Goal: Task Accomplishment & Management: Use online tool/utility

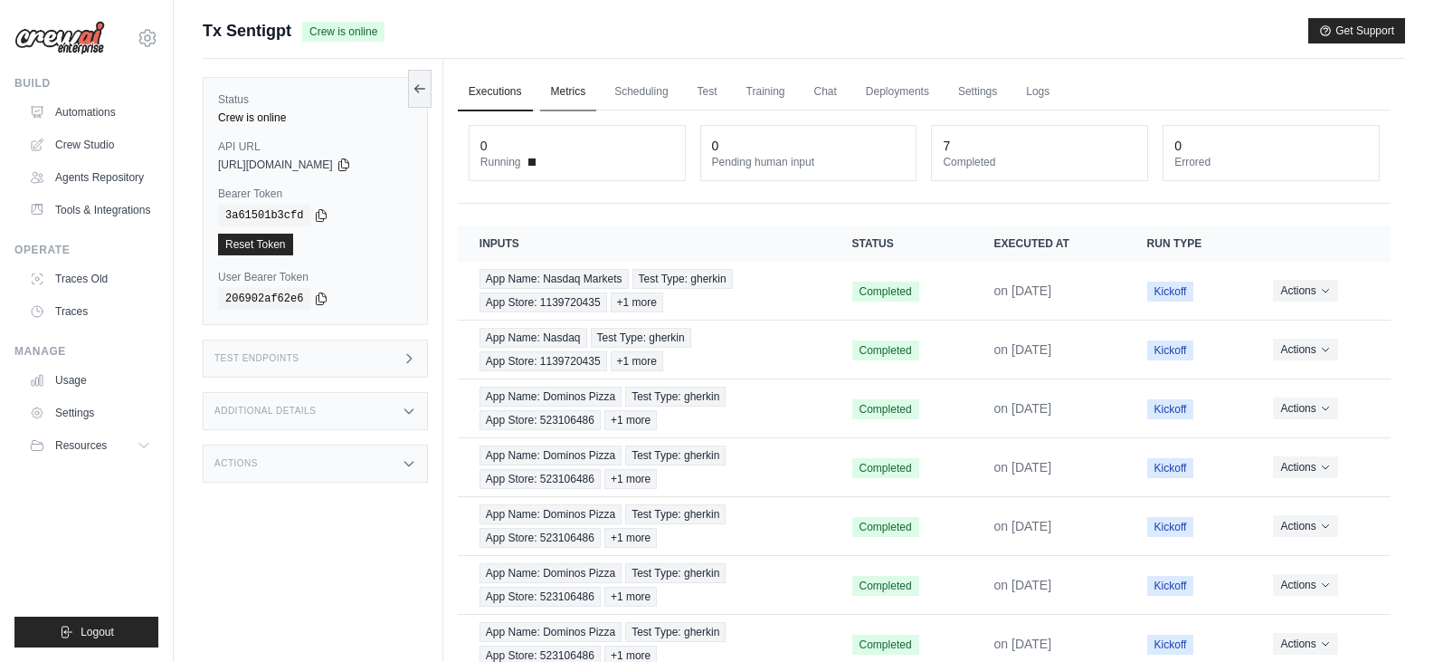
click at [567, 92] on link "Metrics" at bounding box center [568, 92] width 57 height 38
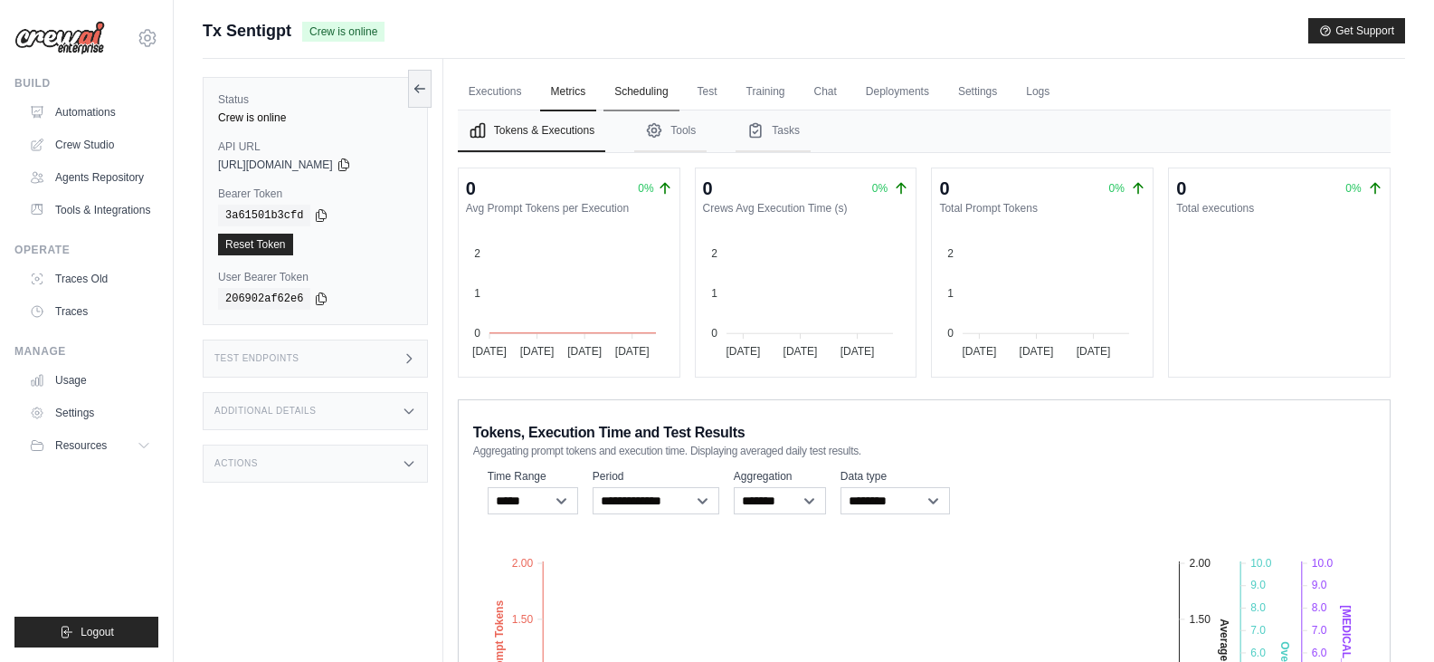
click at [664, 90] on link "Scheduling" at bounding box center [641, 92] width 75 height 38
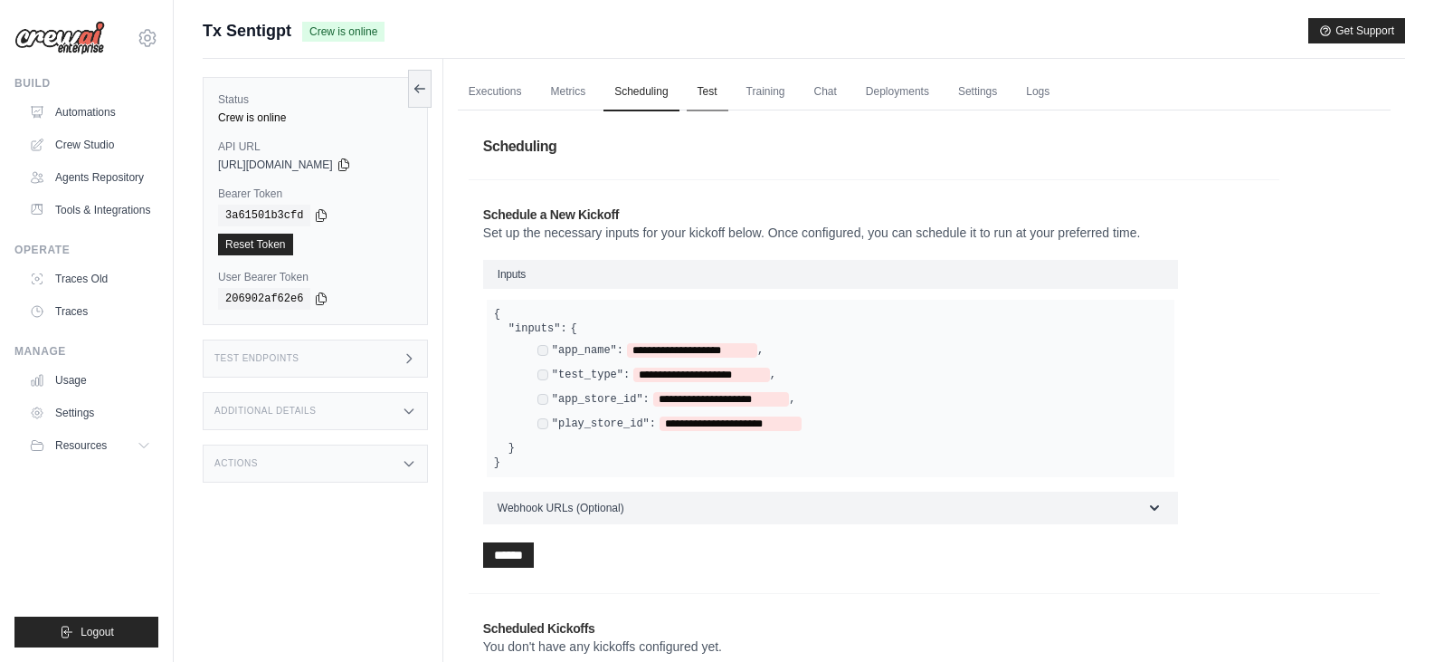
click at [716, 95] on link "Test" at bounding box center [708, 92] width 42 height 38
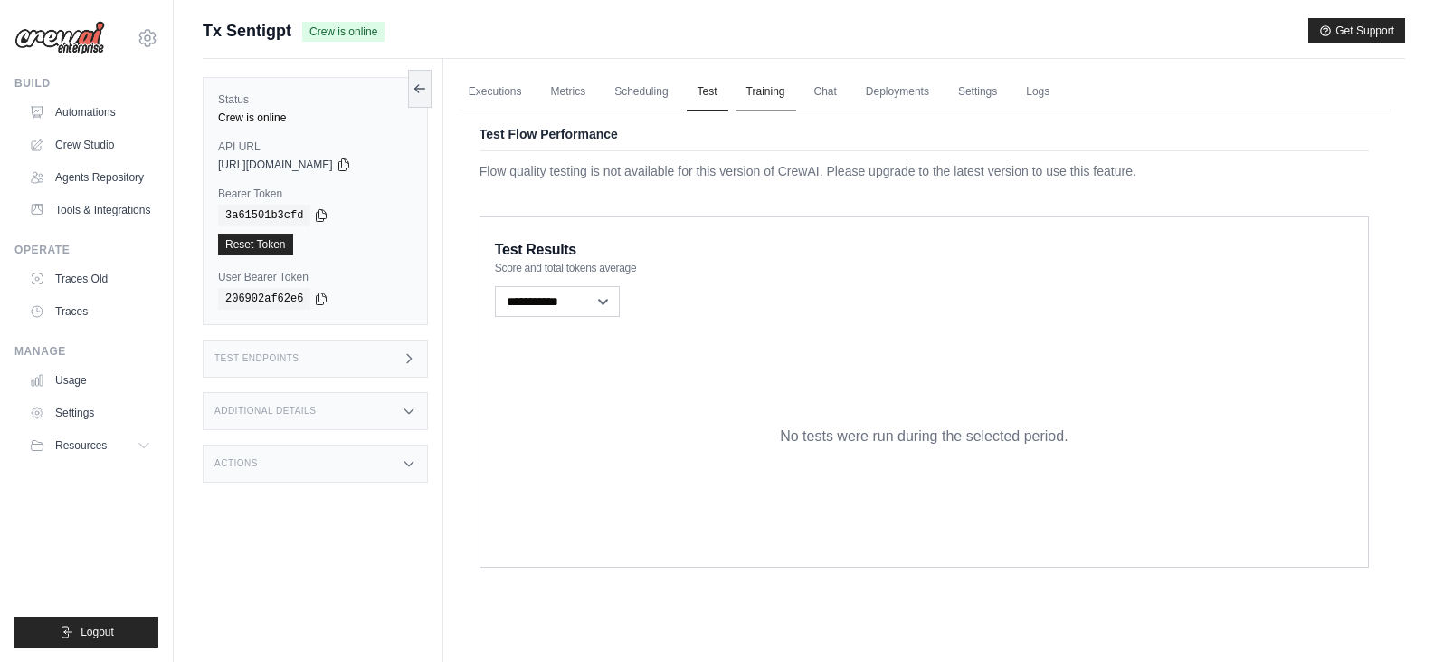
click at [778, 89] on link "Training" at bounding box center [766, 92] width 61 height 38
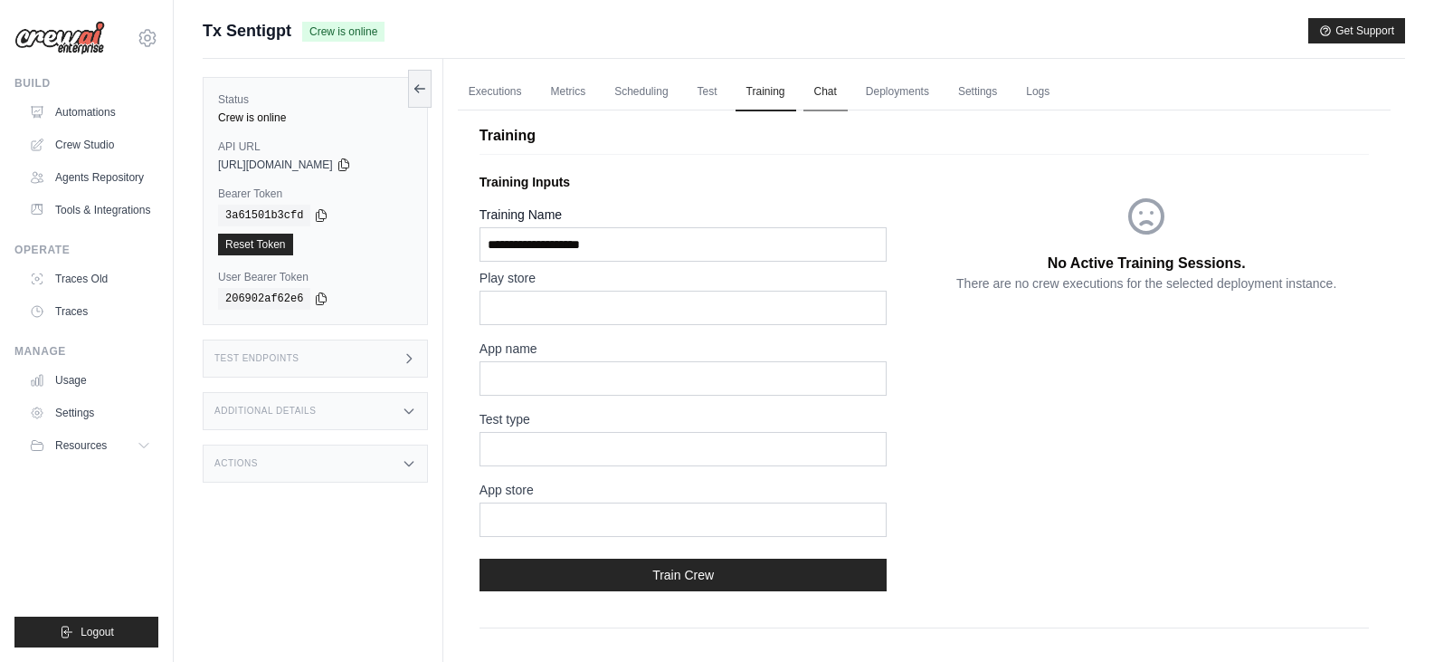
click at [833, 93] on link "Chat" at bounding box center [826, 92] width 44 height 38
click at [879, 100] on link "Deployments" at bounding box center [897, 92] width 85 height 38
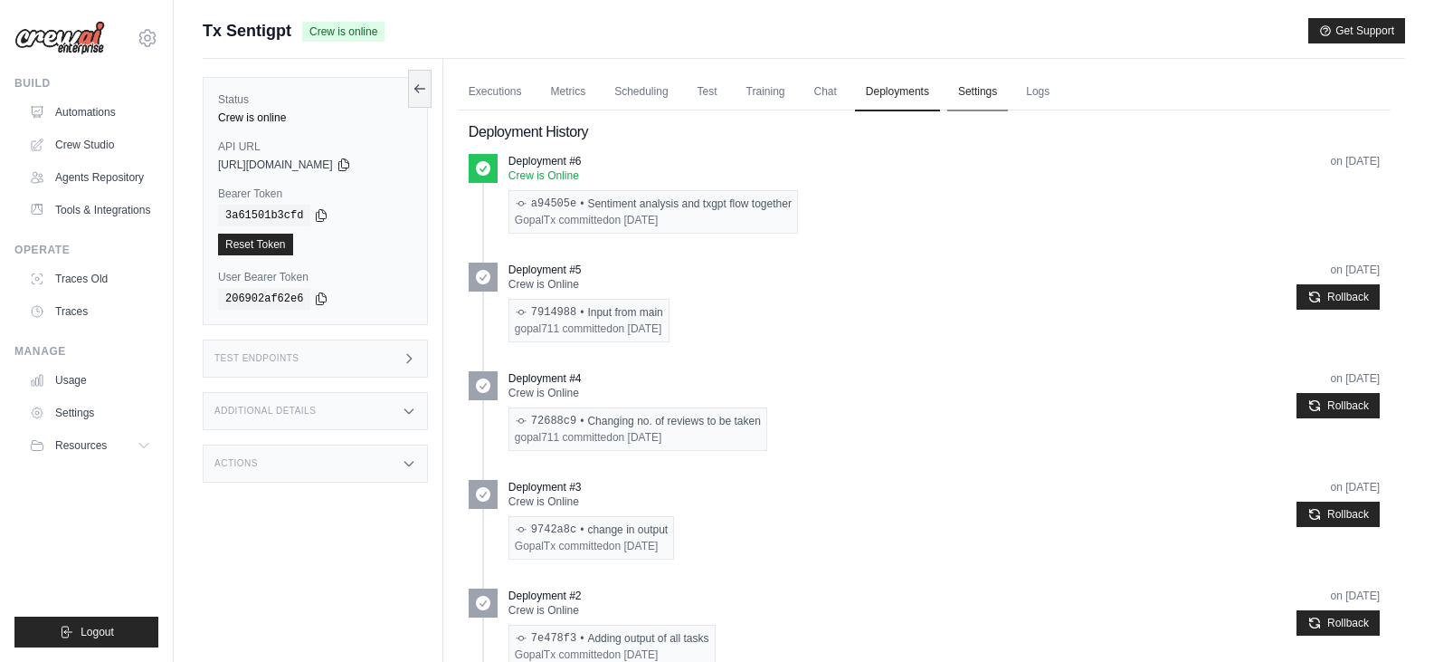
click at [995, 94] on link "Settings" at bounding box center [978, 92] width 61 height 38
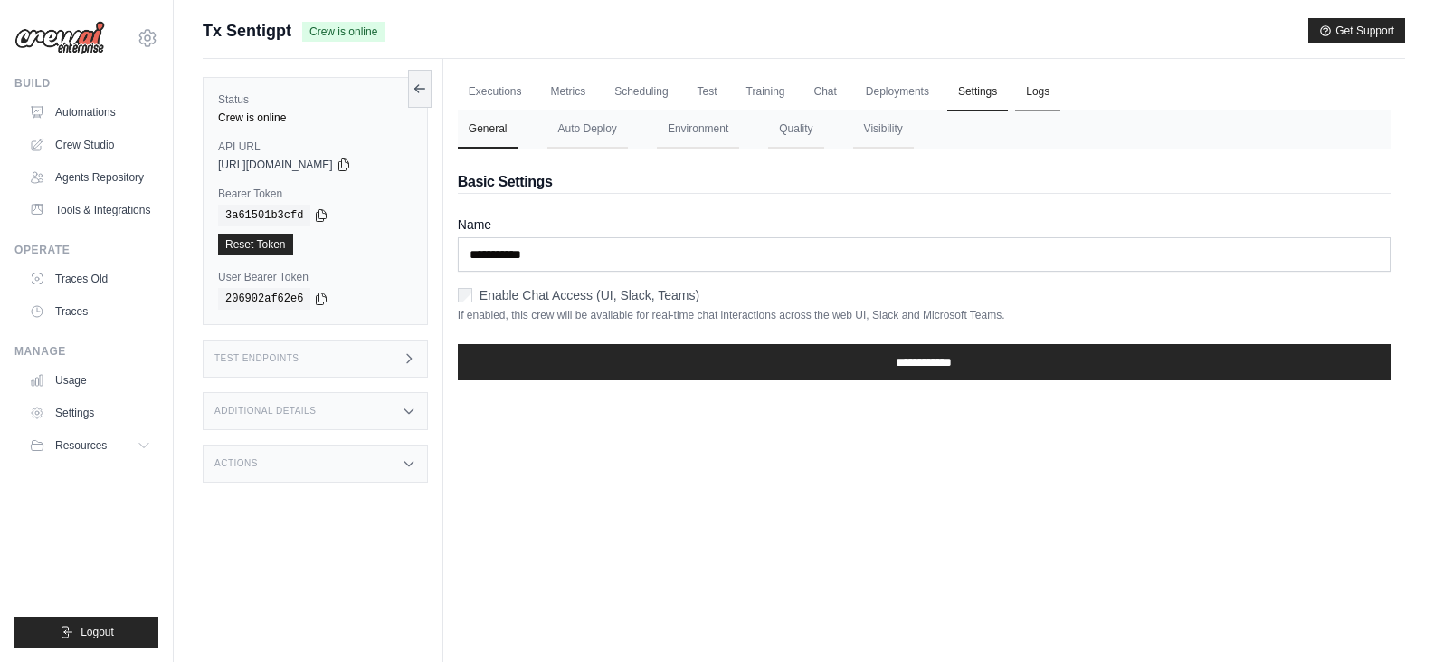
click at [1042, 100] on link "Logs" at bounding box center [1037, 92] width 45 height 38
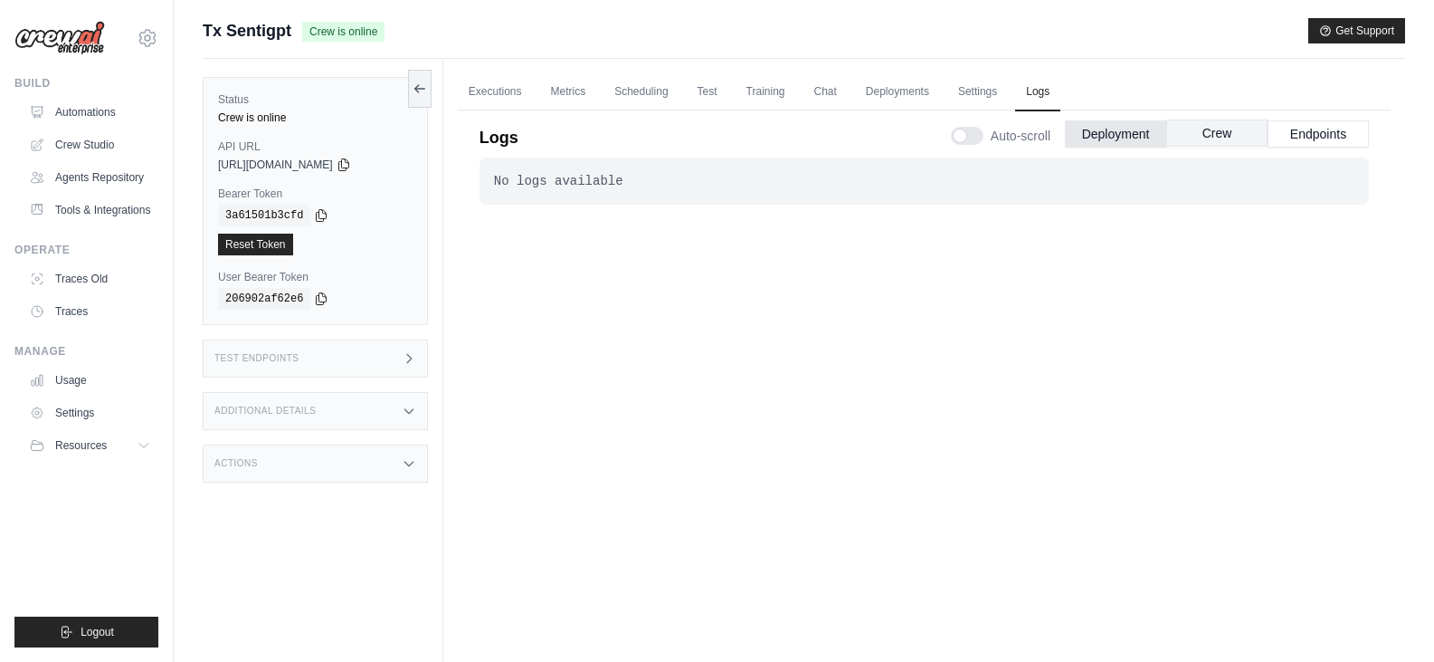
click at [1221, 135] on button "Crew" at bounding box center [1217, 132] width 101 height 27
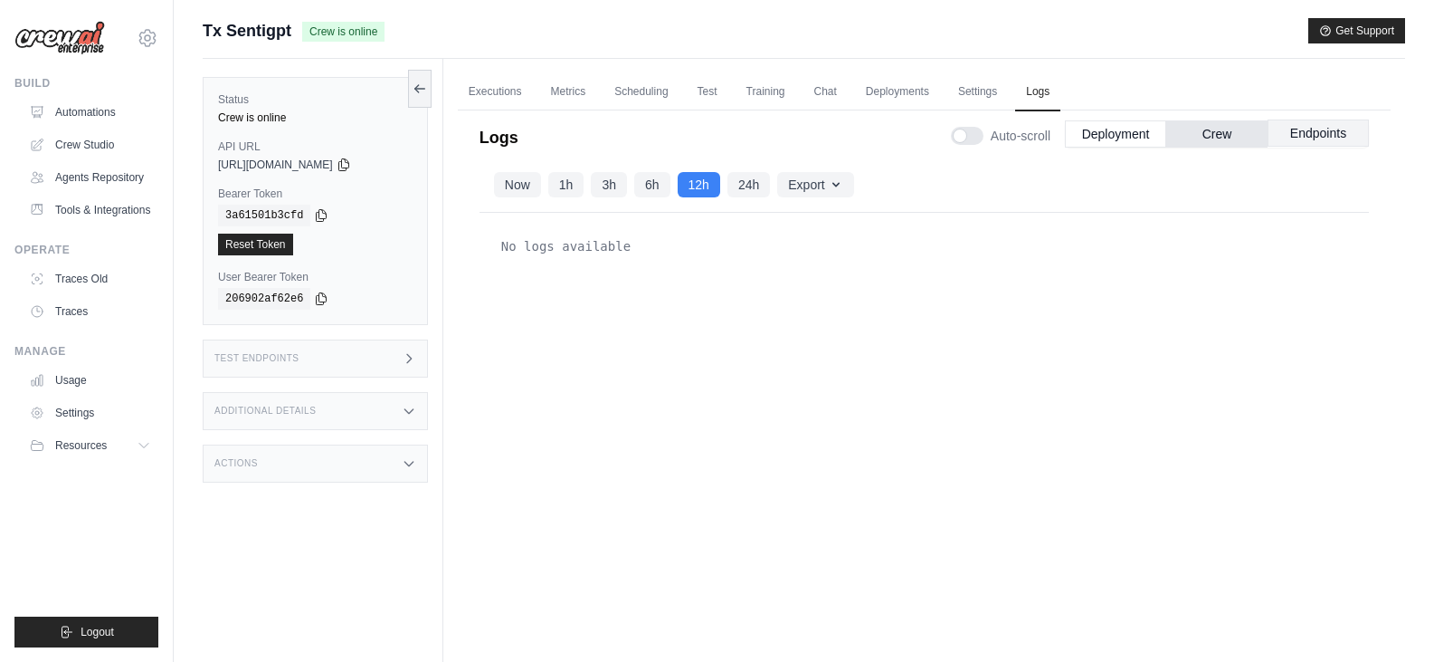
click at [1303, 137] on button "Endpoints" at bounding box center [1318, 132] width 101 height 27
click at [513, 88] on link "Executions" at bounding box center [495, 92] width 75 height 38
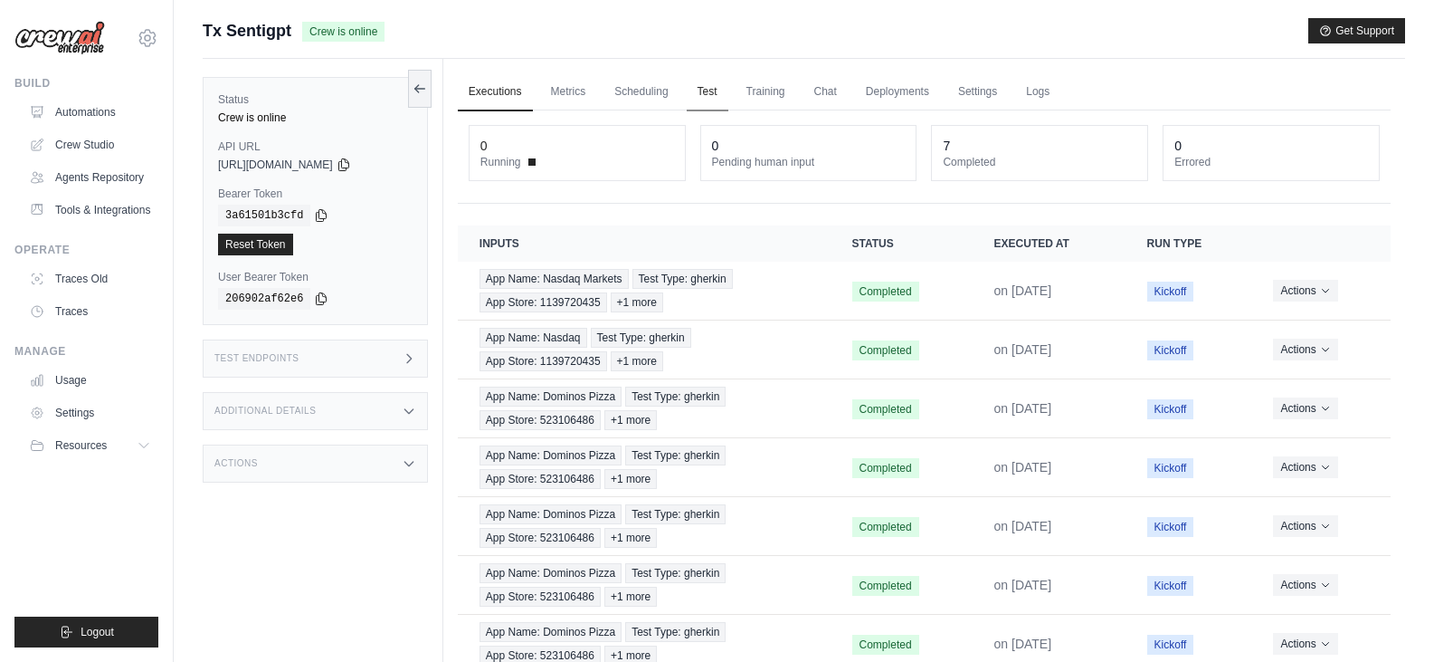
click at [710, 91] on link "Test" at bounding box center [708, 92] width 42 height 38
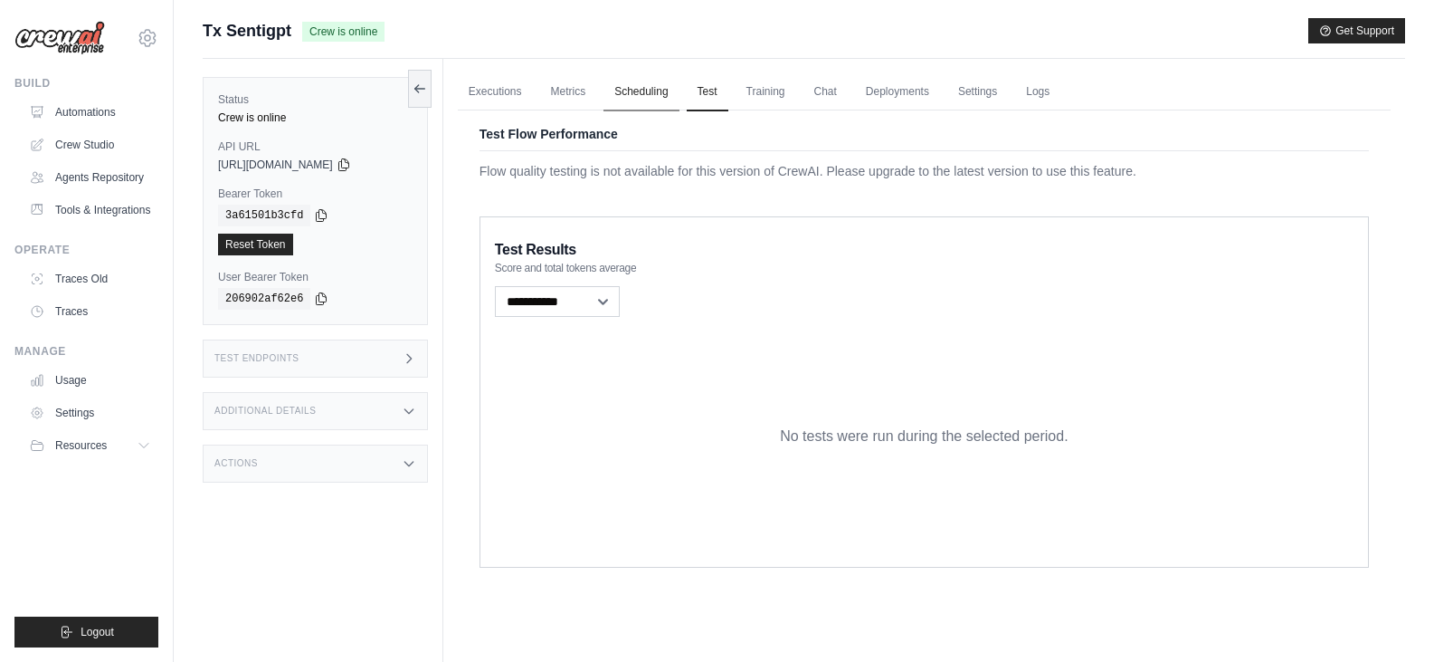
click at [627, 81] on link "Scheduling" at bounding box center [641, 92] width 75 height 38
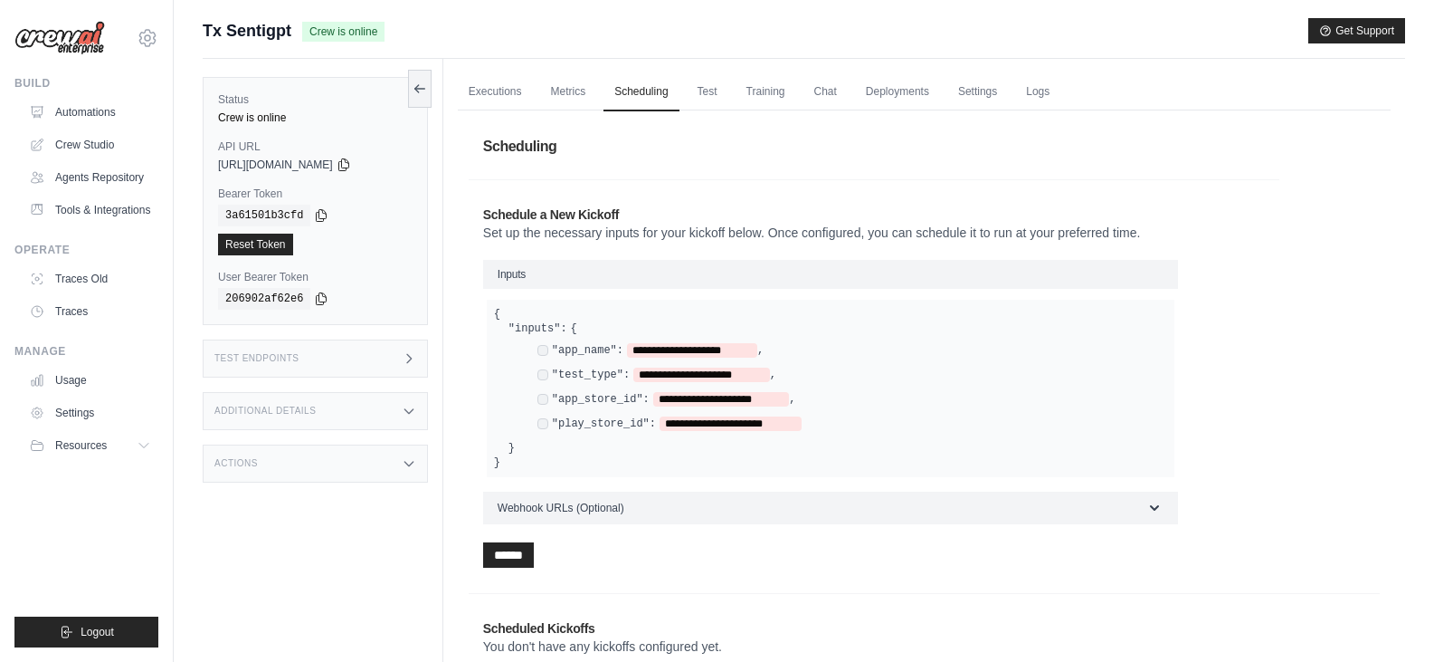
scroll to position [77, 0]
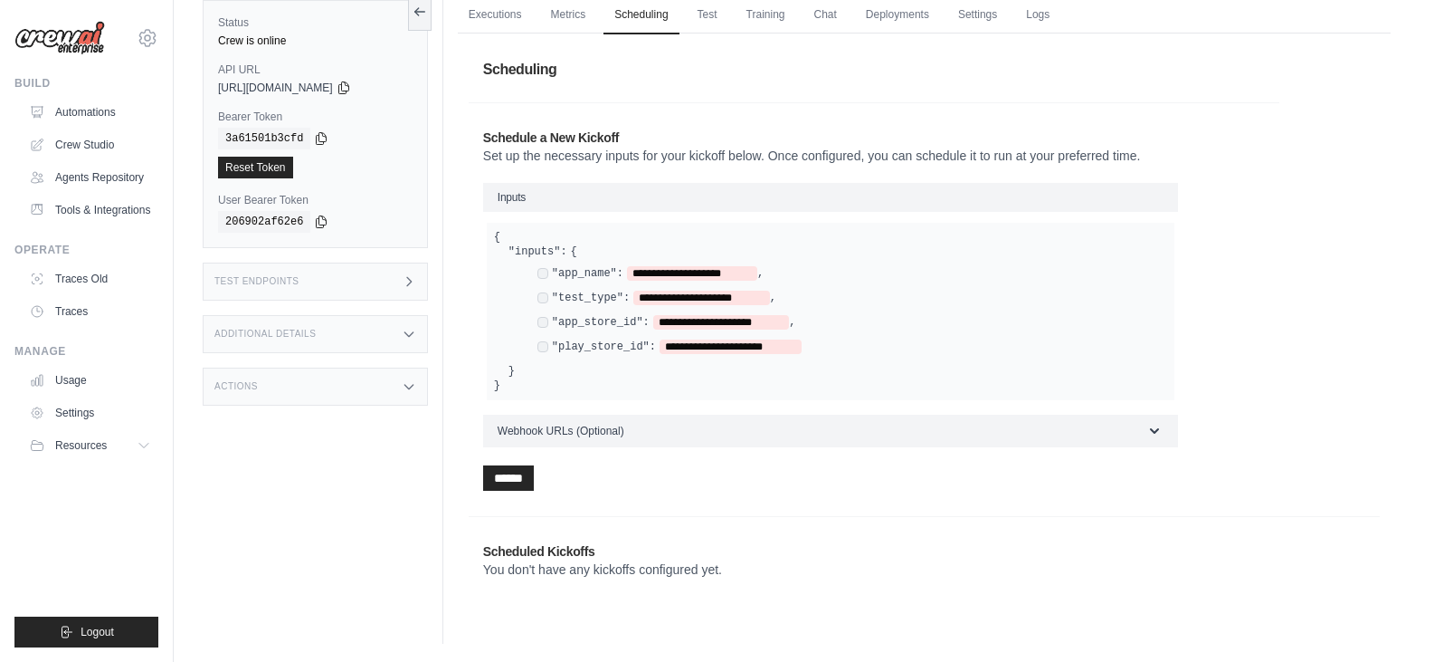
click at [734, 263] on div "**********" at bounding box center [838, 311] width 659 height 105
click at [731, 269] on span "**********" at bounding box center [692, 273] width 130 height 14
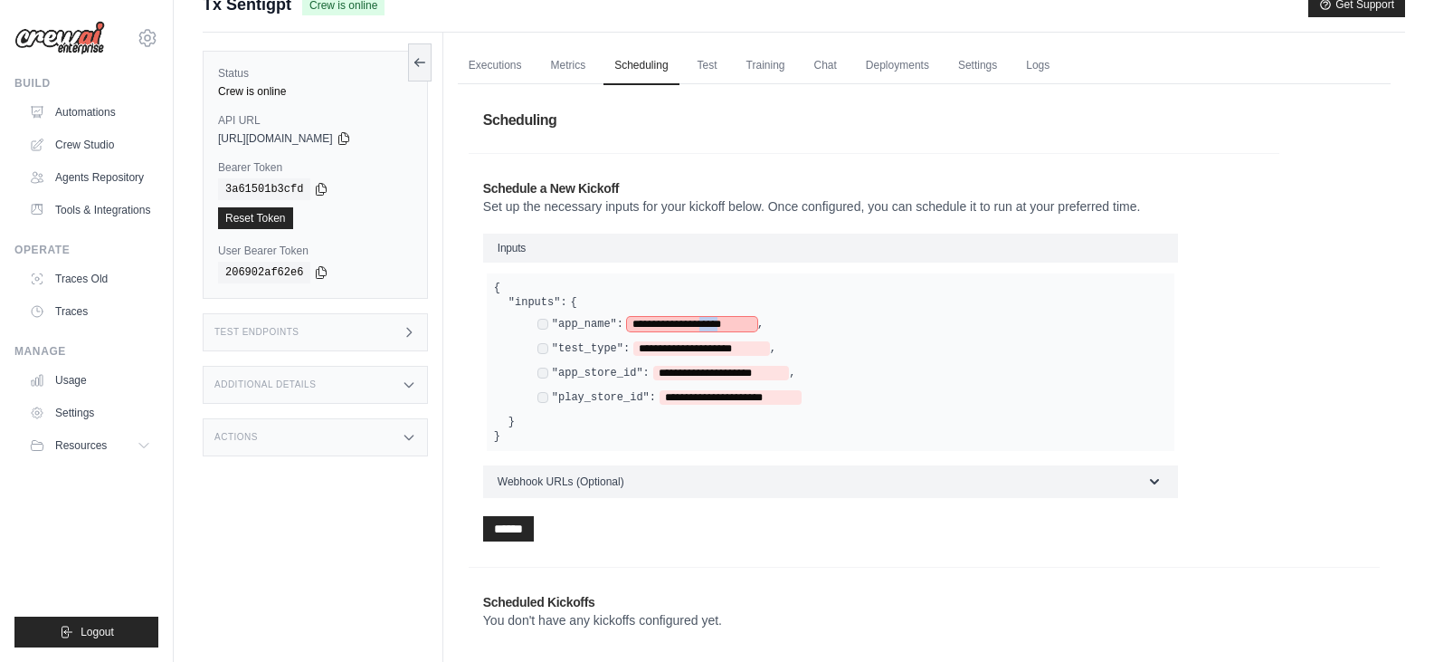
scroll to position [0, 0]
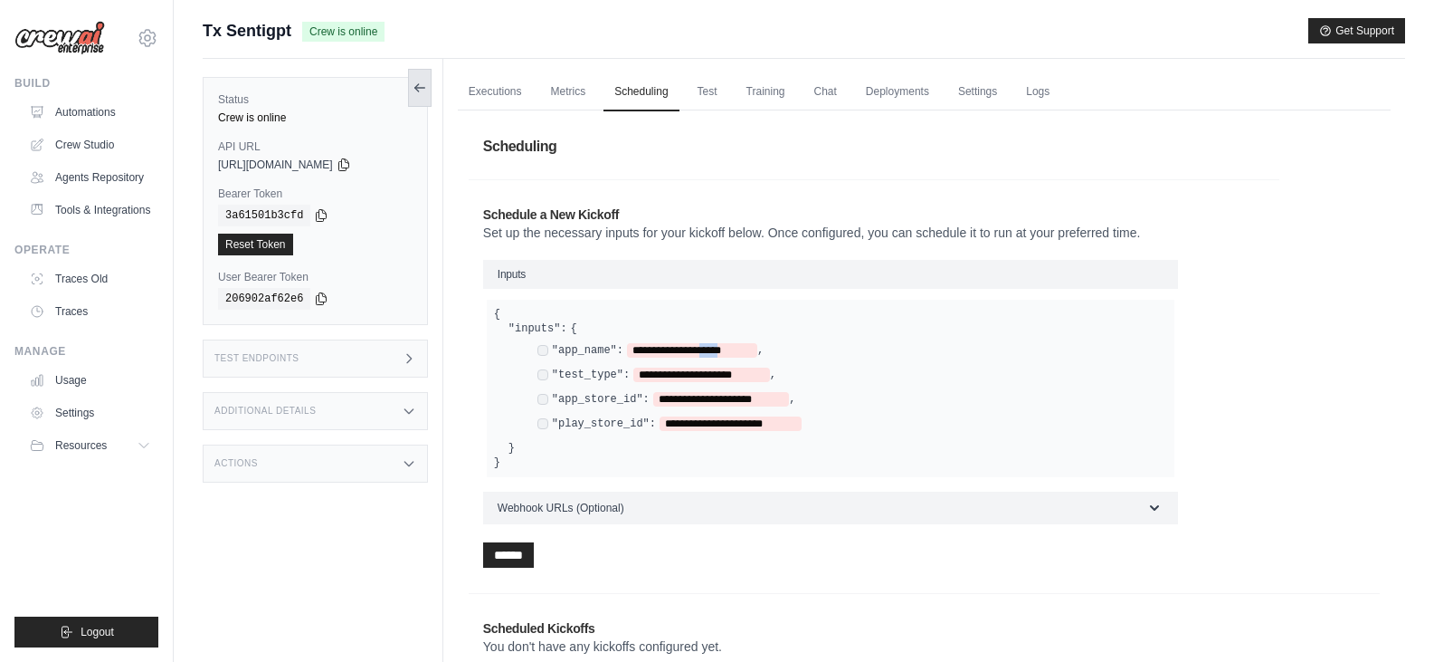
click at [413, 90] on icon at bounding box center [420, 88] width 14 height 14
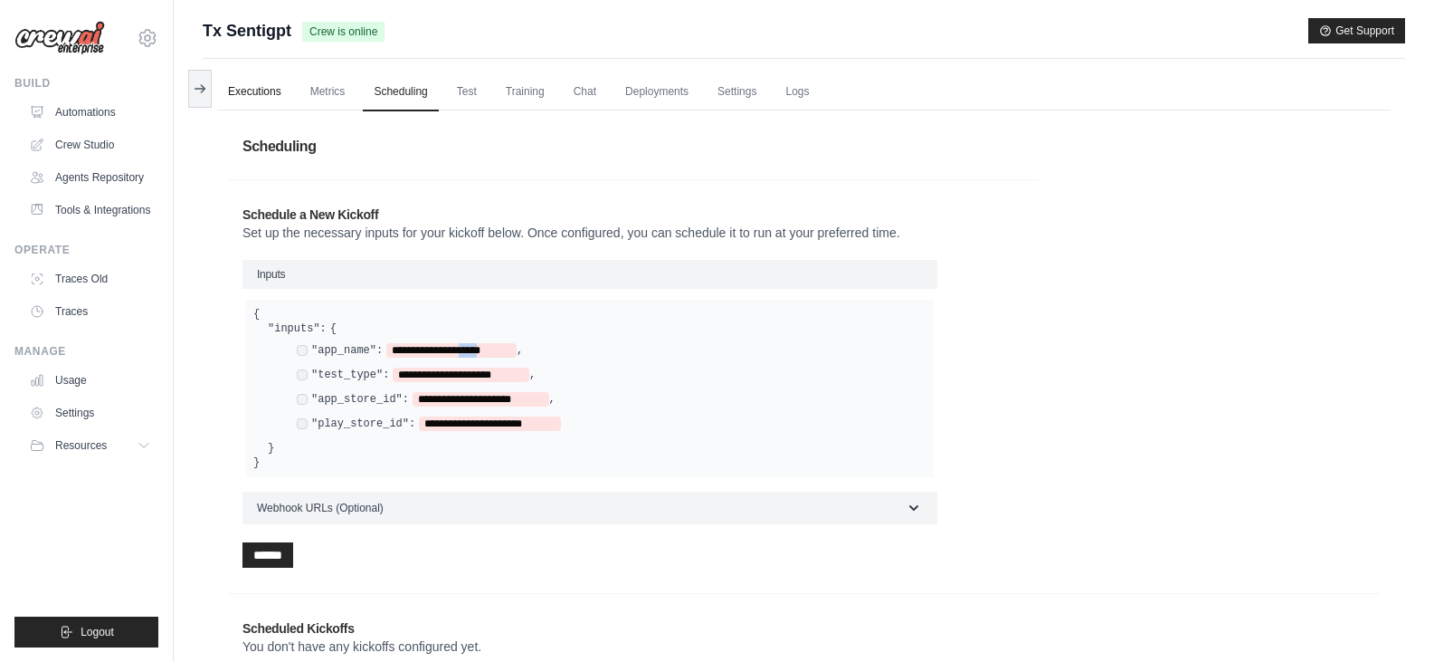
click at [262, 94] on link "Executions" at bounding box center [254, 92] width 75 height 38
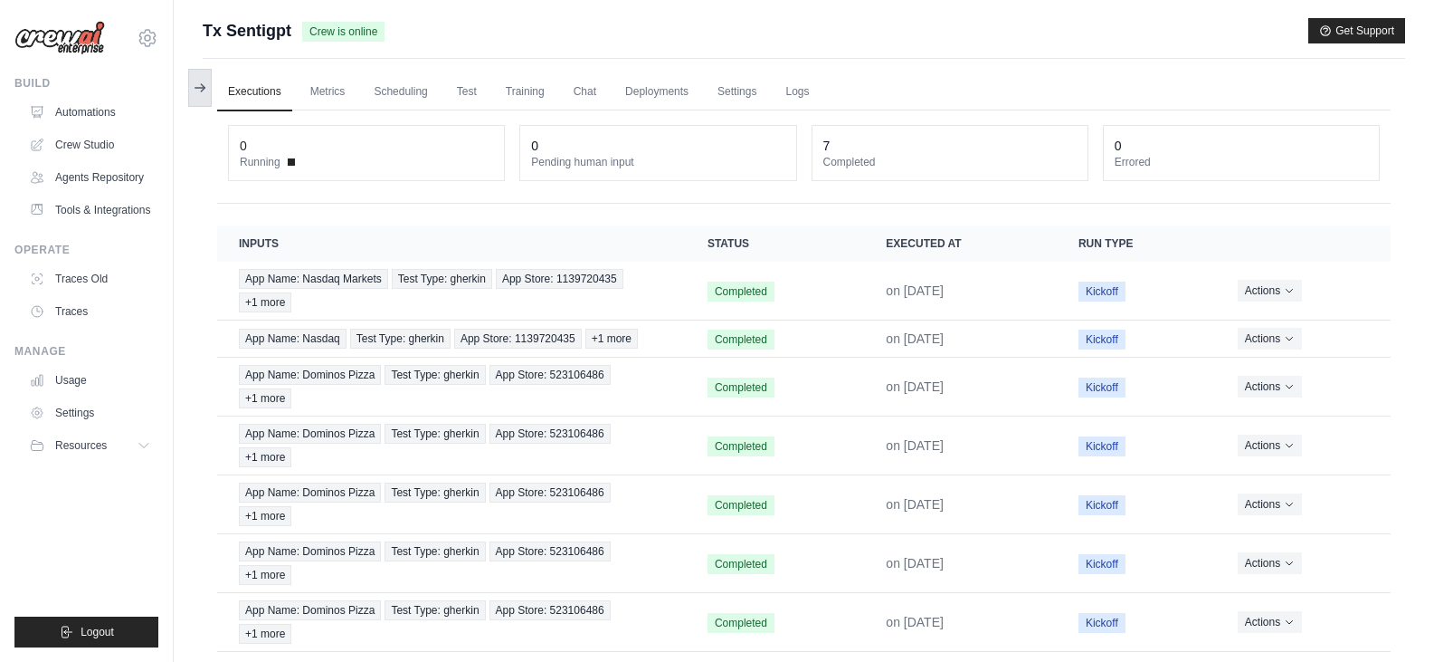
click at [210, 91] on button at bounding box center [200, 88] width 24 height 38
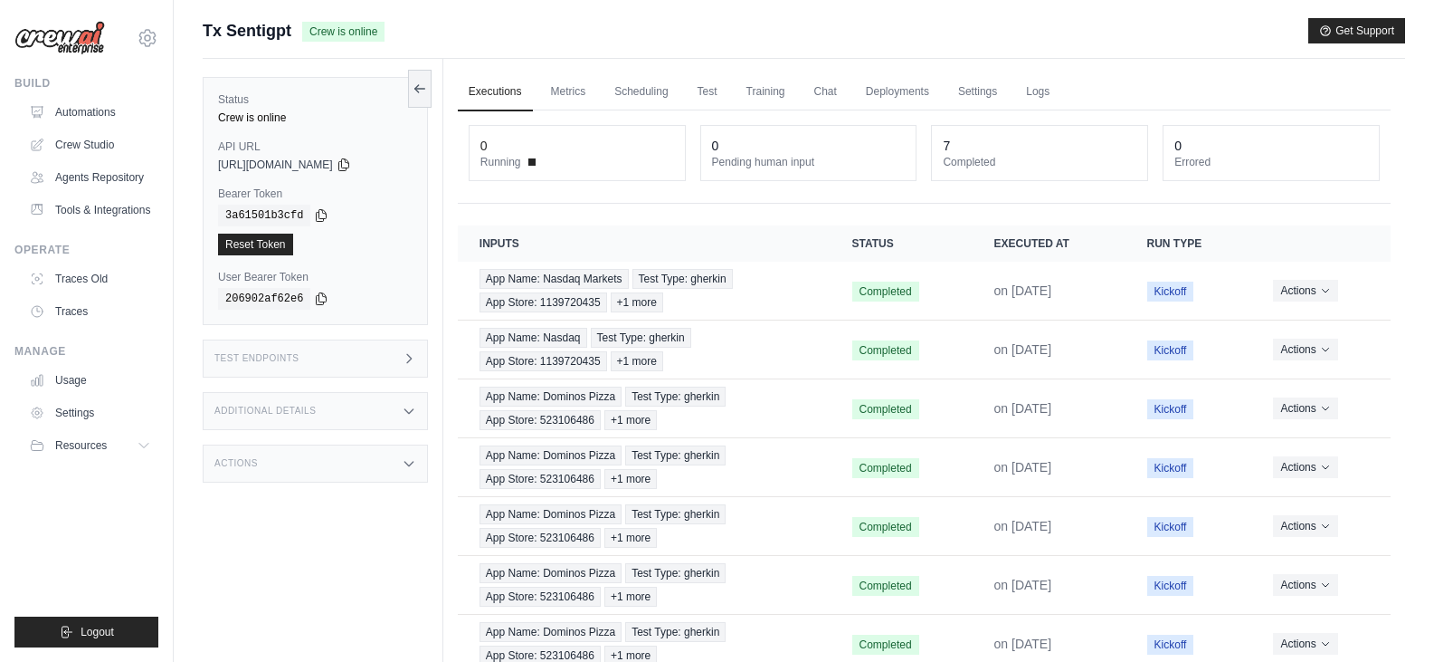
click at [248, 19] on span "Tx Sentigpt" at bounding box center [247, 30] width 89 height 25
click at [84, 107] on link "Automations" at bounding box center [92, 112] width 137 height 29
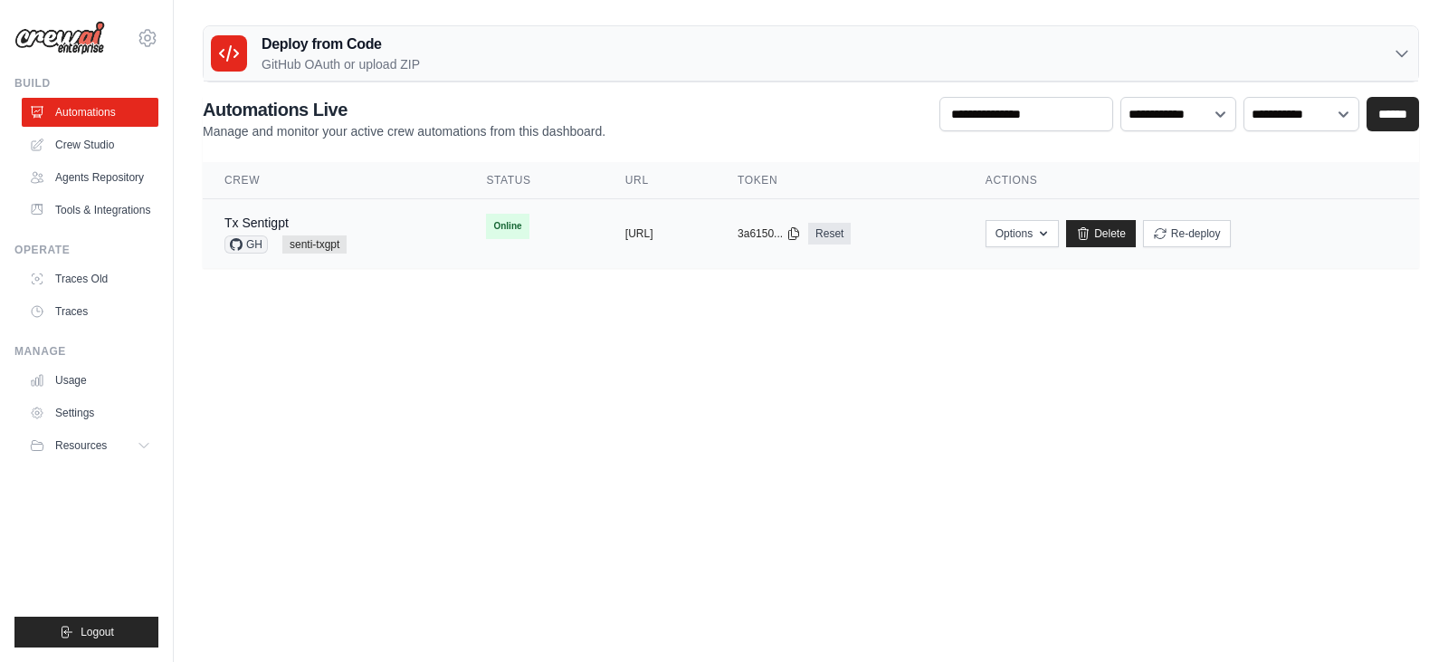
click at [625, 233] on div "copied" at bounding box center [644, 226] width 39 height 22
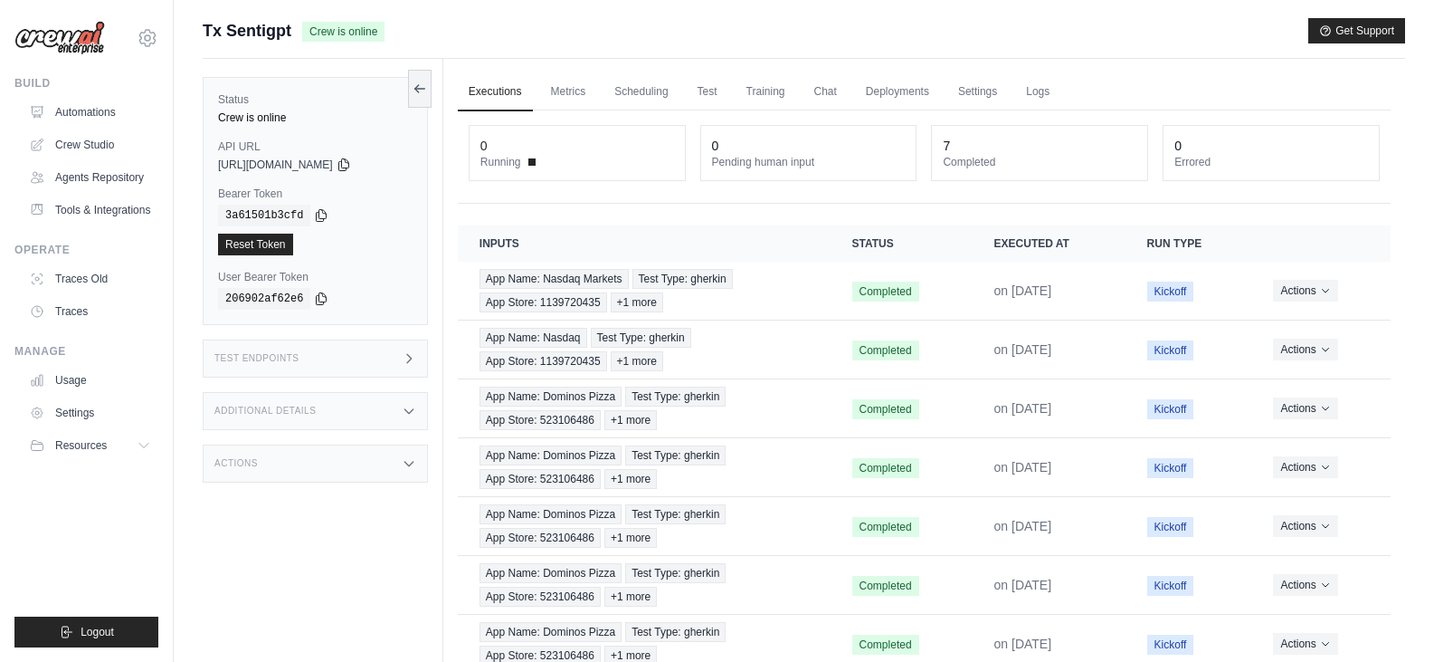
click at [388, 367] on div "Test Endpoints" at bounding box center [315, 358] width 225 height 38
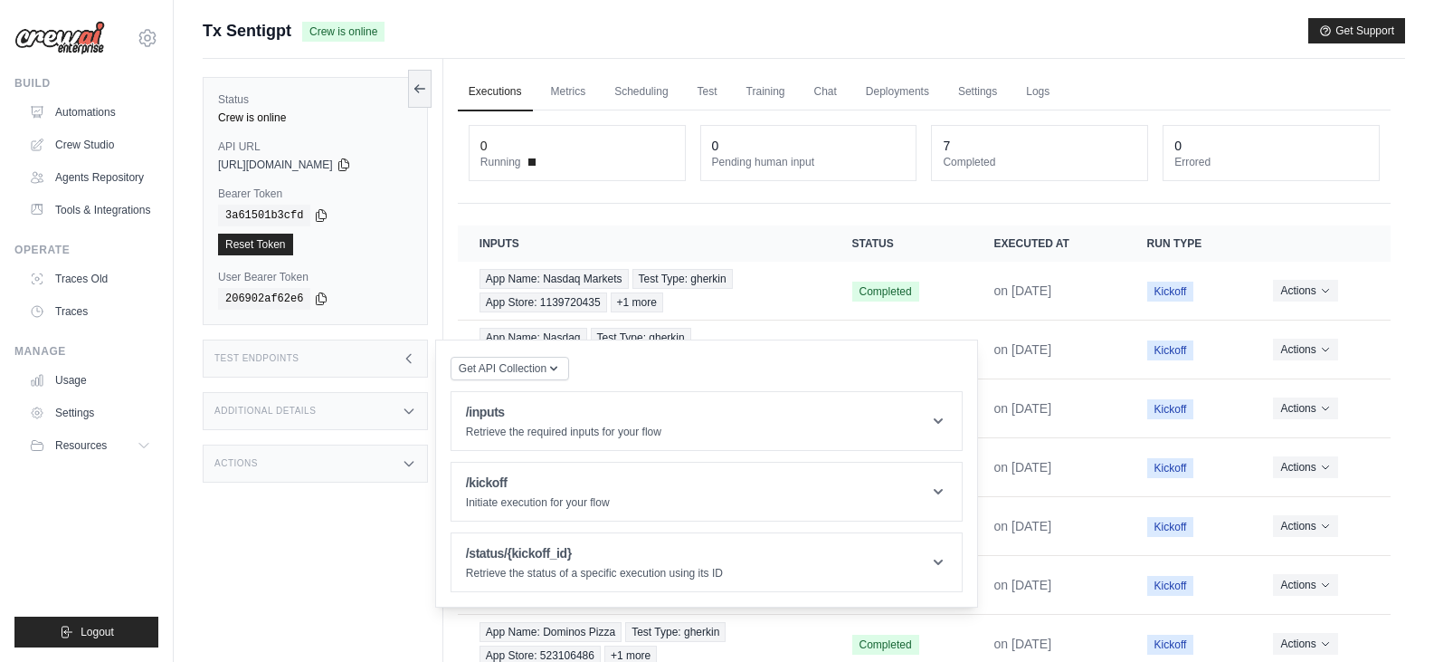
click at [393, 362] on div "Test Endpoints" at bounding box center [315, 358] width 225 height 38
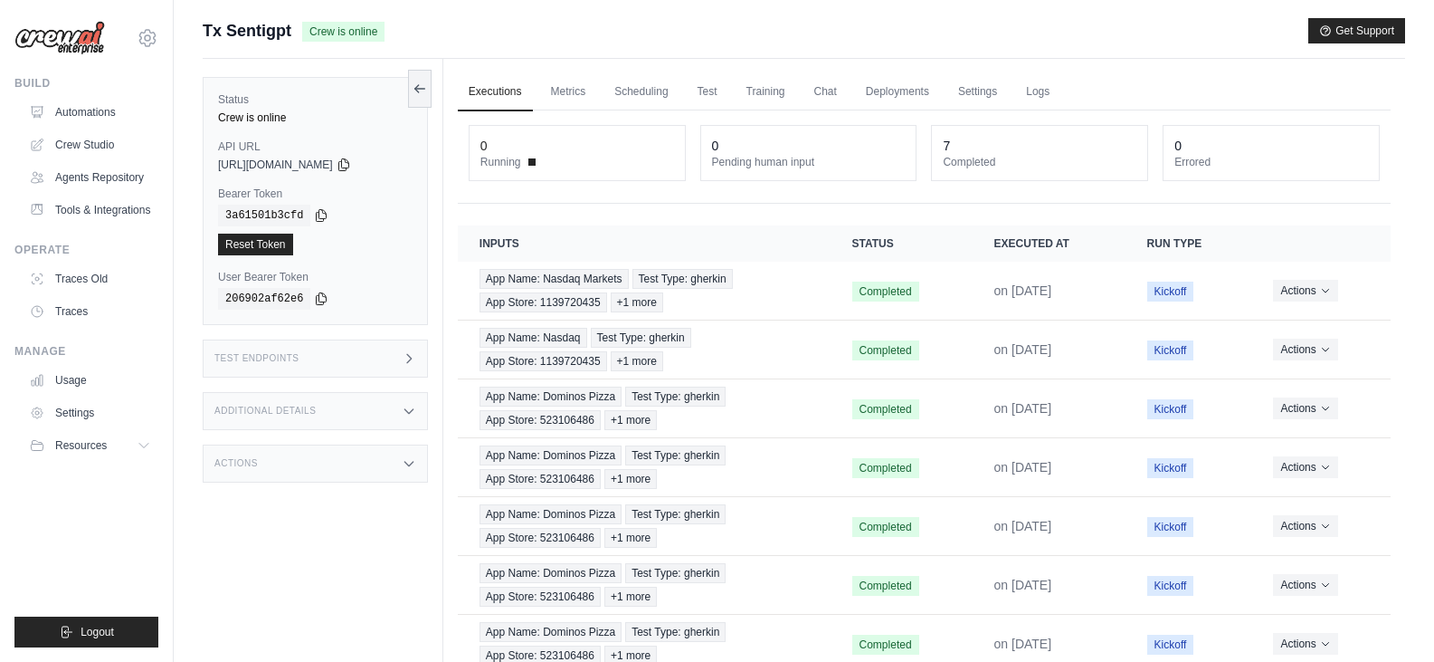
click at [392, 405] on div "Additional Details" at bounding box center [315, 411] width 225 height 38
click at [403, 366] on div "Test Endpoints" at bounding box center [315, 358] width 225 height 38
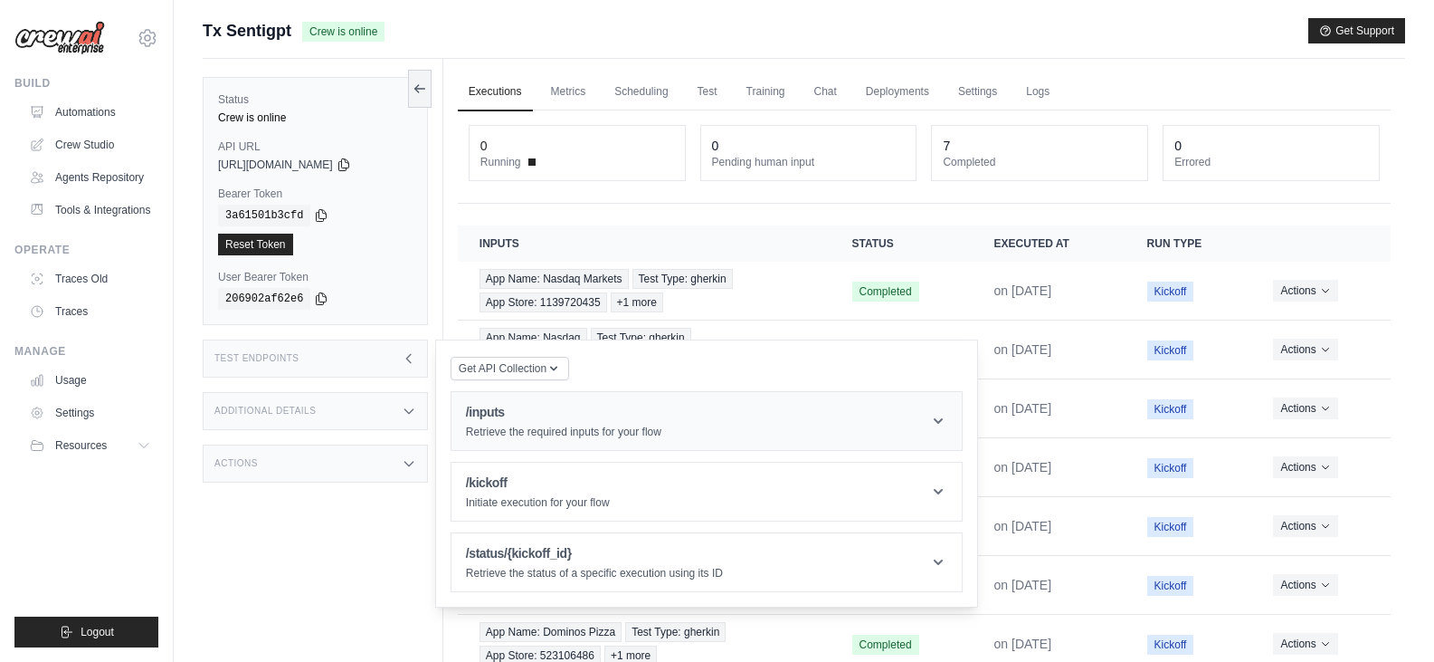
click at [585, 424] on div "/inputs Retrieve the required inputs for your flow" at bounding box center [563, 421] width 195 height 36
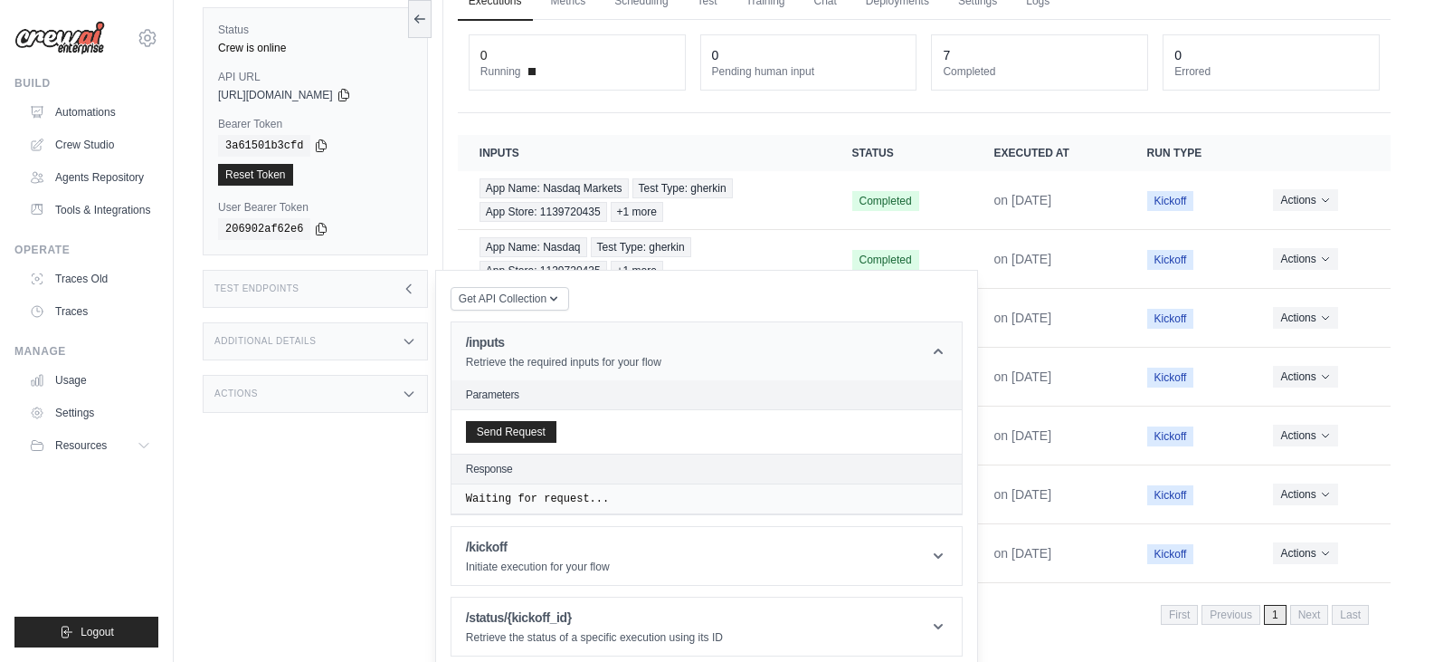
scroll to position [98, 0]
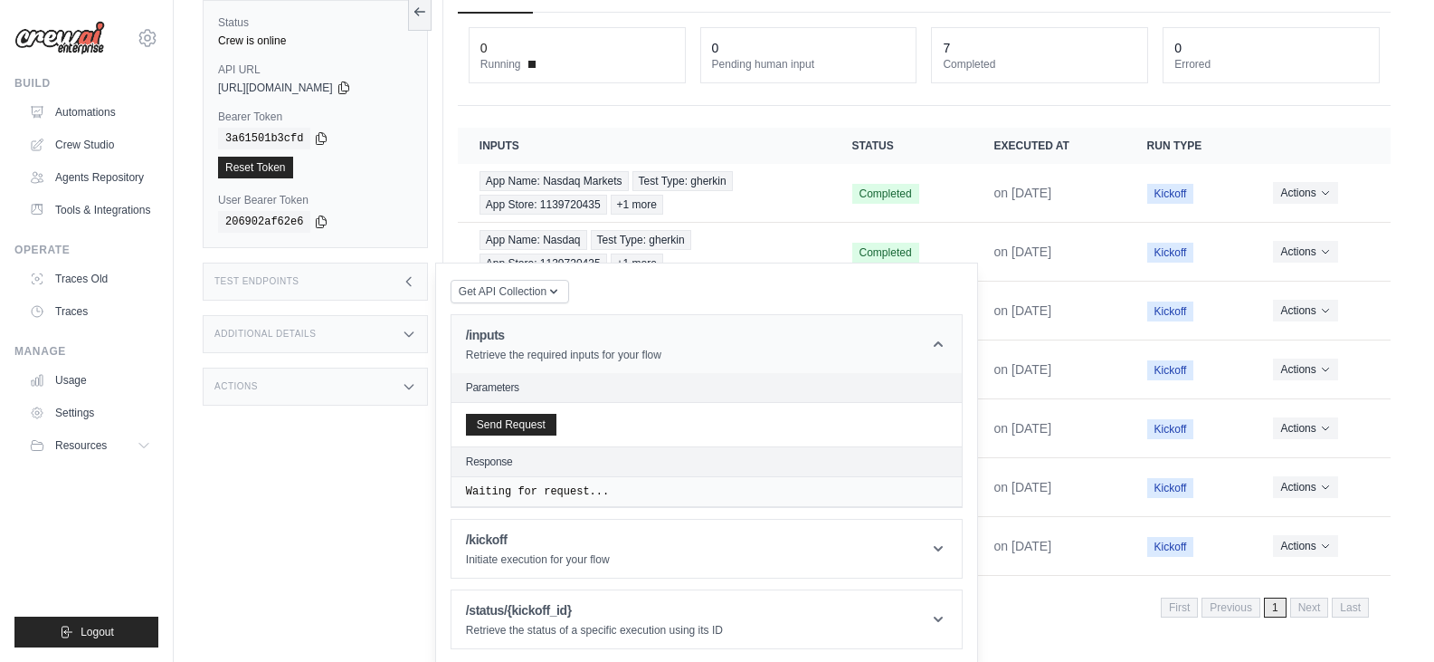
click at [581, 329] on h1 "/inputs" at bounding box center [563, 335] width 195 height 18
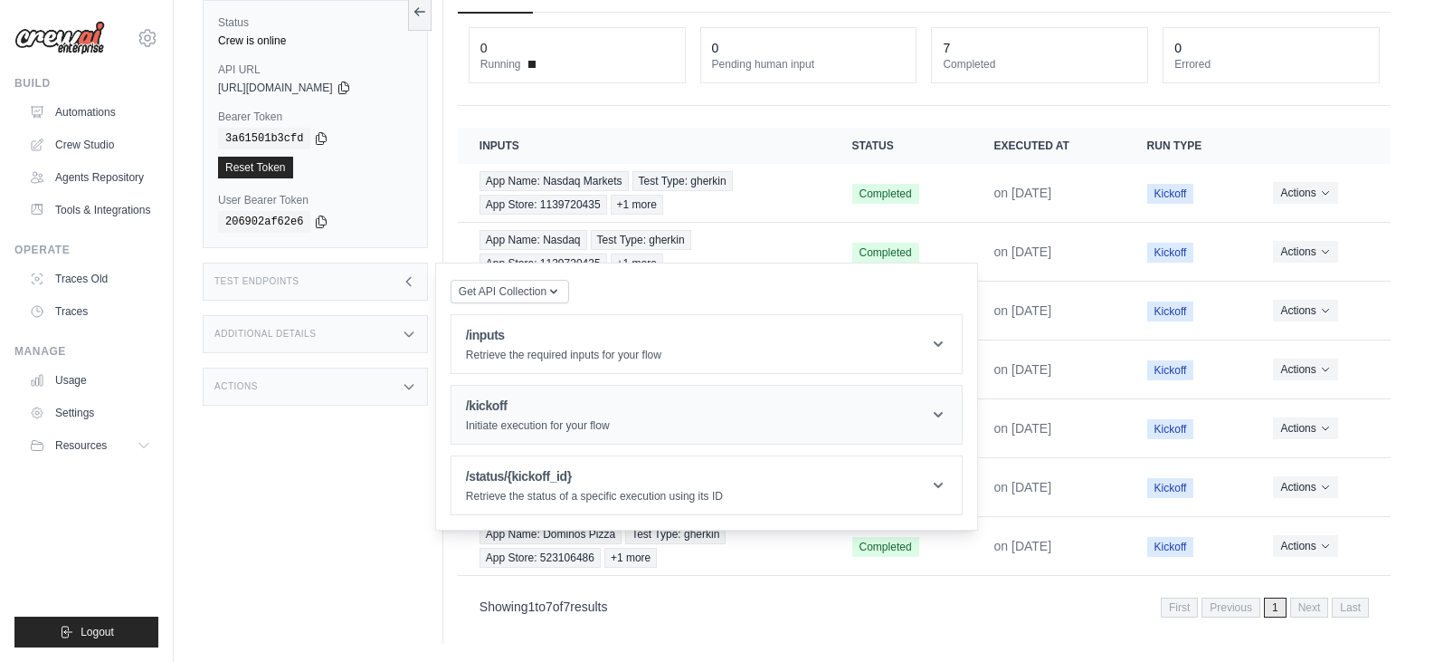
click at [534, 413] on h1 "/kickoff" at bounding box center [538, 405] width 144 height 18
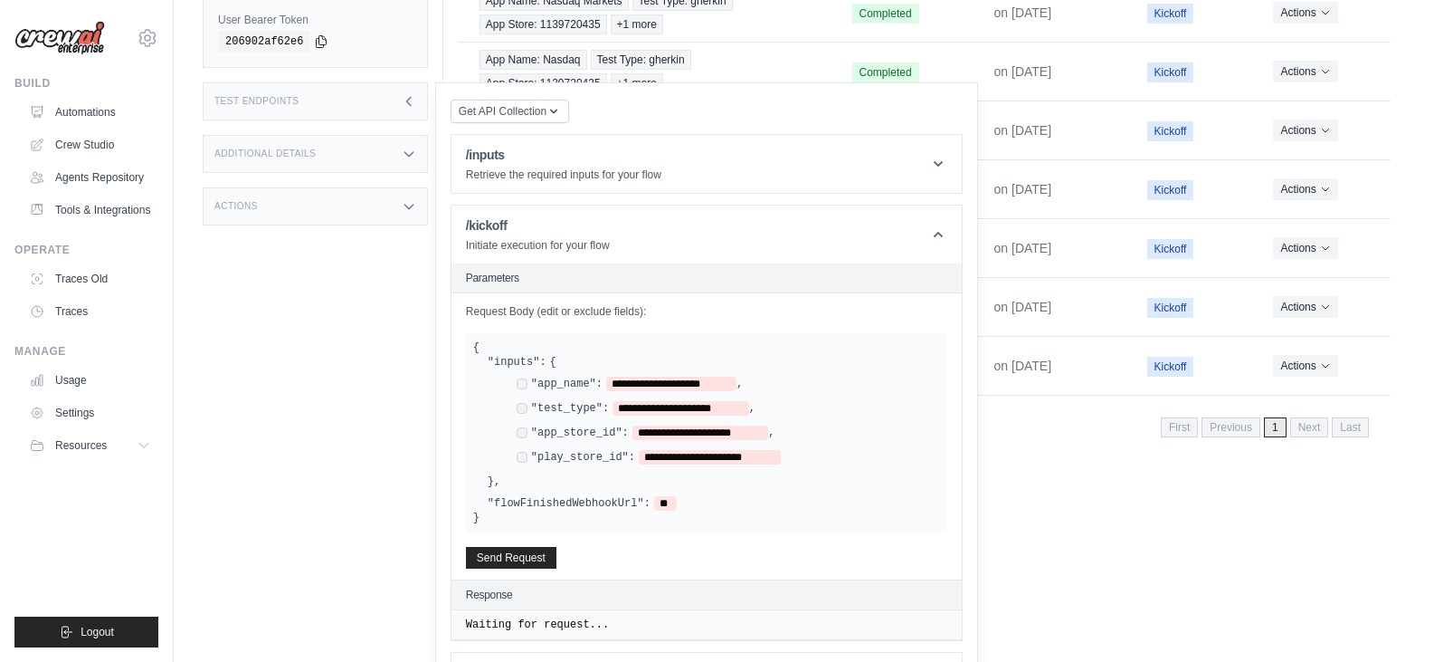
scroll to position [279, 0]
click at [716, 384] on span "**********" at bounding box center [671, 383] width 130 height 14
drag, startPoint x: 609, startPoint y: 386, endPoint x: 720, endPoint y: 382, distance: 111.4
click at [720, 382] on span "**********" at bounding box center [671, 383] width 130 height 14
paste span
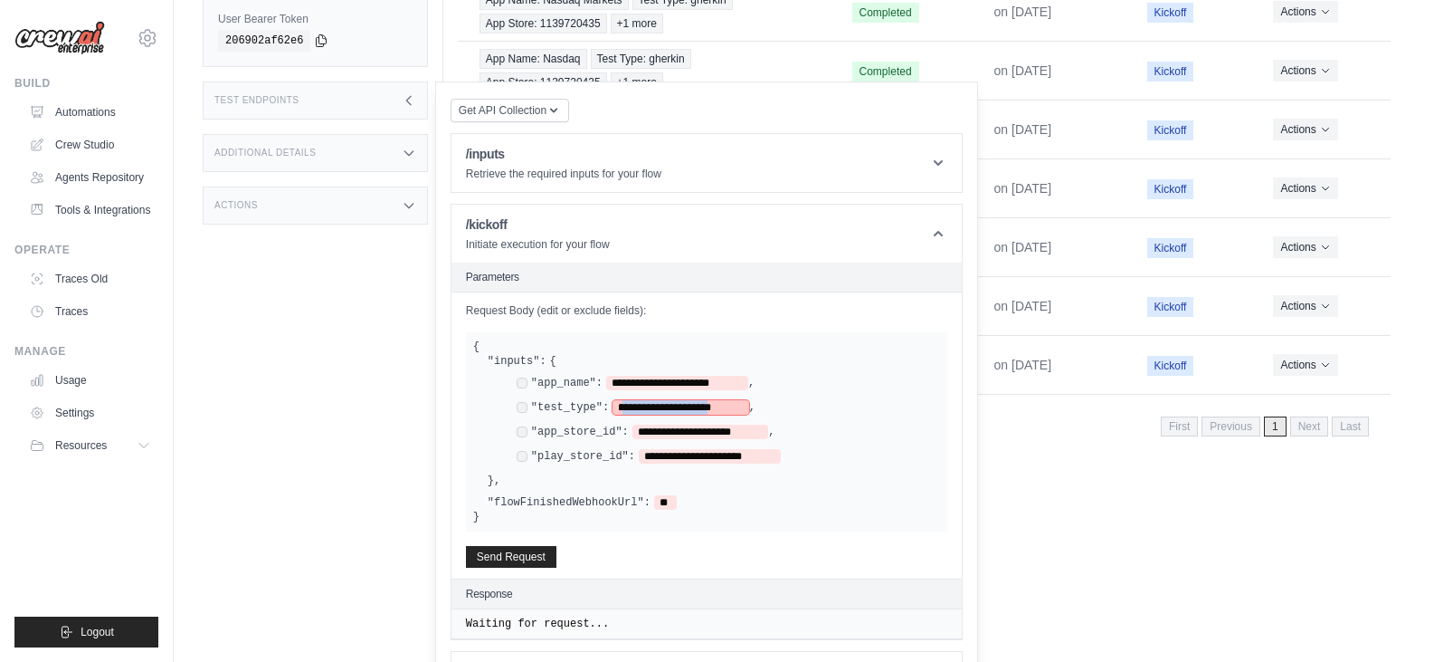
drag, startPoint x: 731, startPoint y: 408, endPoint x: 618, endPoint y: 418, distance: 113.6
click at [618, 418] on div "**********" at bounding box center [721, 421] width 438 height 90
drag, startPoint x: 636, startPoint y: 428, endPoint x: 749, endPoint y: 434, distance: 113.3
click at [749, 434] on span "**********" at bounding box center [701, 431] width 137 height 14
paste span
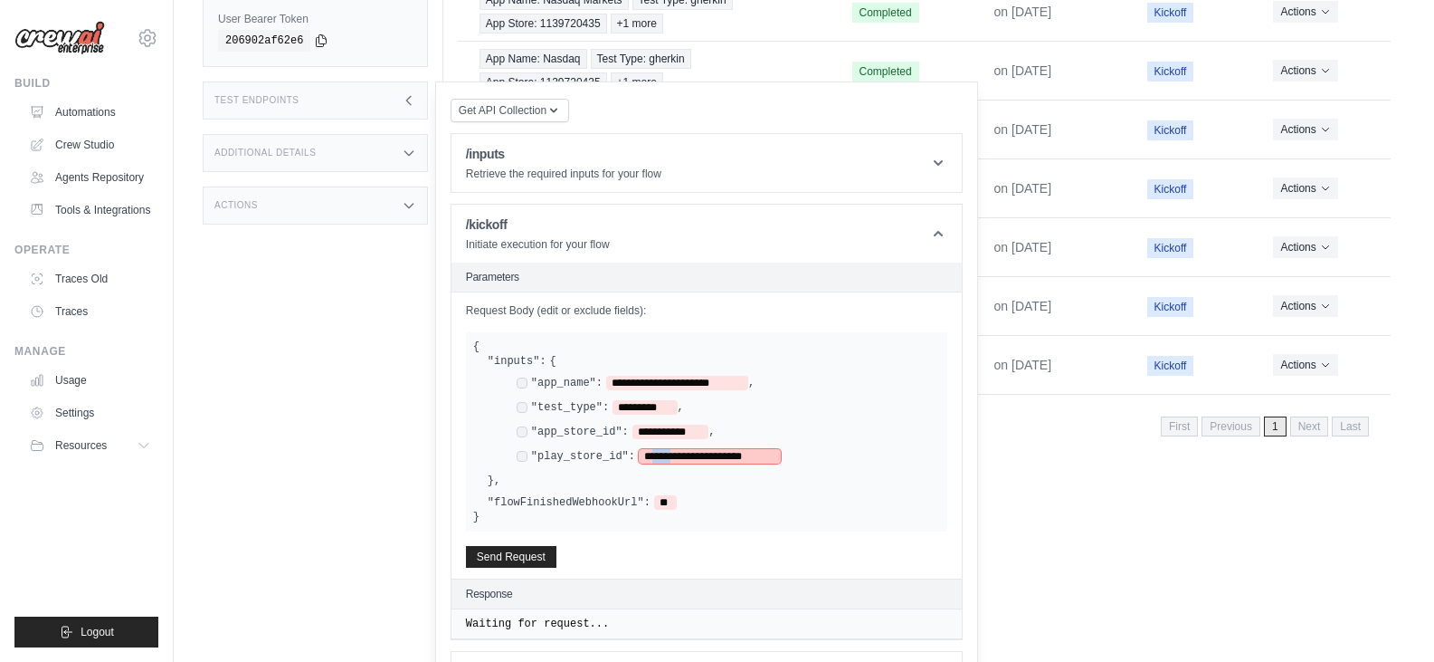
drag, startPoint x: 645, startPoint y: 450, endPoint x: 673, endPoint y: 452, distance: 28.1
click at [673, 452] on span "**********" at bounding box center [710, 456] width 142 height 14
click at [696, 468] on div "**********" at bounding box center [714, 420] width 452 height 105
drag, startPoint x: 644, startPoint y: 454, endPoint x: 761, endPoint y: 448, distance: 116.9
click at [761, 449] on span "**********" at bounding box center [710, 456] width 142 height 14
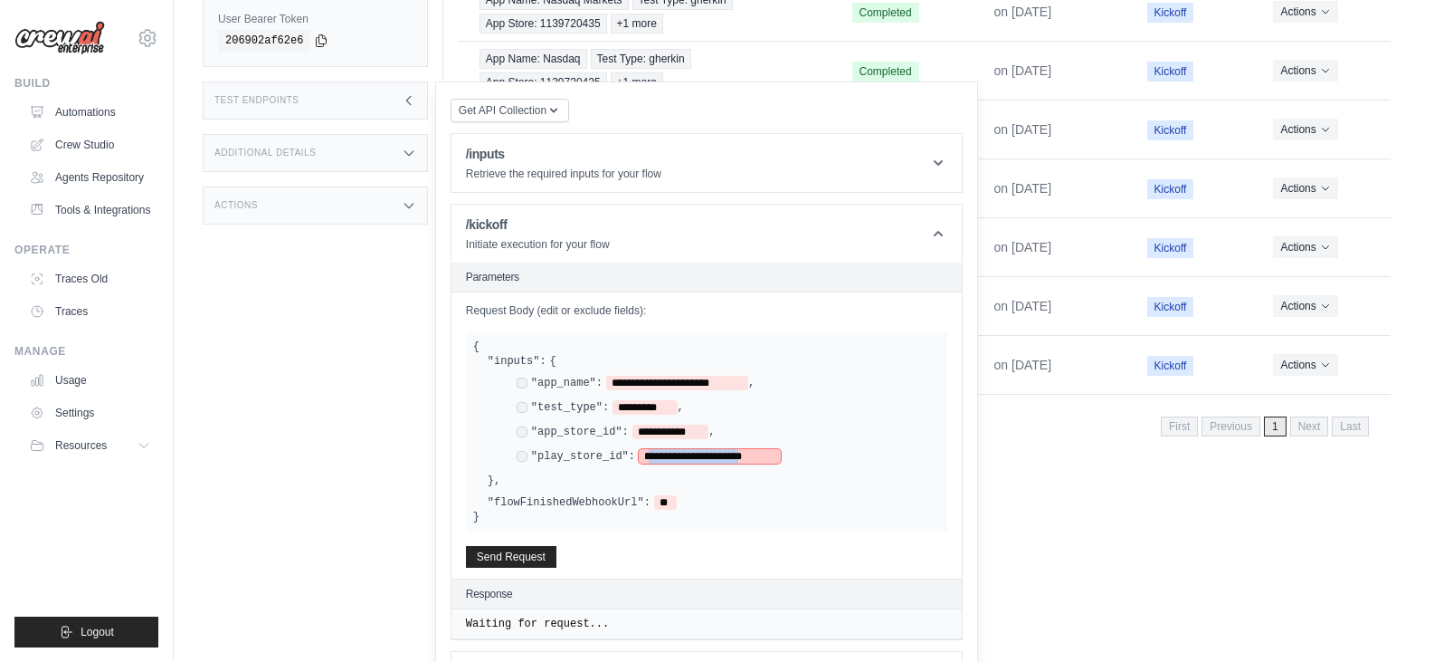
paste span
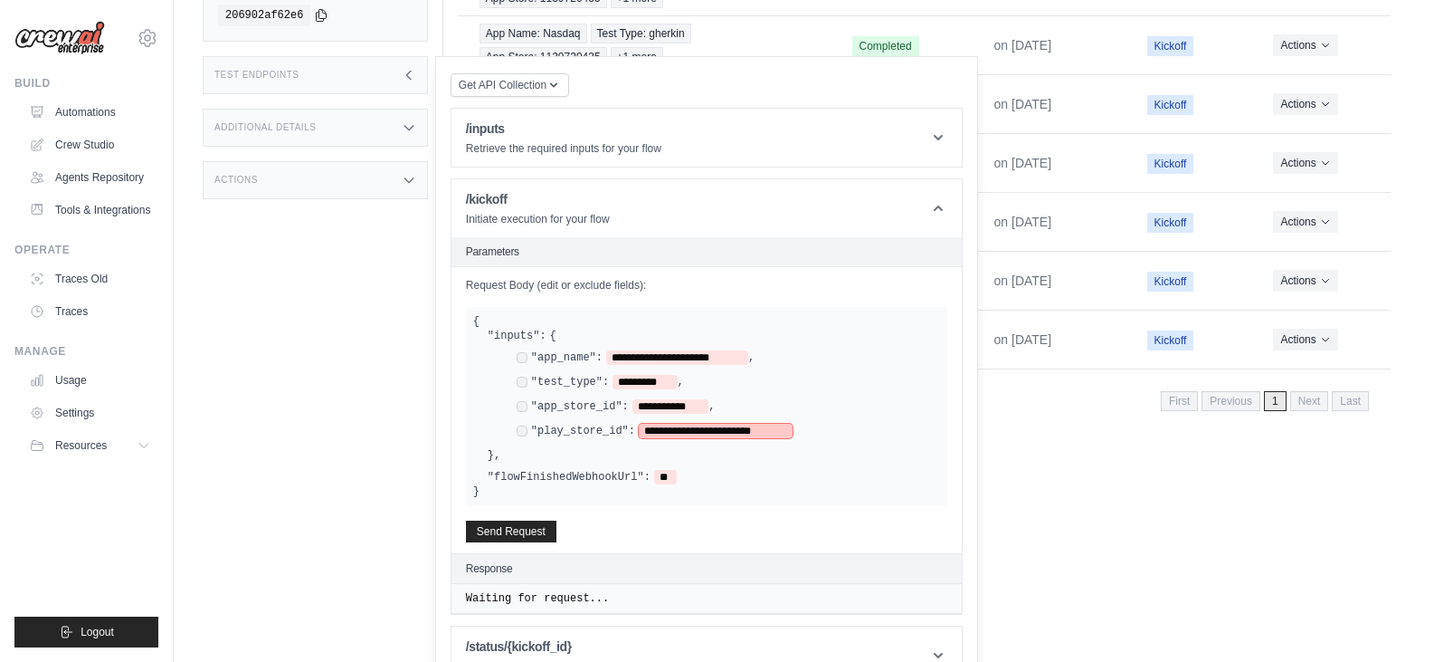
scroll to position [319, 0]
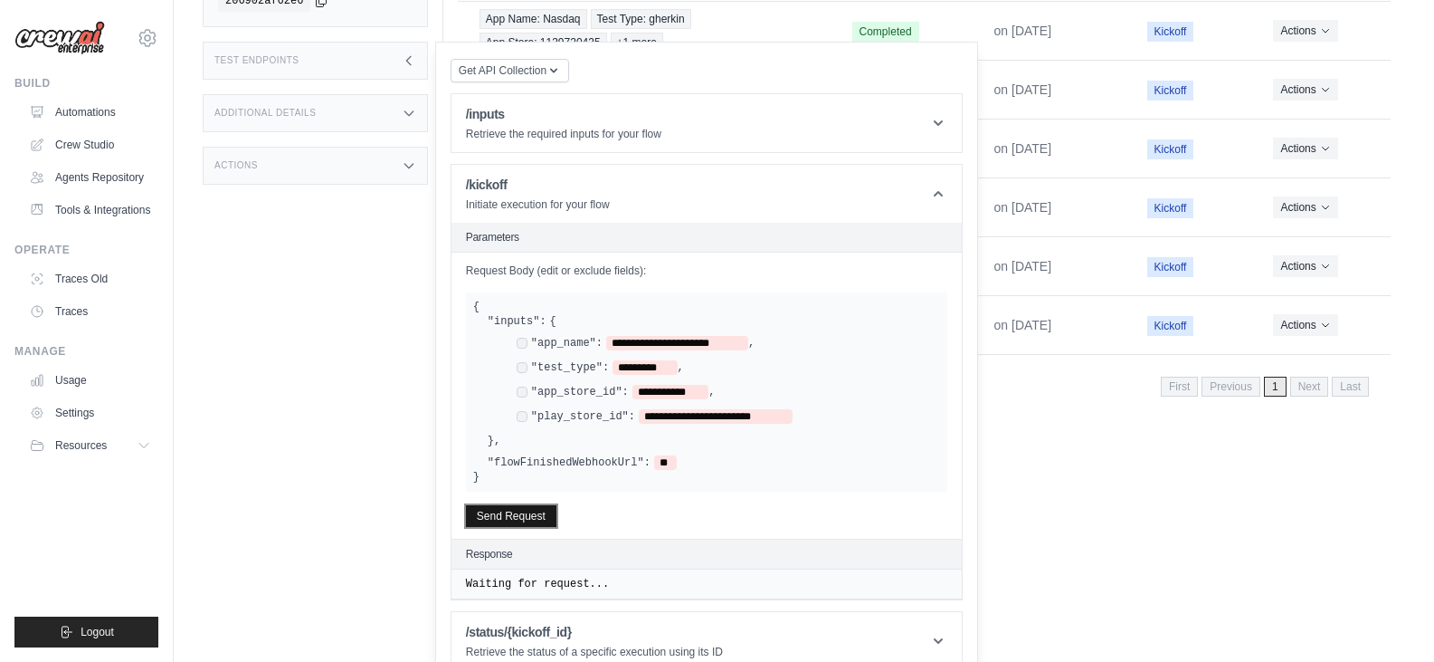
click at [540, 510] on button "Send Request" at bounding box center [511, 516] width 90 height 22
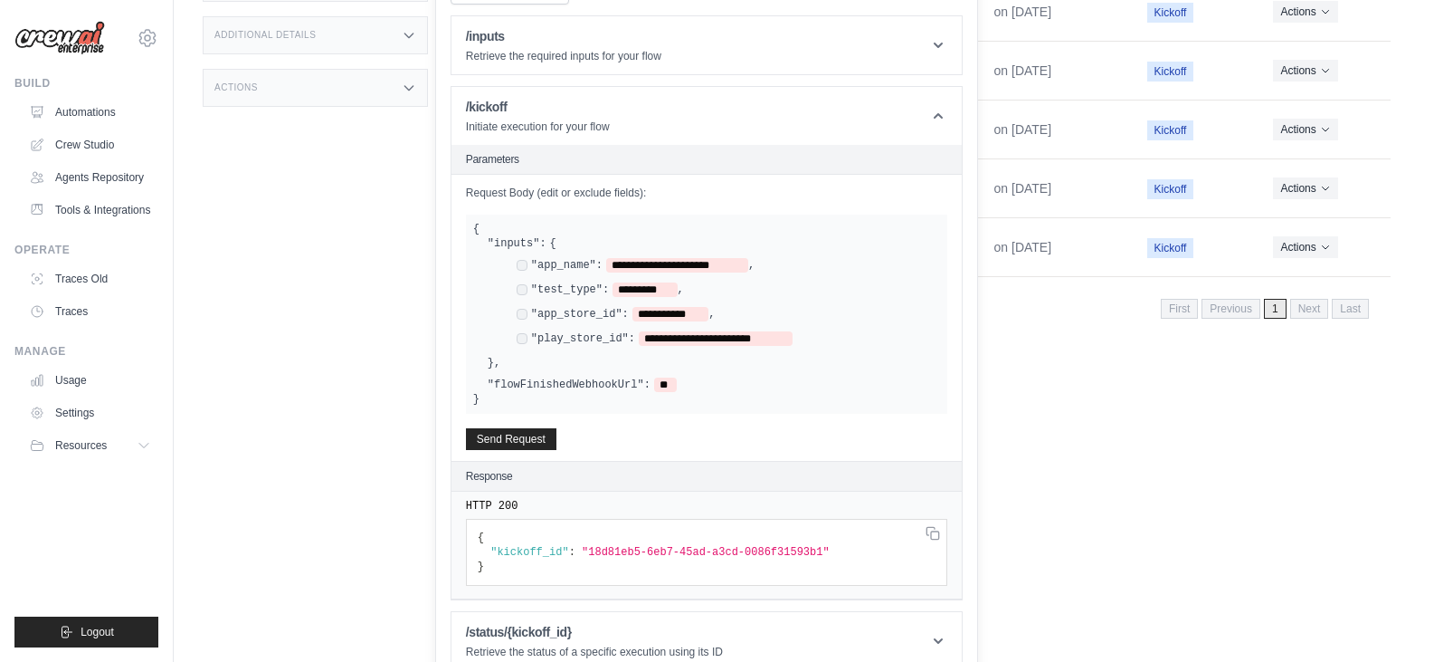
scroll to position [0, 0]
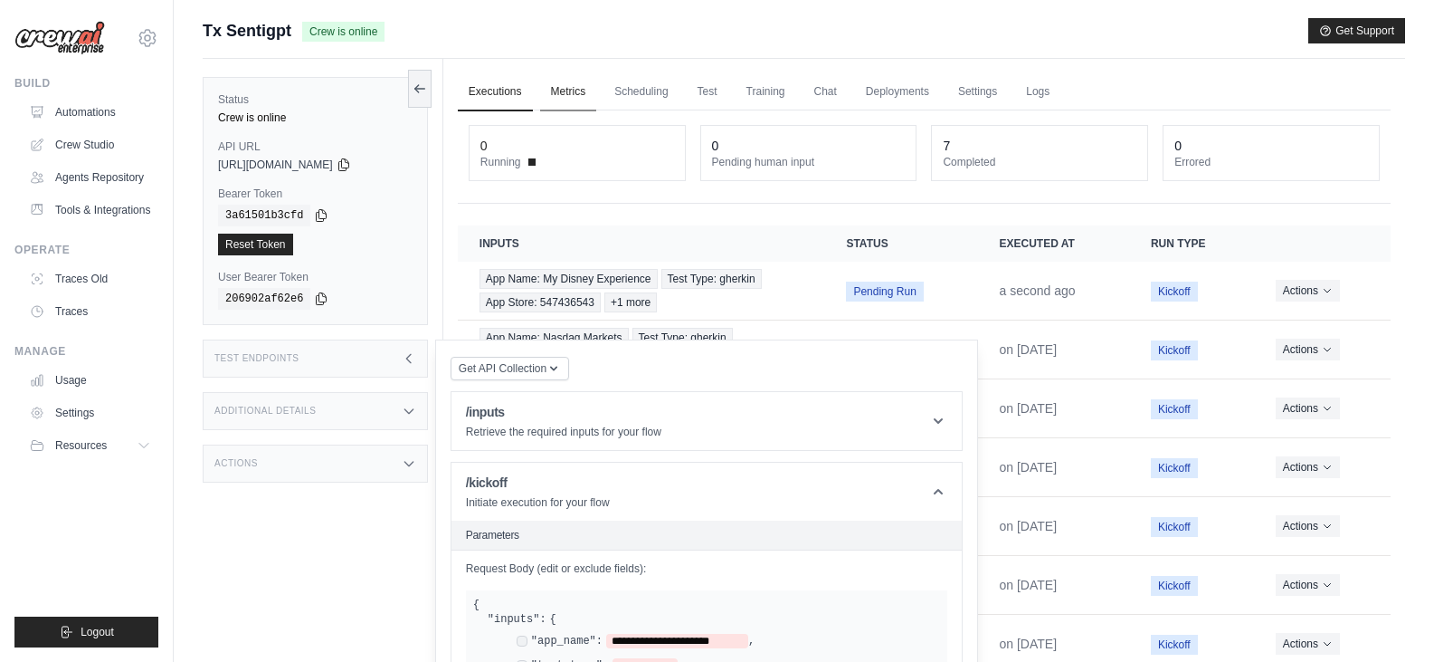
click at [591, 82] on link "Metrics" at bounding box center [568, 92] width 57 height 38
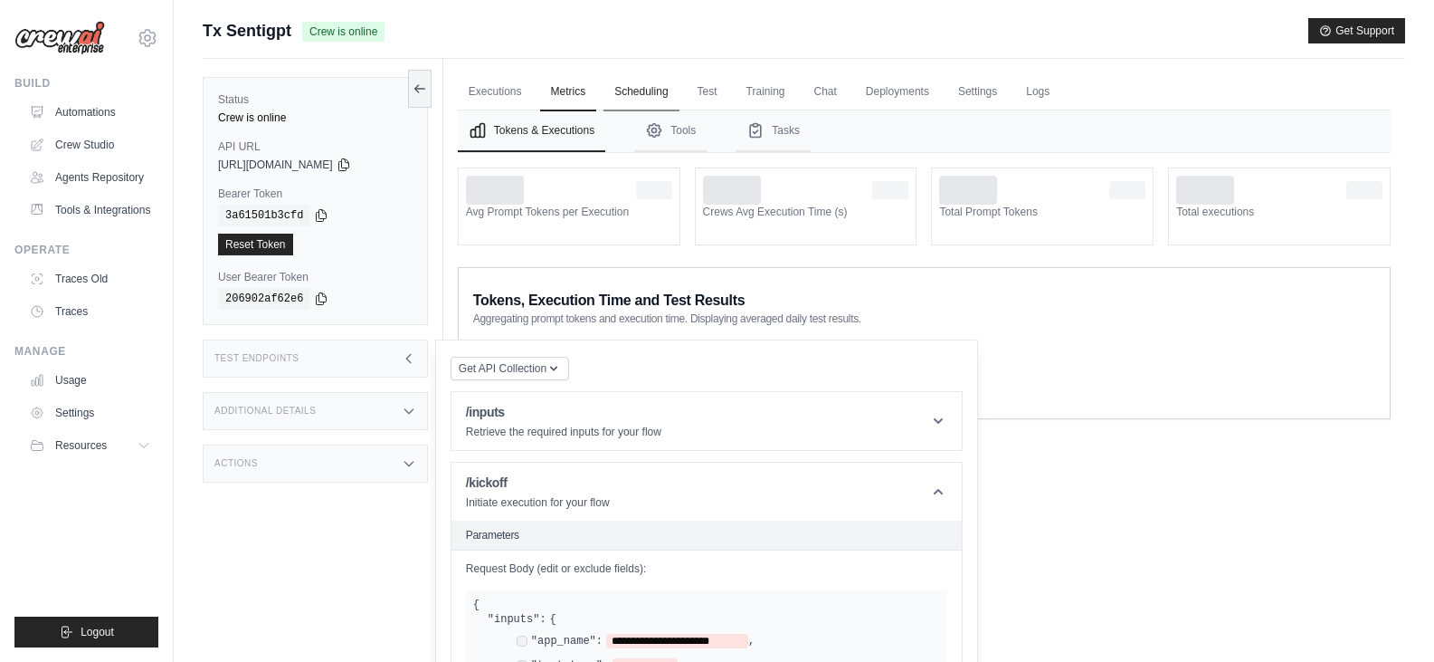
click at [639, 81] on link "Scheduling" at bounding box center [641, 92] width 75 height 38
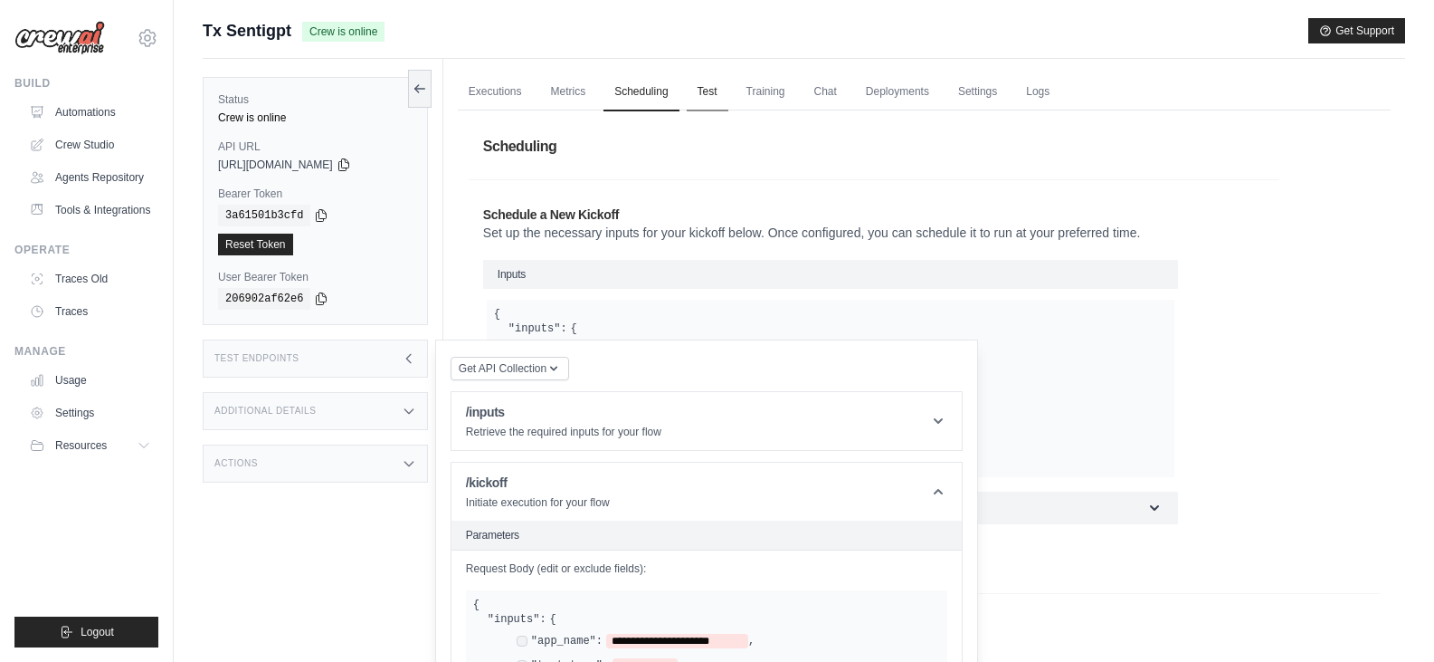
click at [715, 82] on link "Test" at bounding box center [708, 92] width 42 height 38
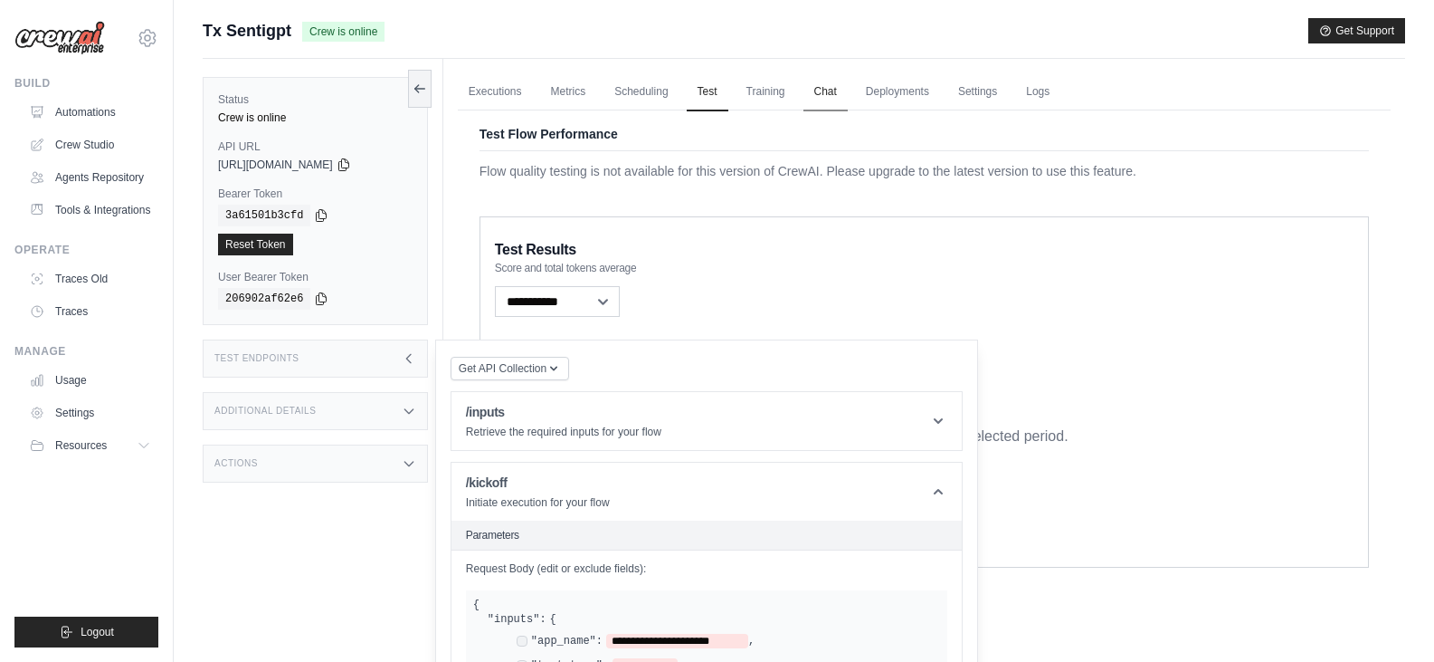
click at [804, 100] on link "Chat" at bounding box center [826, 92] width 44 height 38
click at [772, 91] on link "Training" at bounding box center [766, 92] width 61 height 38
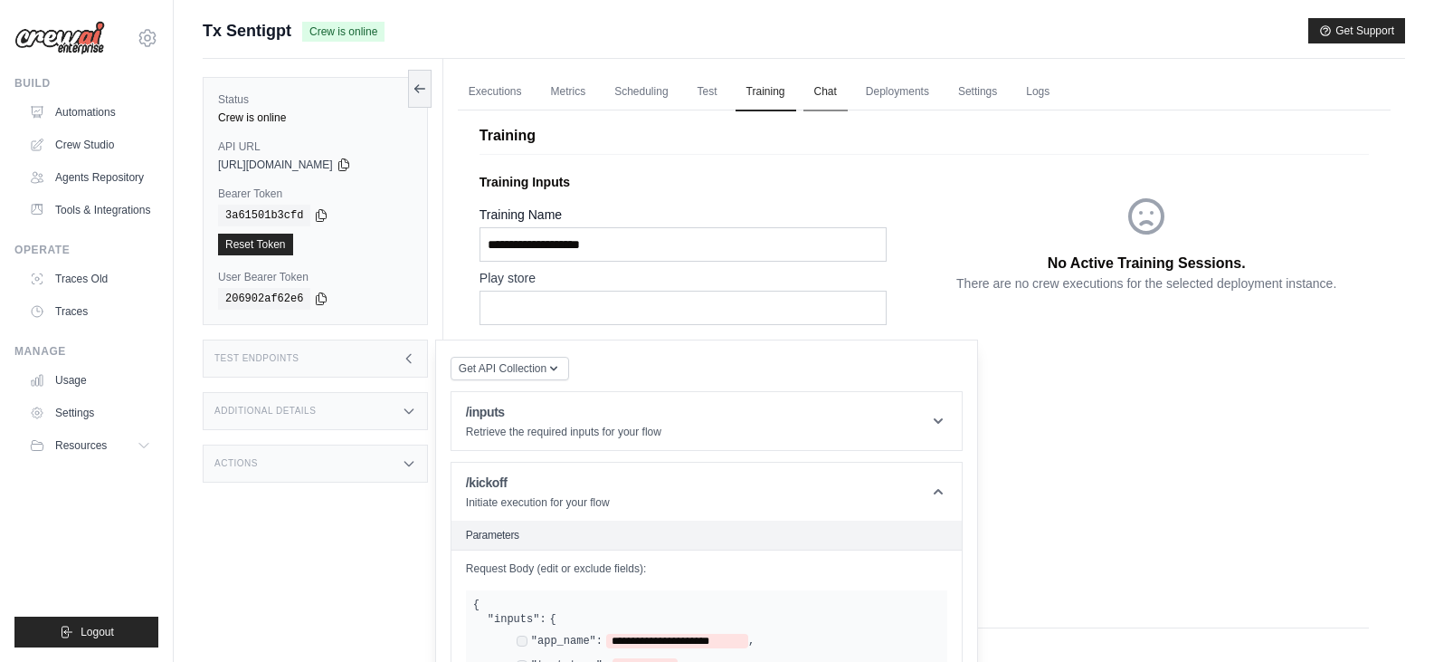
click at [838, 83] on link "Chat" at bounding box center [826, 92] width 44 height 38
click at [888, 86] on link "Deployments" at bounding box center [897, 92] width 85 height 38
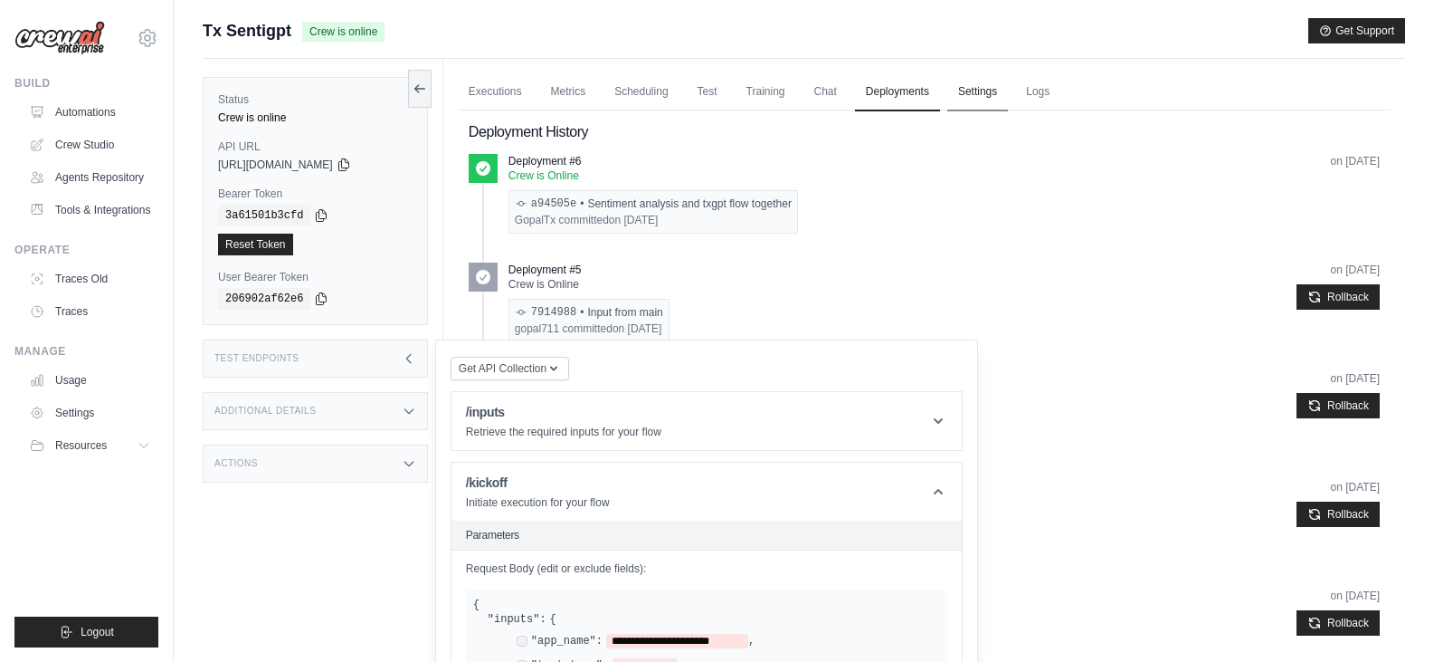
click at [1004, 79] on link "Settings" at bounding box center [978, 92] width 61 height 38
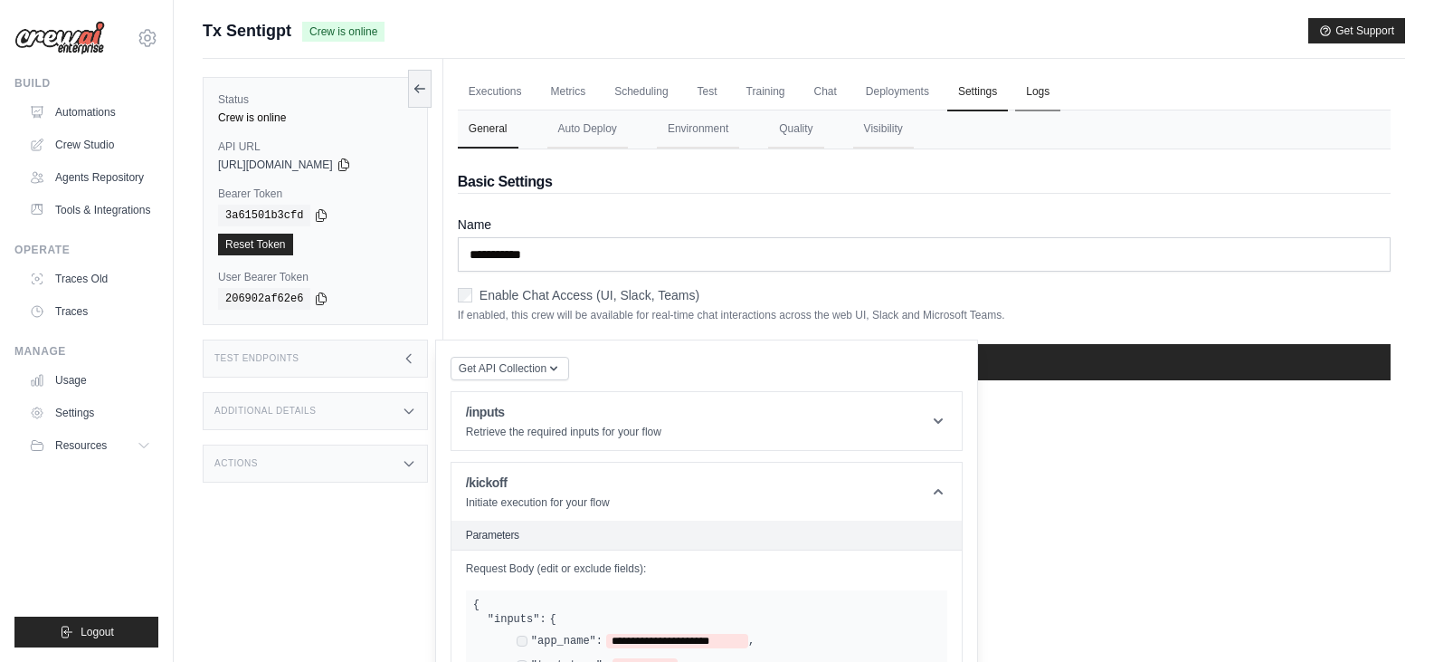
click at [1052, 90] on link "Logs" at bounding box center [1037, 92] width 45 height 38
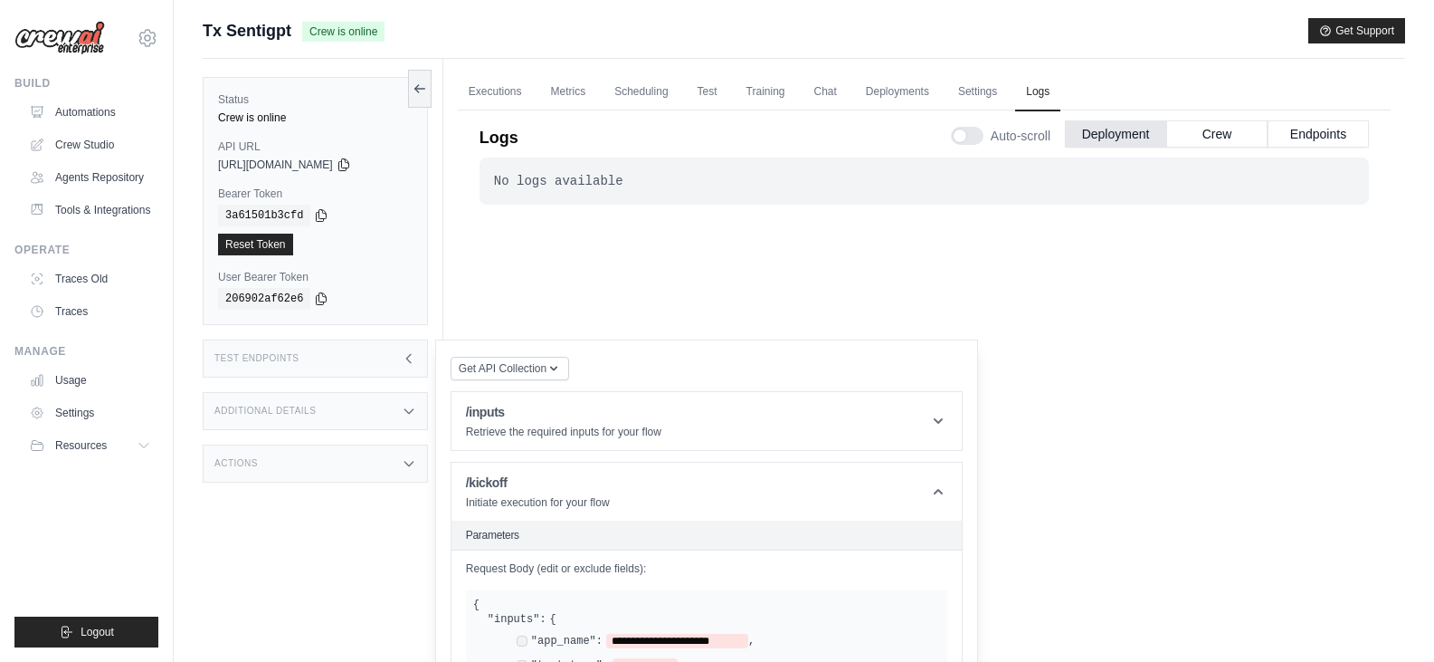
click at [410, 352] on icon at bounding box center [409, 358] width 14 height 14
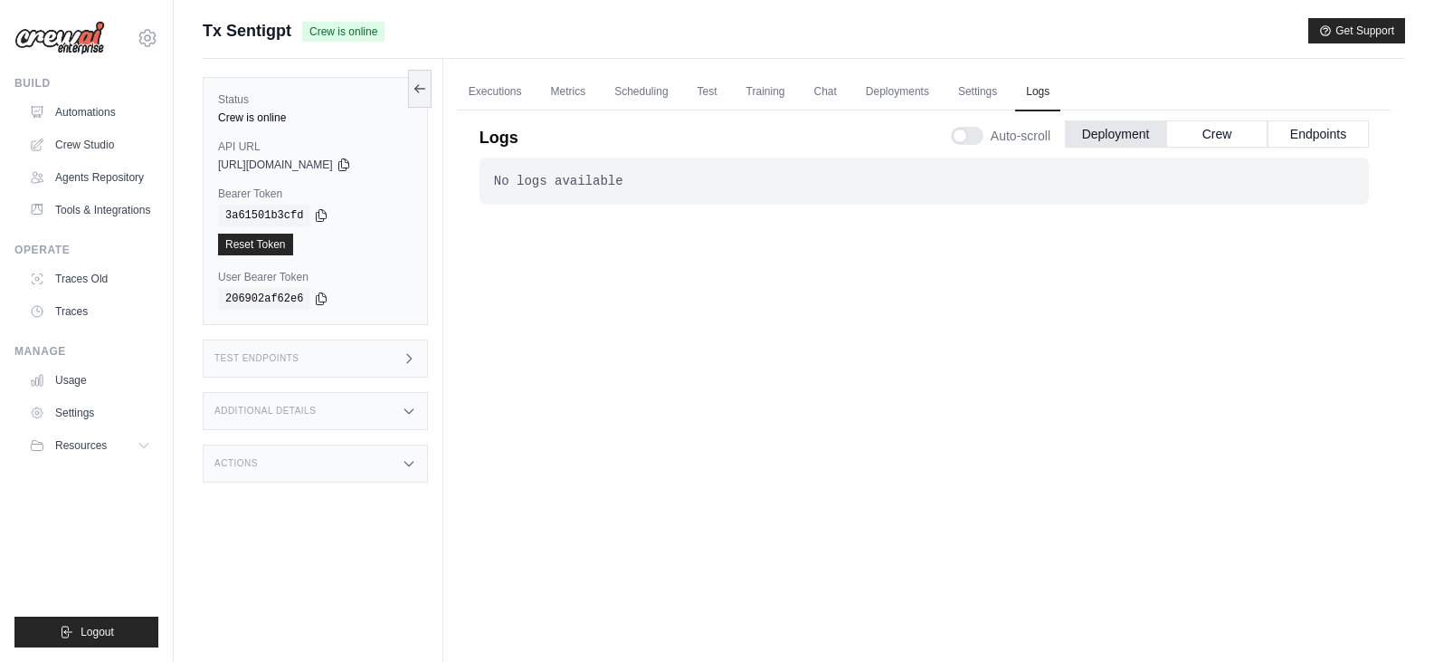
click at [411, 404] on icon at bounding box center [409, 411] width 14 height 14
click at [402, 462] on icon at bounding box center [409, 463] width 14 height 14
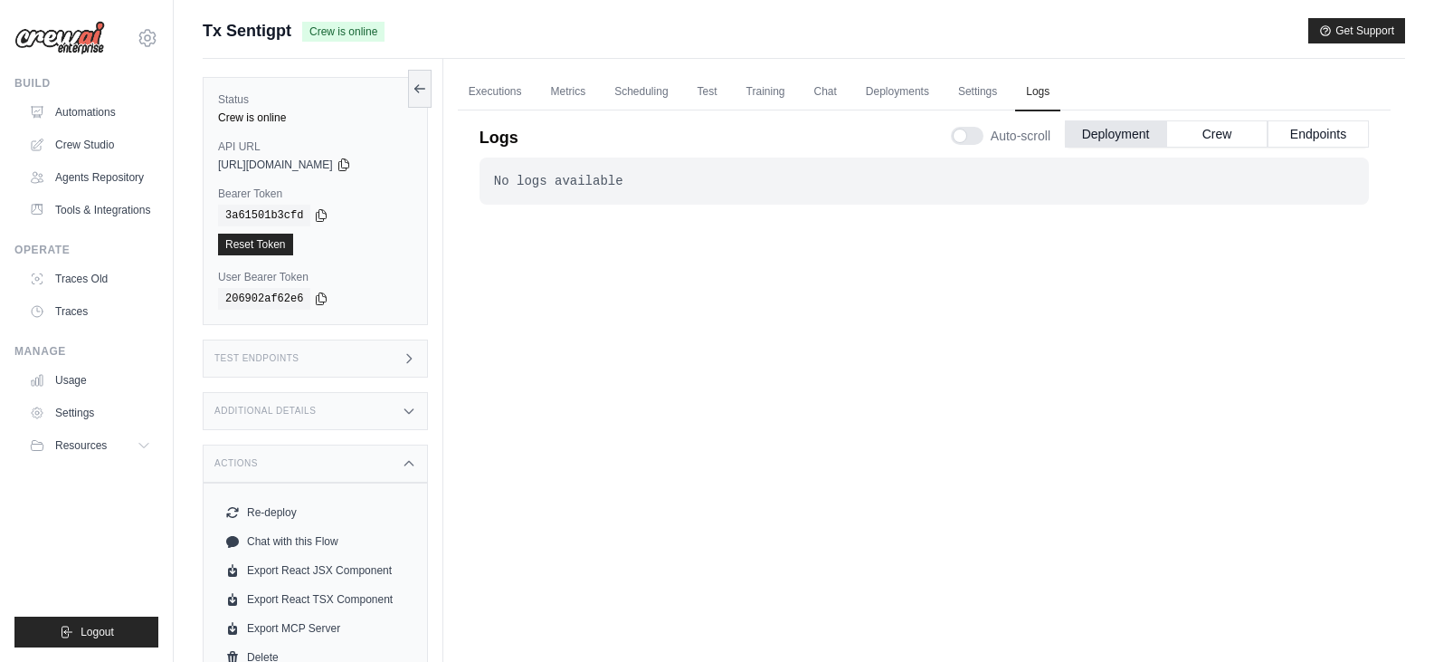
click at [402, 462] on icon at bounding box center [409, 463] width 14 height 14
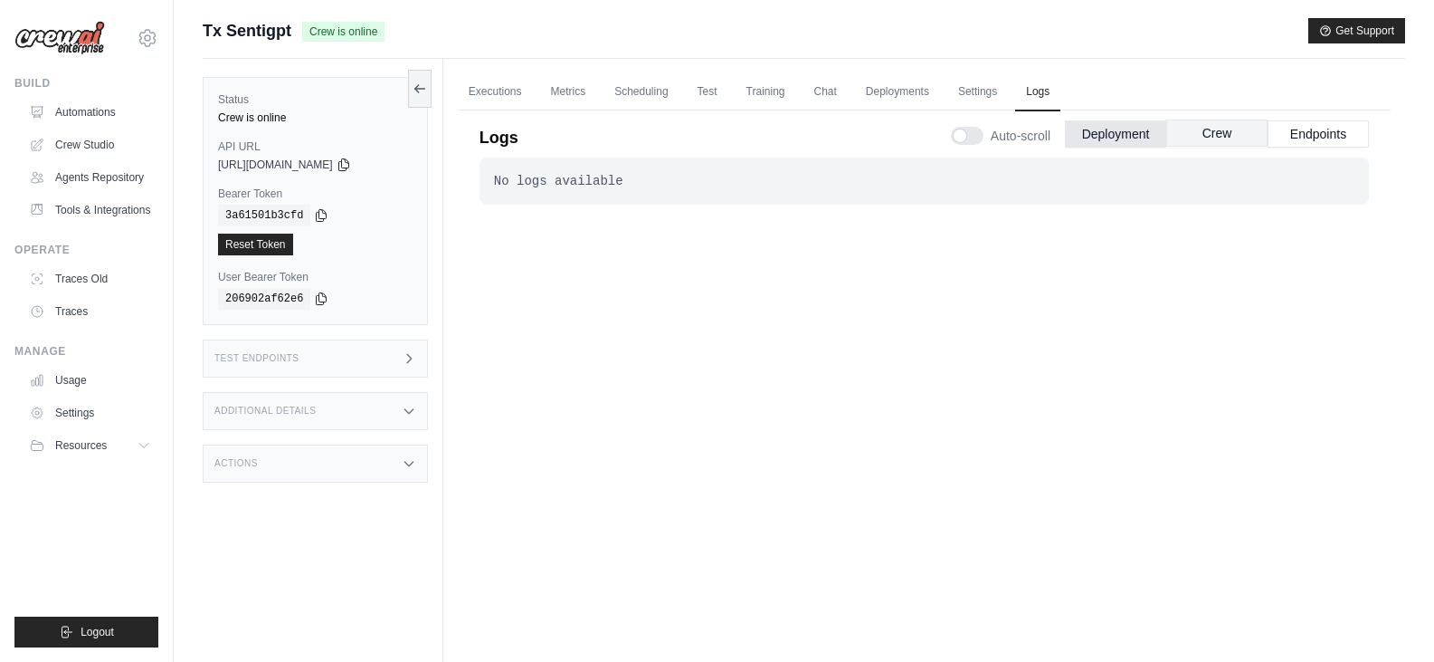
click at [1222, 127] on button "Crew" at bounding box center [1217, 132] width 101 height 27
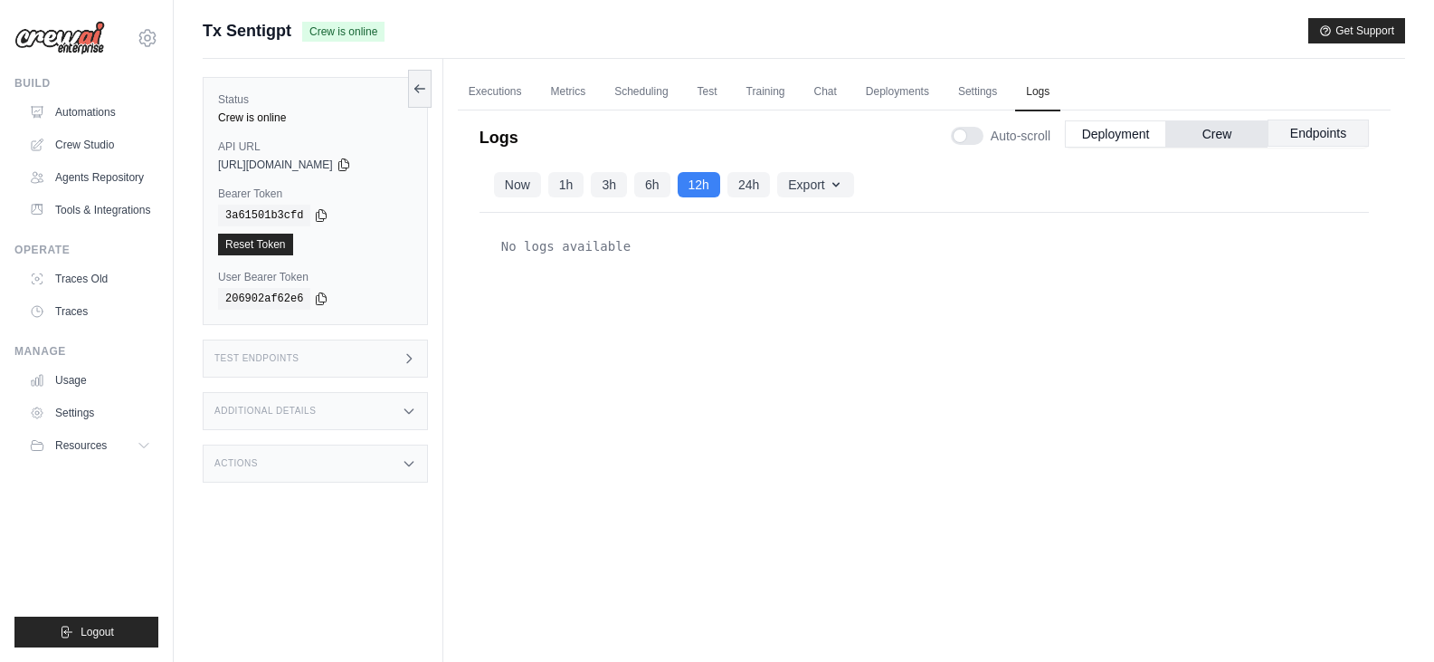
click at [1362, 127] on button "Endpoints" at bounding box center [1318, 132] width 101 height 27
click at [490, 87] on link "Executions" at bounding box center [495, 92] width 75 height 38
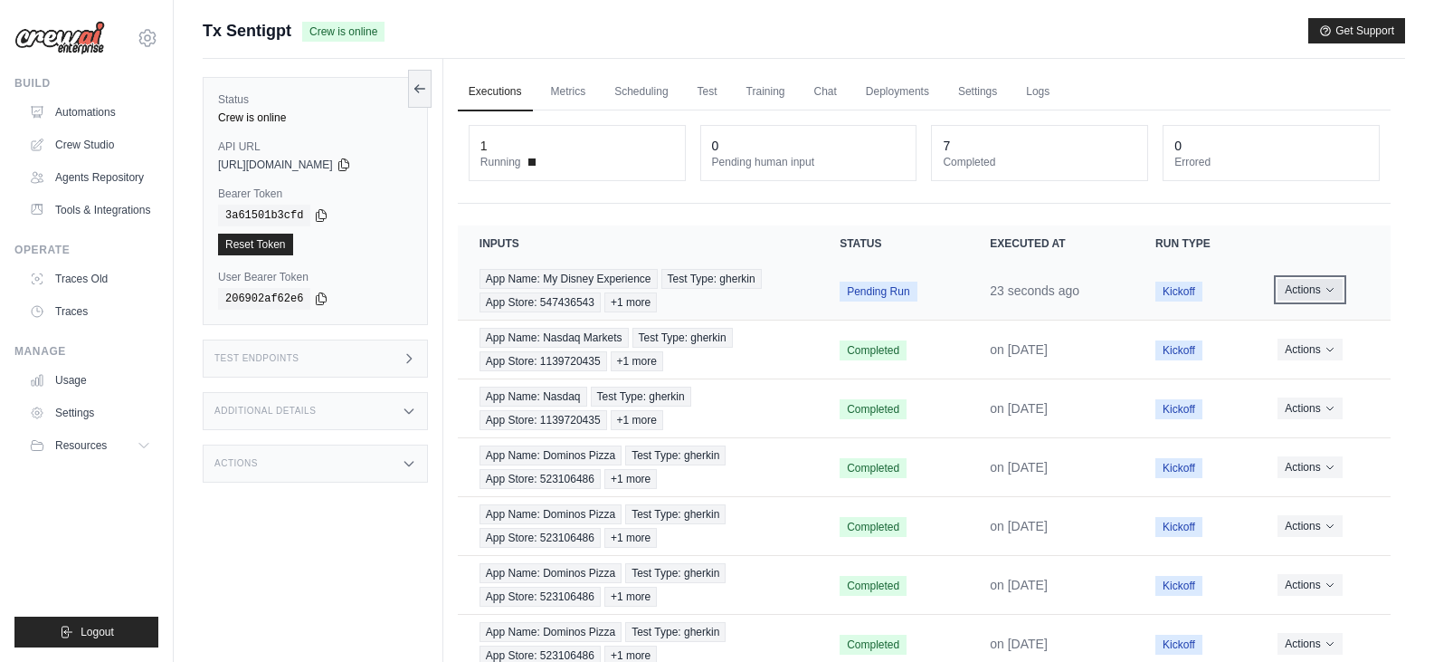
click at [1306, 291] on button "Actions" at bounding box center [1310, 290] width 64 height 22
click at [1314, 331] on link "View Details" at bounding box center [1311, 323] width 116 height 29
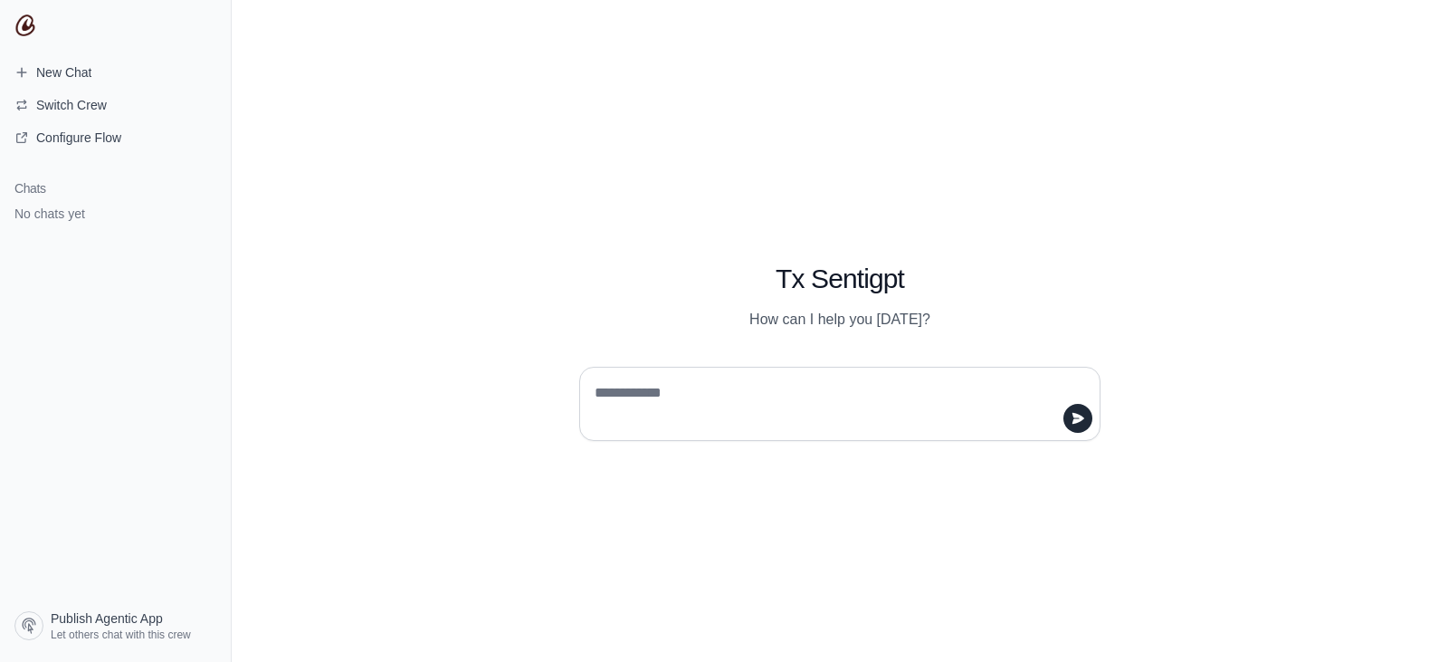
click at [752, 373] on div at bounding box center [839, 404] width 521 height 74
click at [702, 394] on textarea at bounding box center [834, 403] width 487 height 51
type textarea "**********"
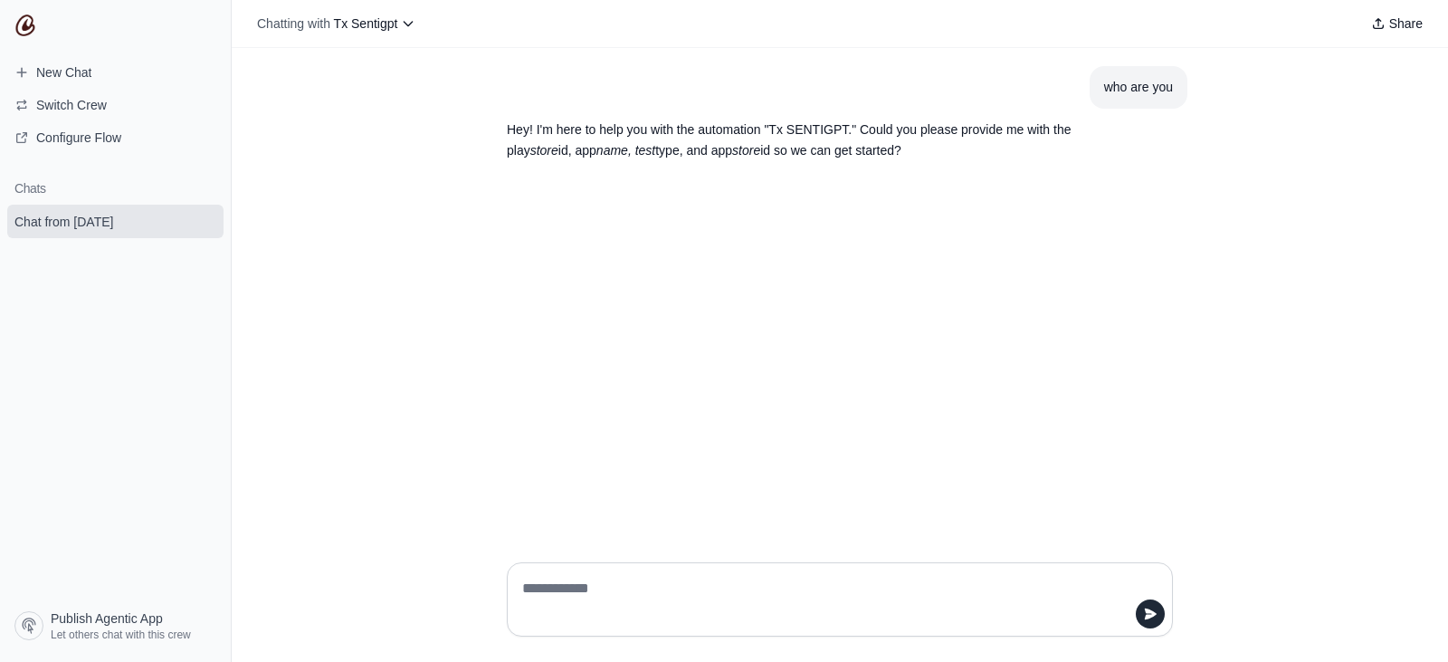
click at [738, 590] on textarea at bounding box center [835, 599] width 632 height 51
click at [406, 27] on icon at bounding box center [408, 23] width 14 height 14
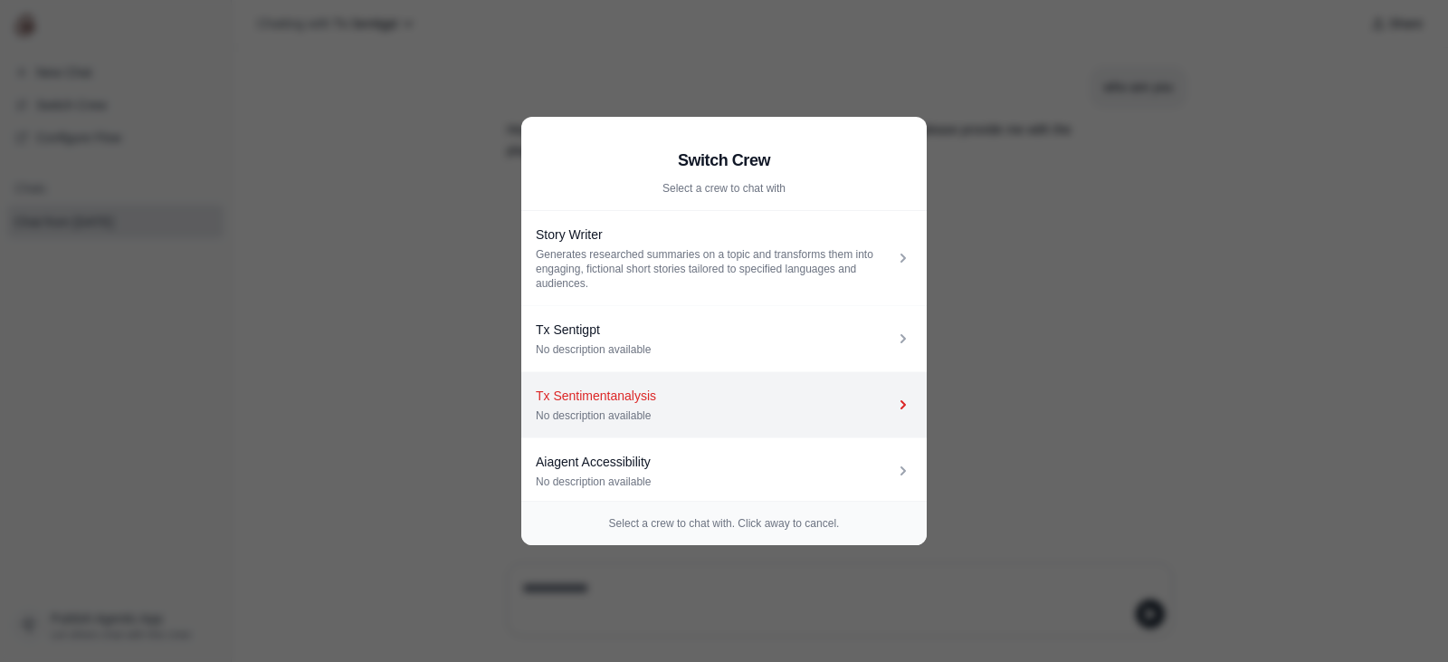
click at [709, 412] on div "No description available" at bounding box center [715, 415] width 358 height 14
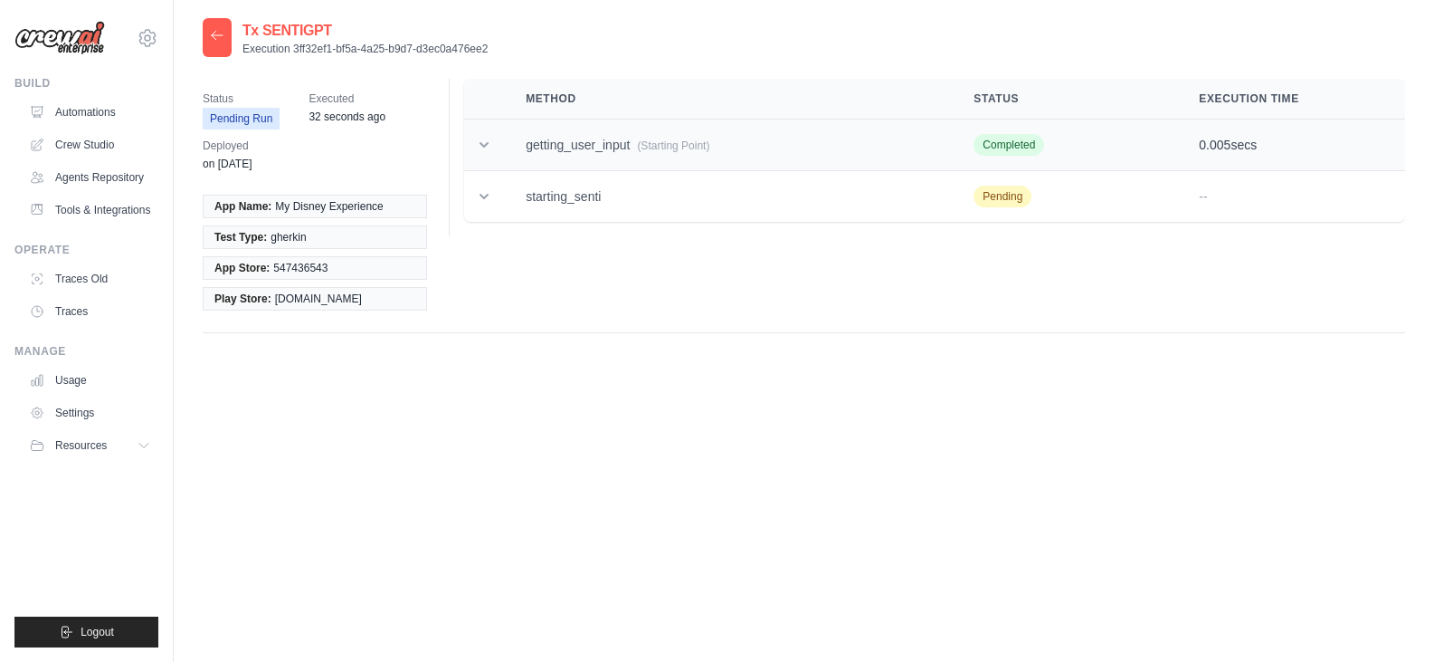
click at [496, 148] on td at bounding box center [484, 145] width 40 height 52
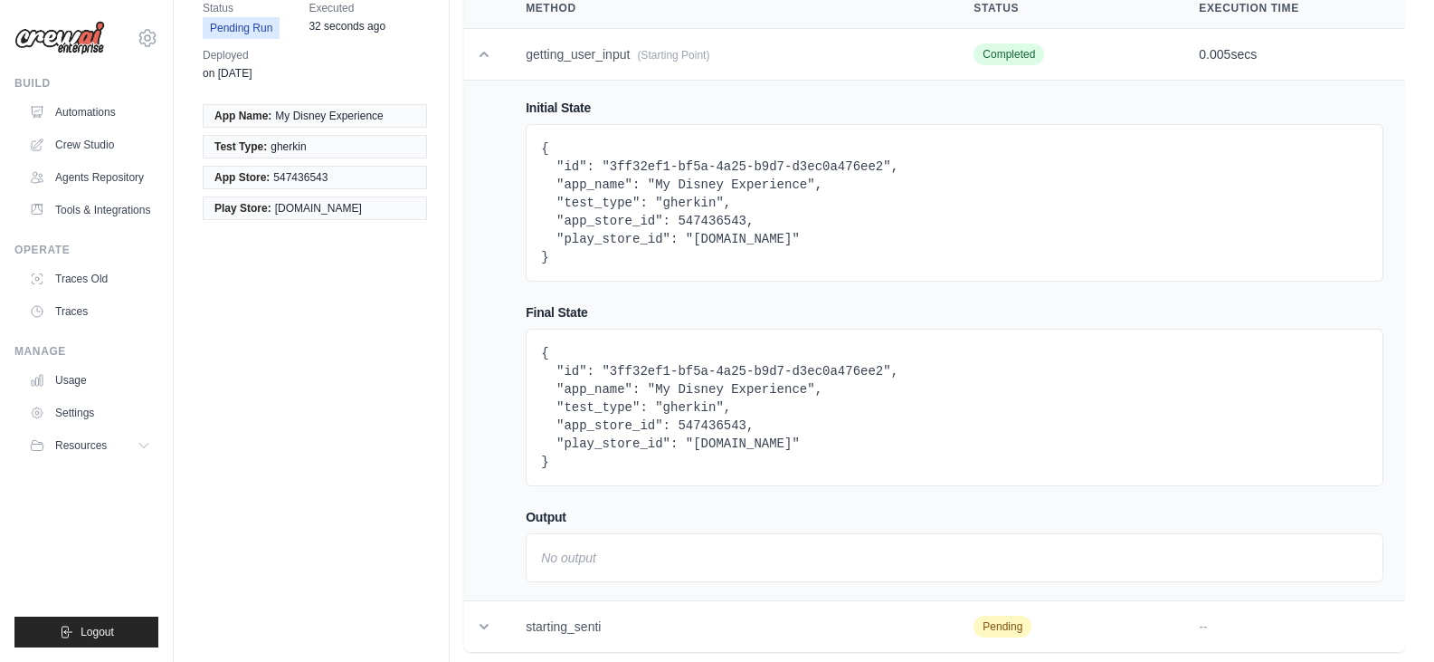
scroll to position [132, 0]
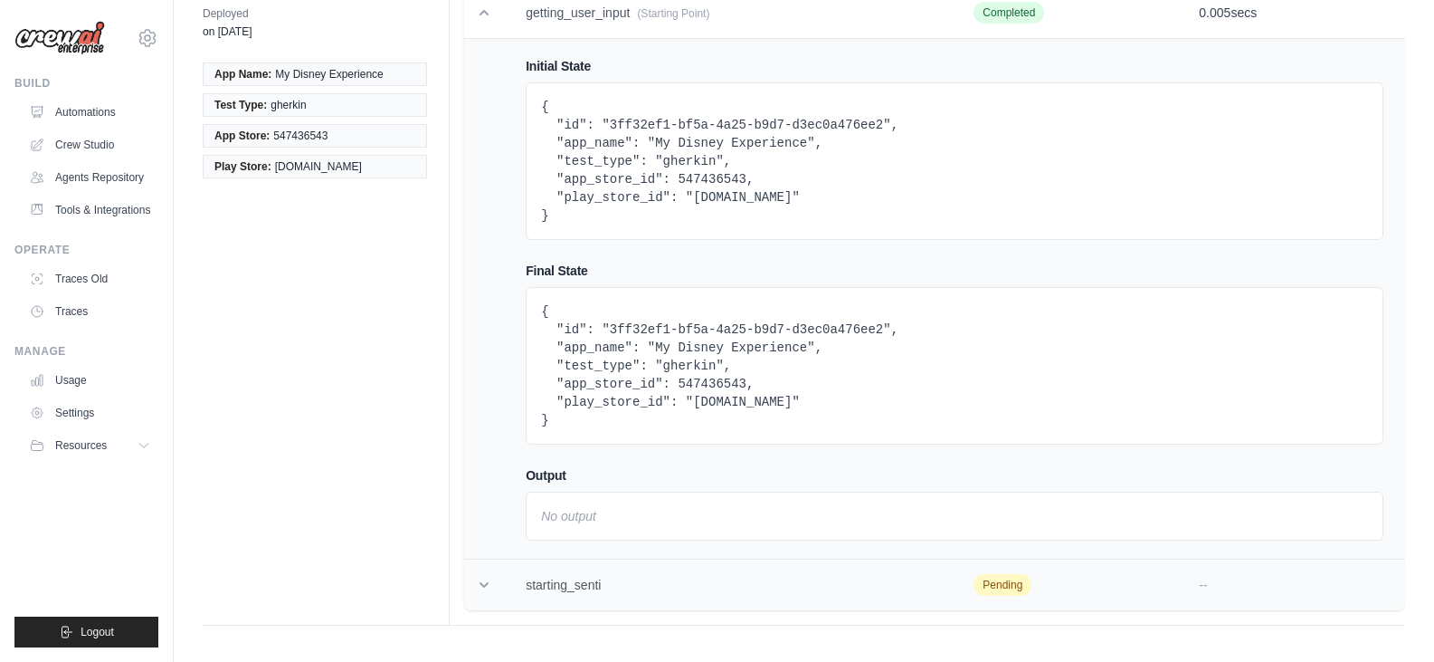
click at [526, 593] on td "starting_senti" at bounding box center [728, 585] width 448 height 52
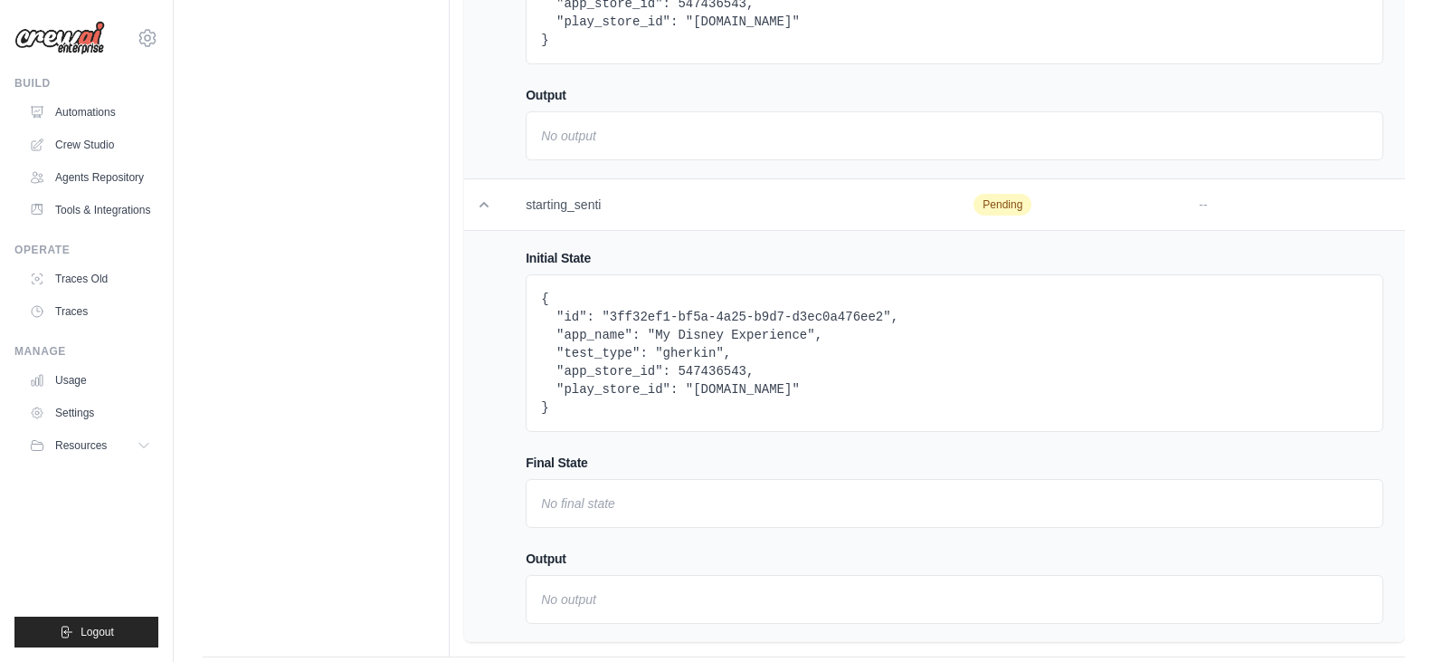
scroll to position [544, 0]
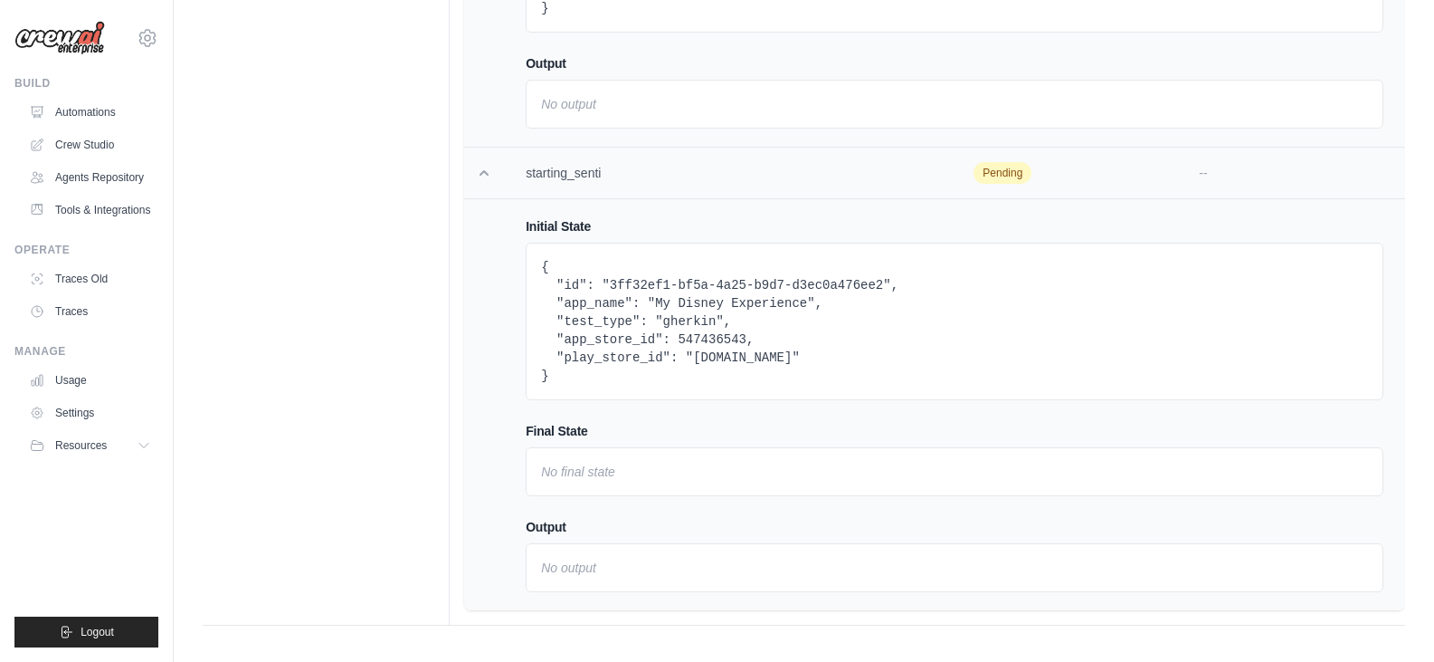
click at [485, 171] on icon at bounding box center [484, 172] width 9 height 5
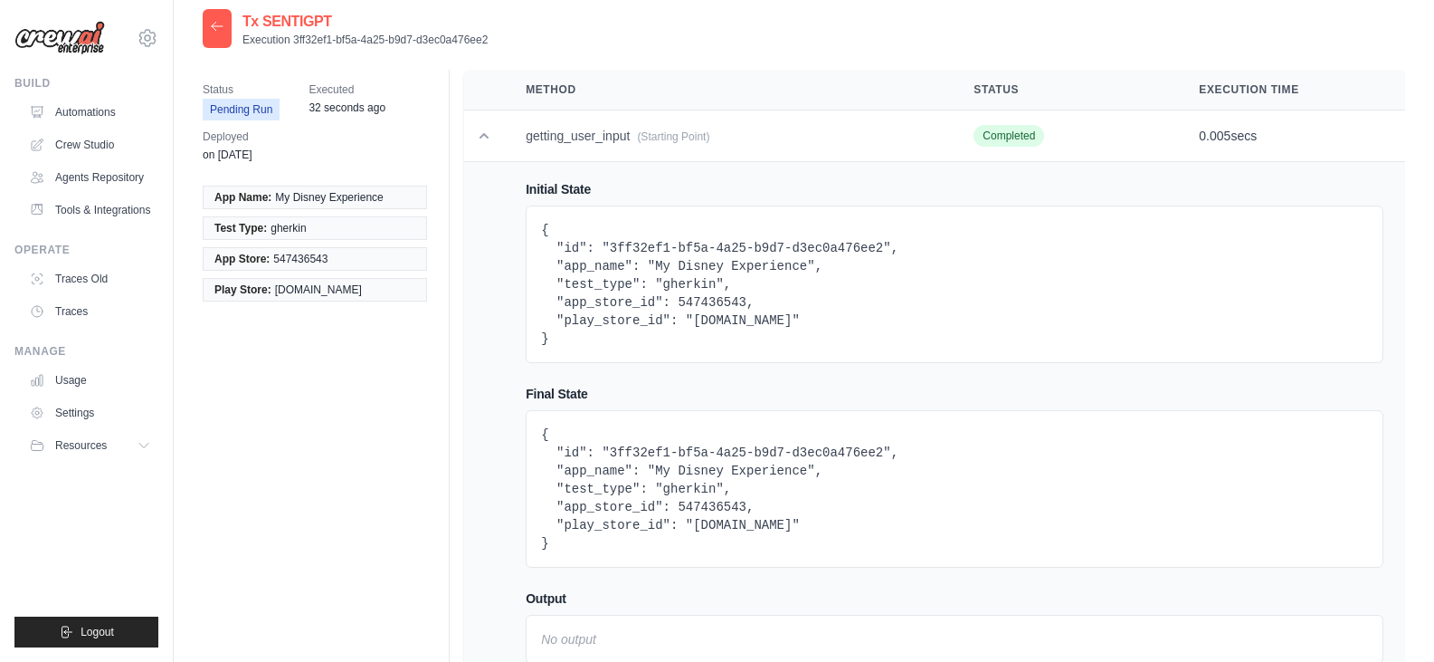
scroll to position [0, 0]
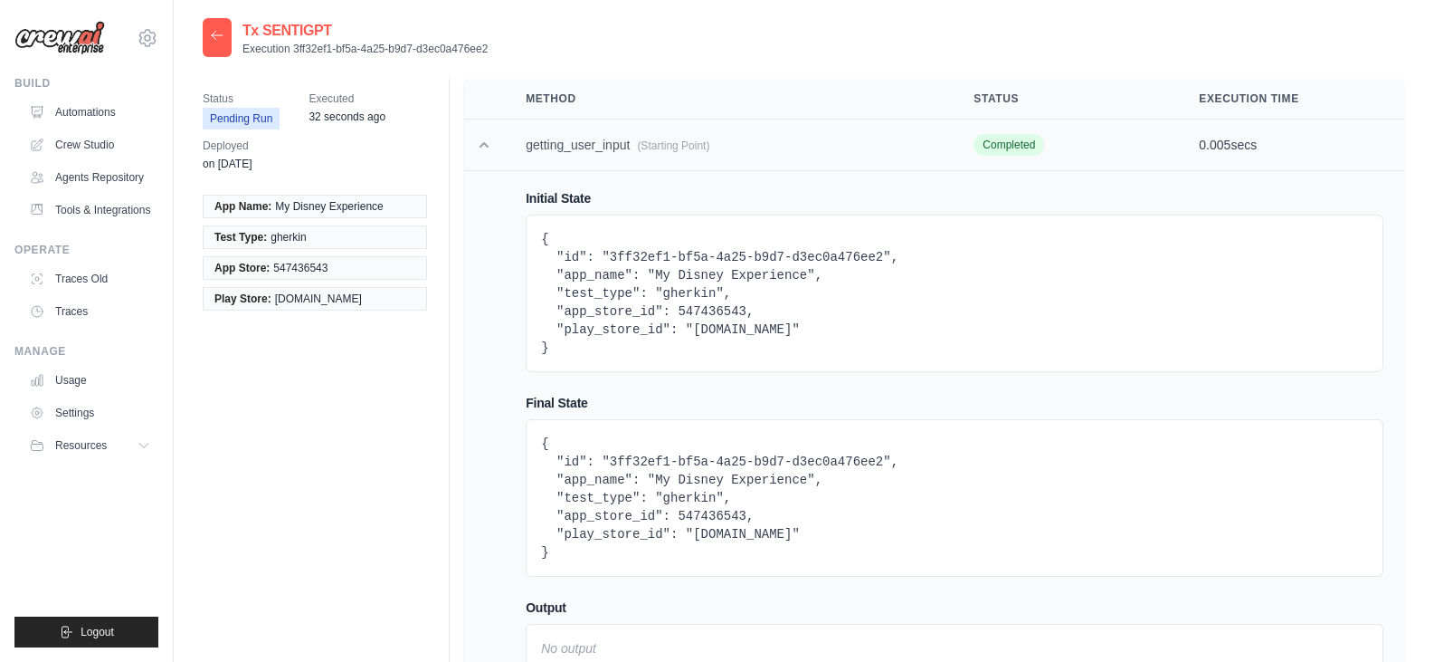
click at [530, 151] on td "getting_user_input (Starting Point)" at bounding box center [728, 145] width 448 height 52
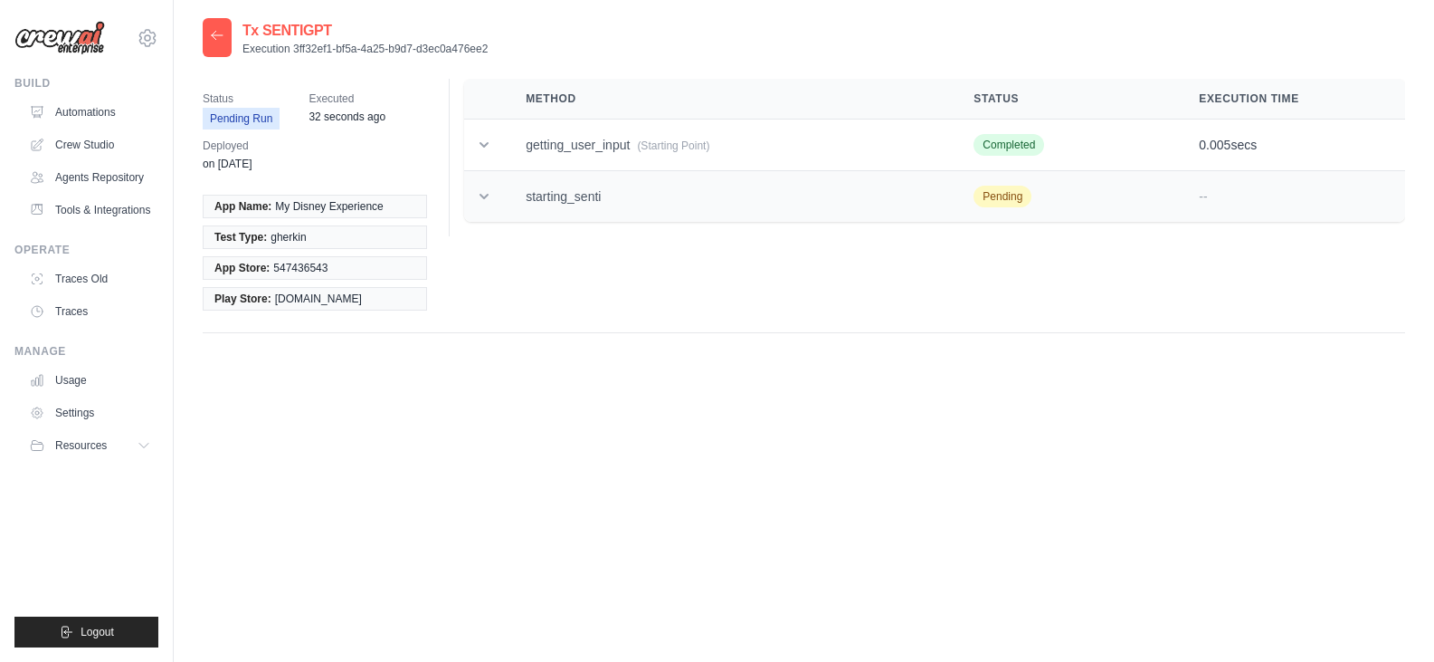
click at [1238, 183] on td "--" at bounding box center [1291, 197] width 228 height 52
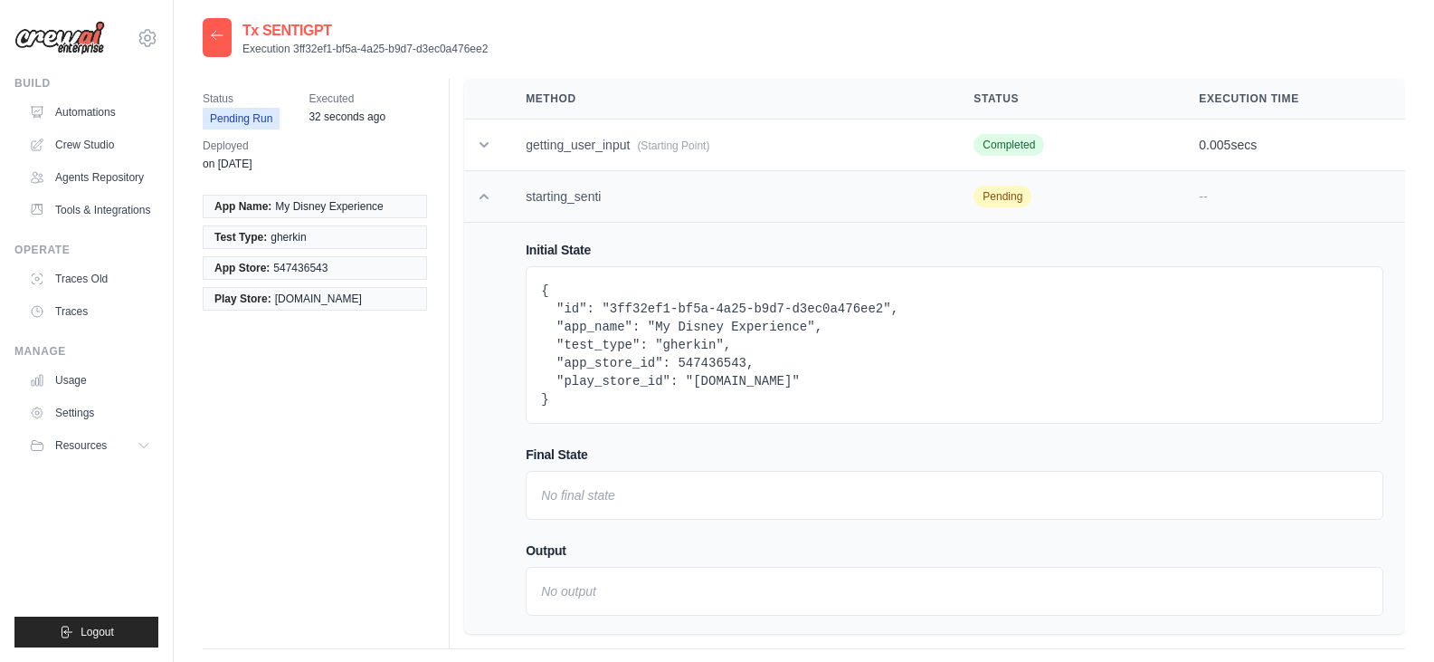
click at [678, 210] on td "starting_senti" at bounding box center [728, 197] width 448 height 52
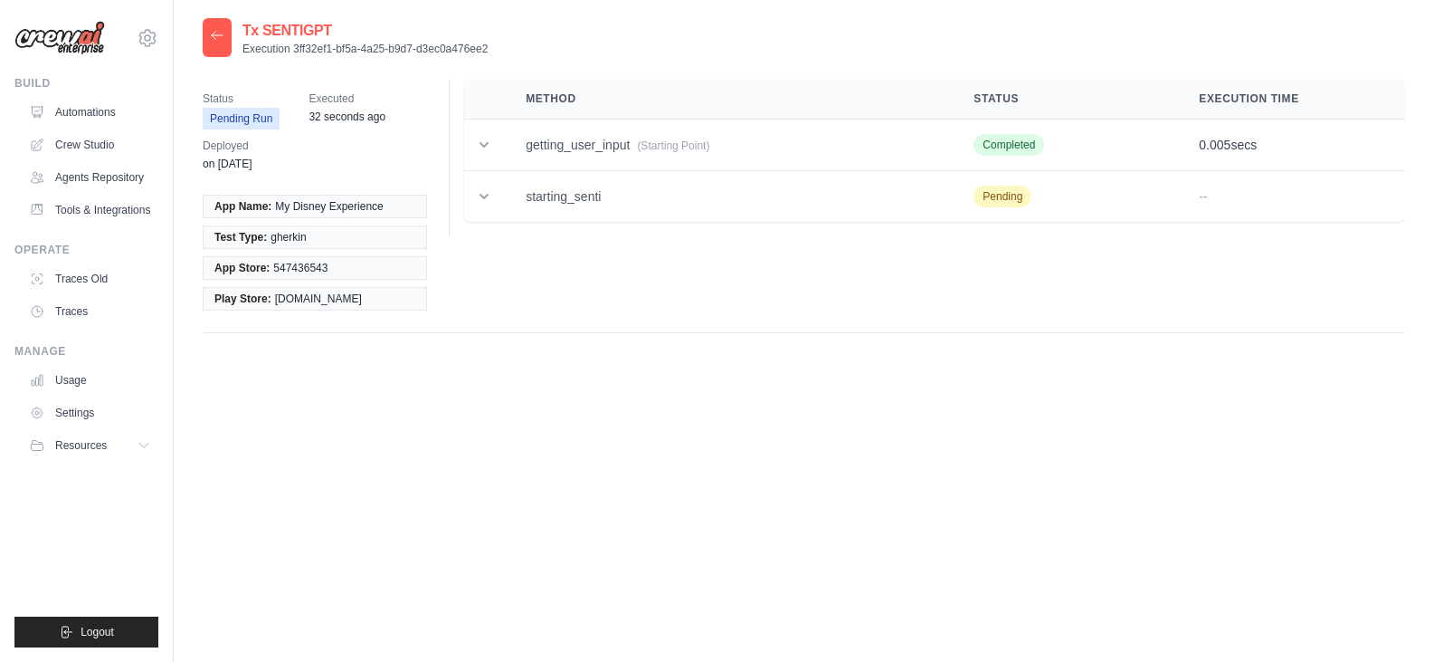
click at [227, 33] on div at bounding box center [217, 37] width 29 height 39
drag, startPoint x: 303, startPoint y: 111, endPoint x: 391, endPoint y: 125, distance: 88.8
click at [391, 125] on div "Status Pending Run Executed 32 seconds ago Deployed on Apr 17" at bounding box center [322, 131] width 239 height 105
click at [404, 146] on div "Status Pending Run Executed 32 seconds ago Deployed on Apr 17" at bounding box center [322, 131] width 239 height 105
click at [938, 214] on td "starting_senti" at bounding box center [728, 197] width 448 height 52
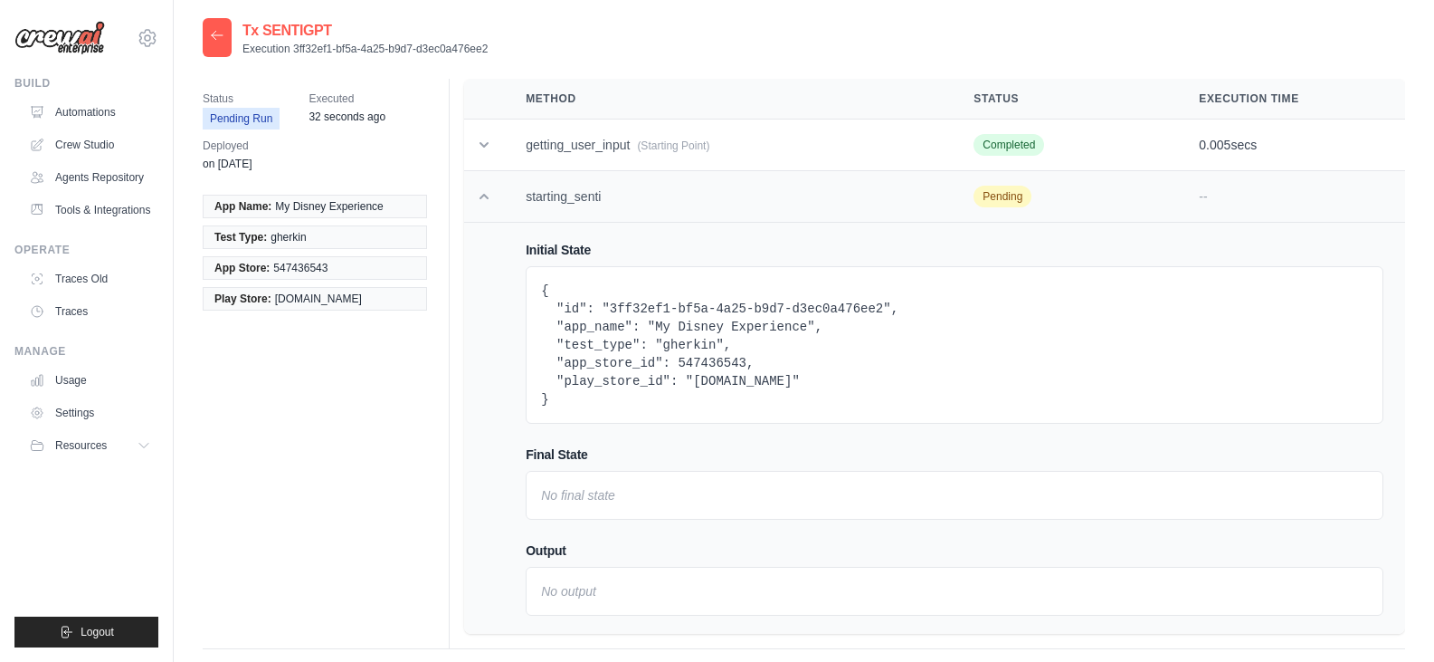
click at [551, 172] on td "starting_senti" at bounding box center [728, 197] width 448 height 52
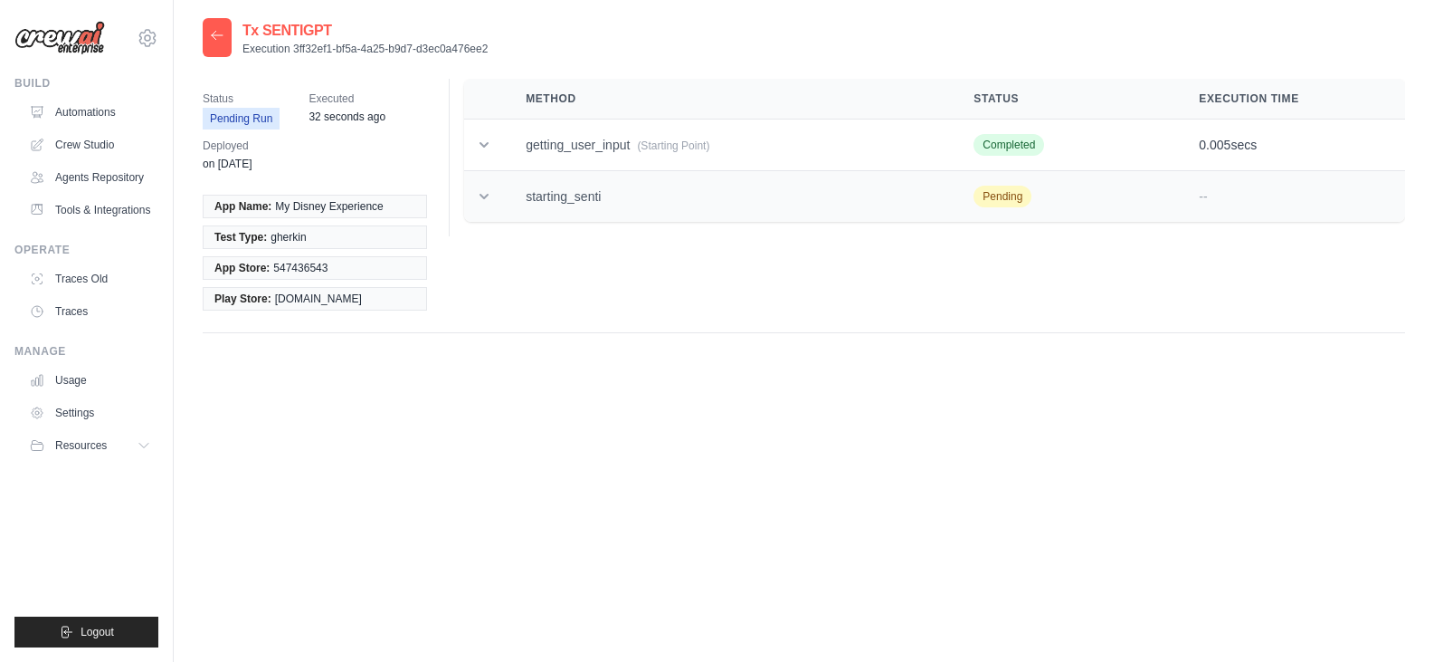
click at [1216, 214] on td "--" at bounding box center [1291, 197] width 228 height 52
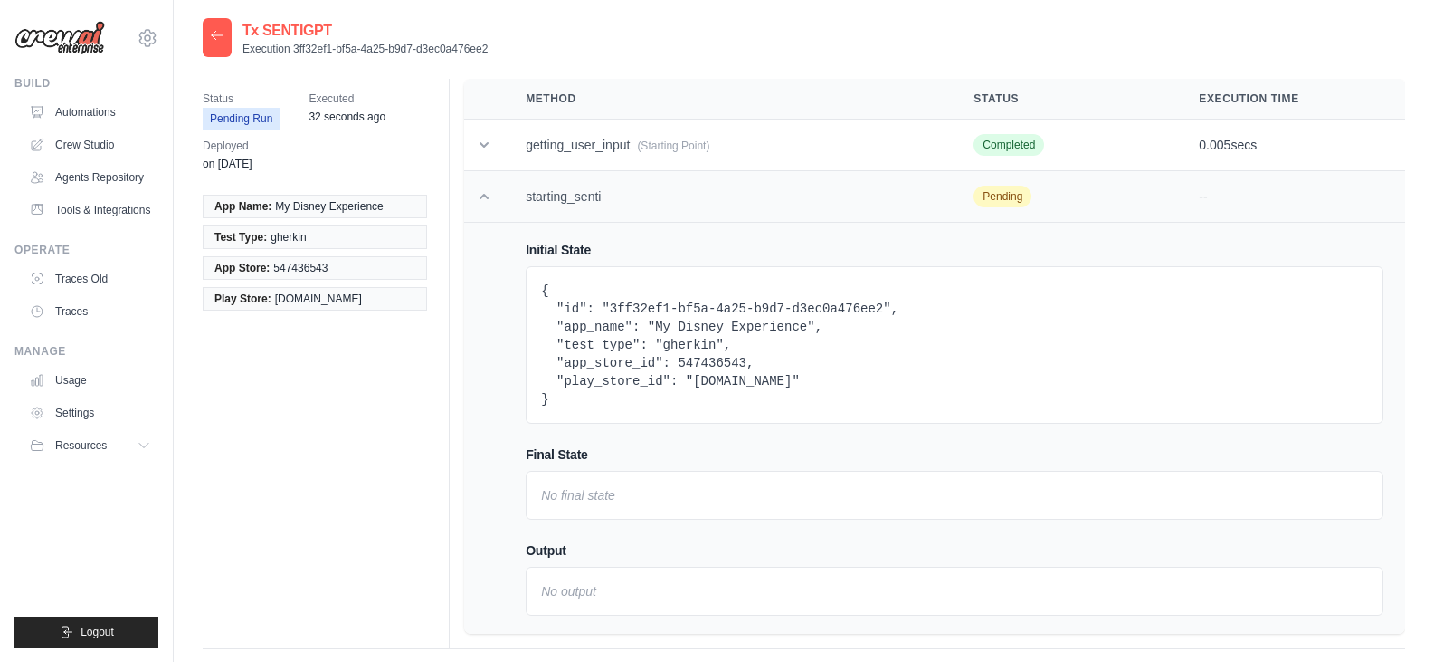
click at [530, 190] on td "starting_senti" at bounding box center [728, 197] width 448 height 52
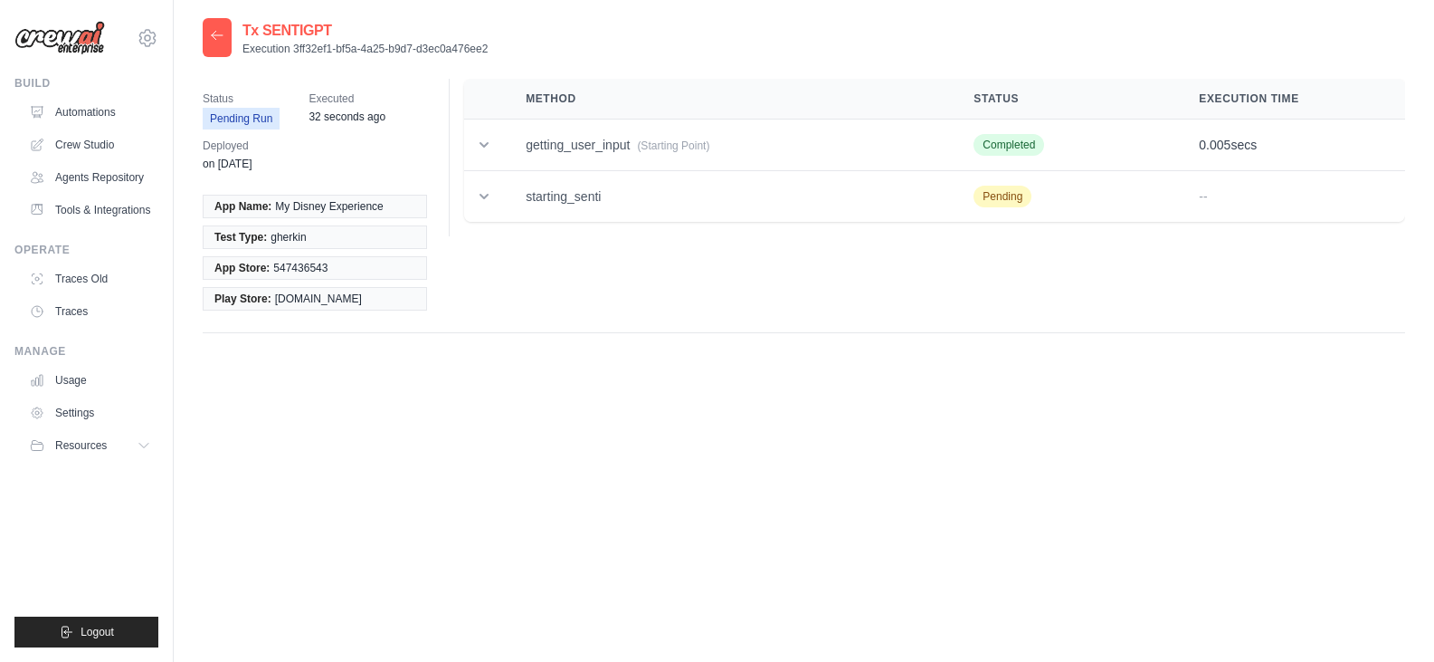
click at [217, 42] on icon at bounding box center [217, 35] width 14 height 14
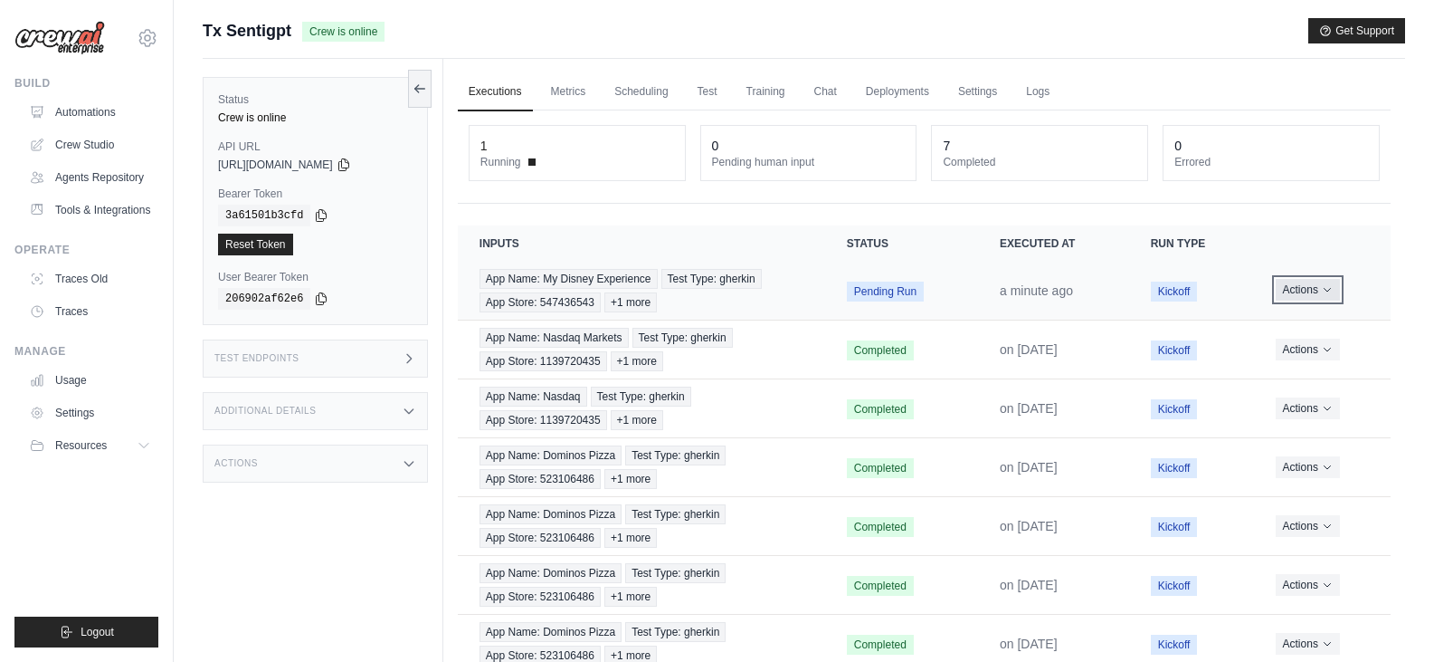
click at [1328, 292] on icon "Actions for execution" at bounding box center [1327, 289] width 11 height 11
click at [375, 407] on div "Additional Details" at bounding box center [315, 411] width 225 height 38
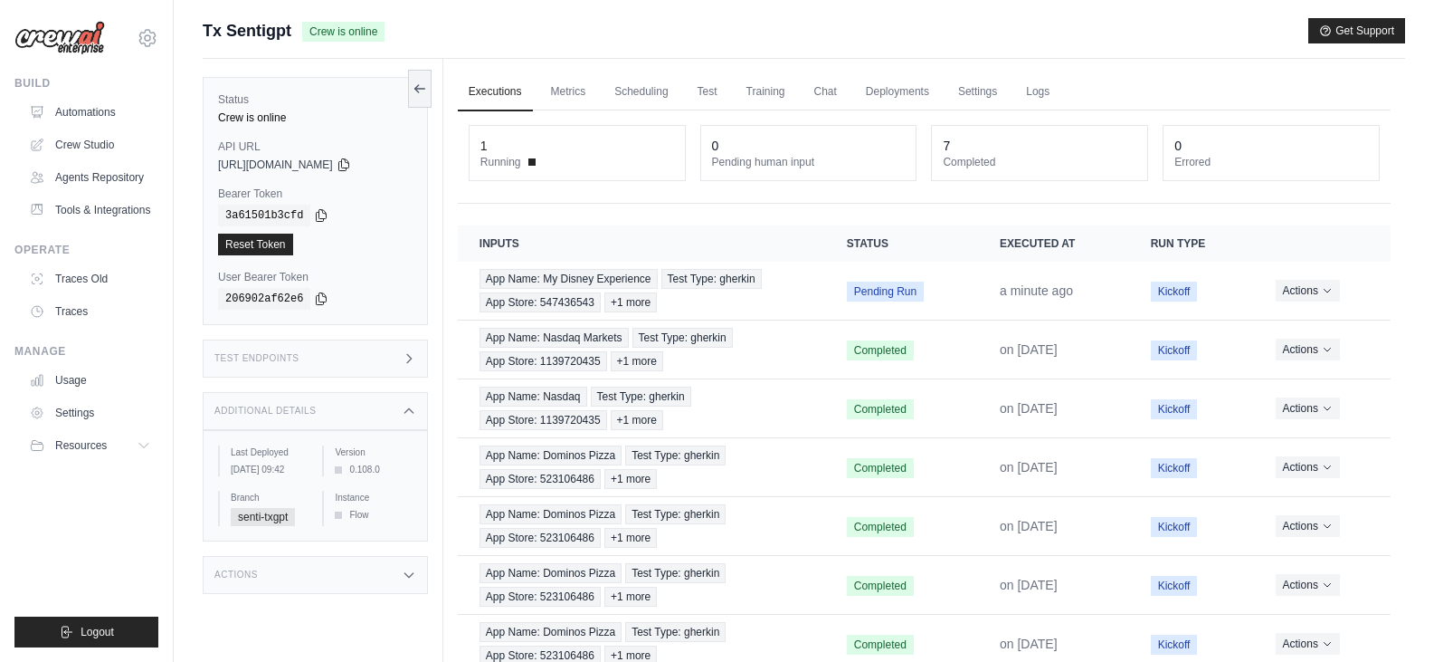
click at [375, 407] on div "Additional Details" at bounding box center [315, 411] width 225 height 38
click at [404, 468] on icon at bounding box center [409, 463] width 14 height 14
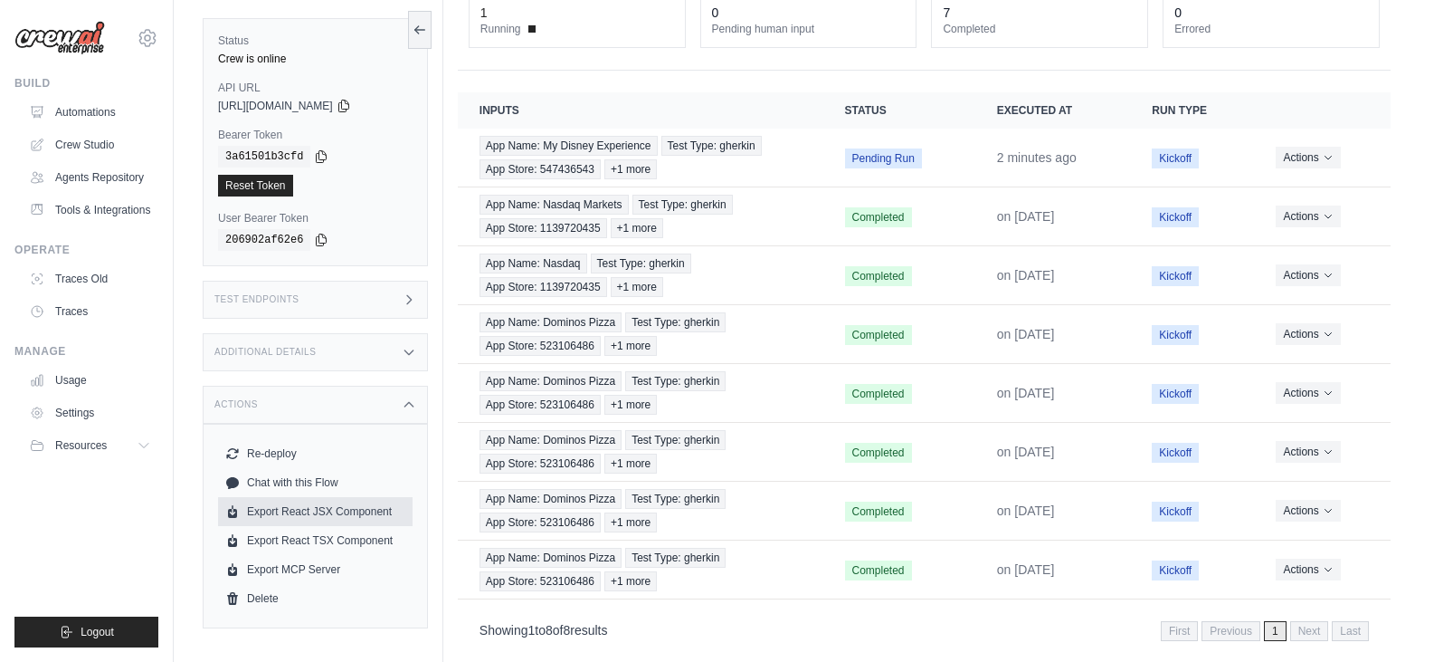
scroll to position [157, 0]
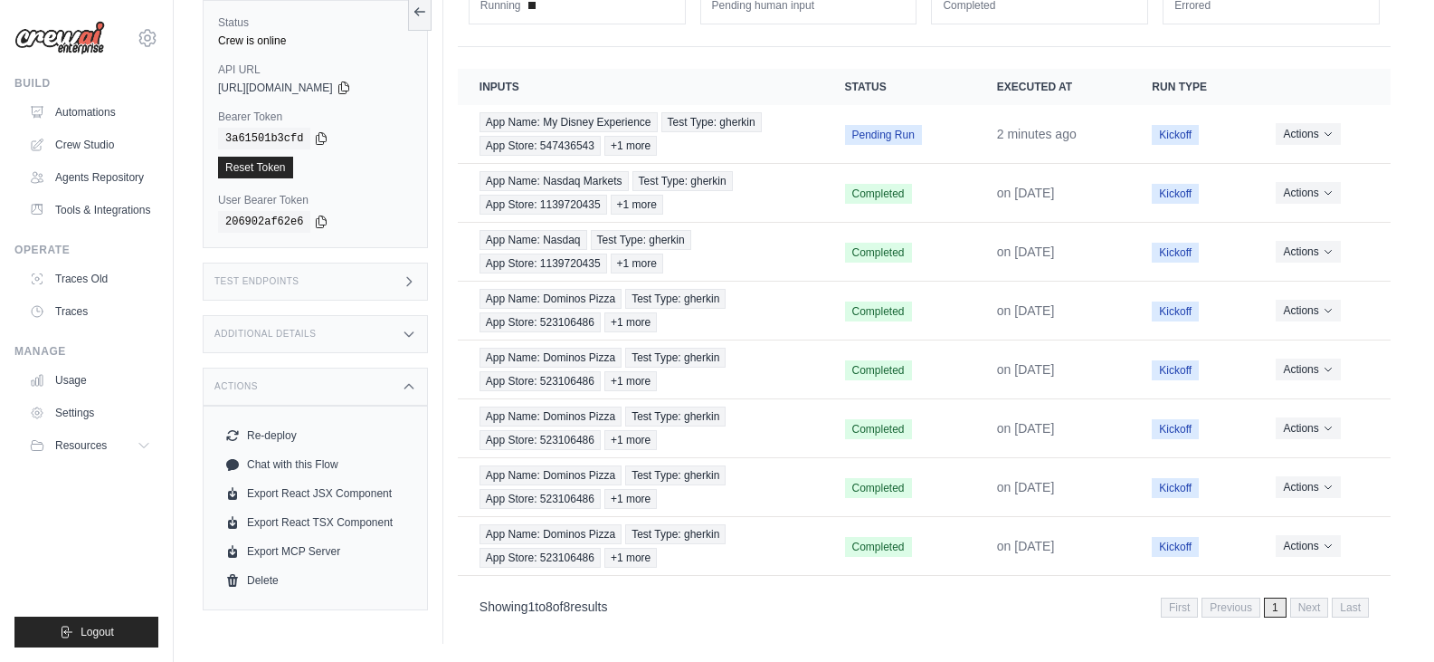
click at [383, 388] on div "Actions" at bounding box center [315, 386] width 225 height 38
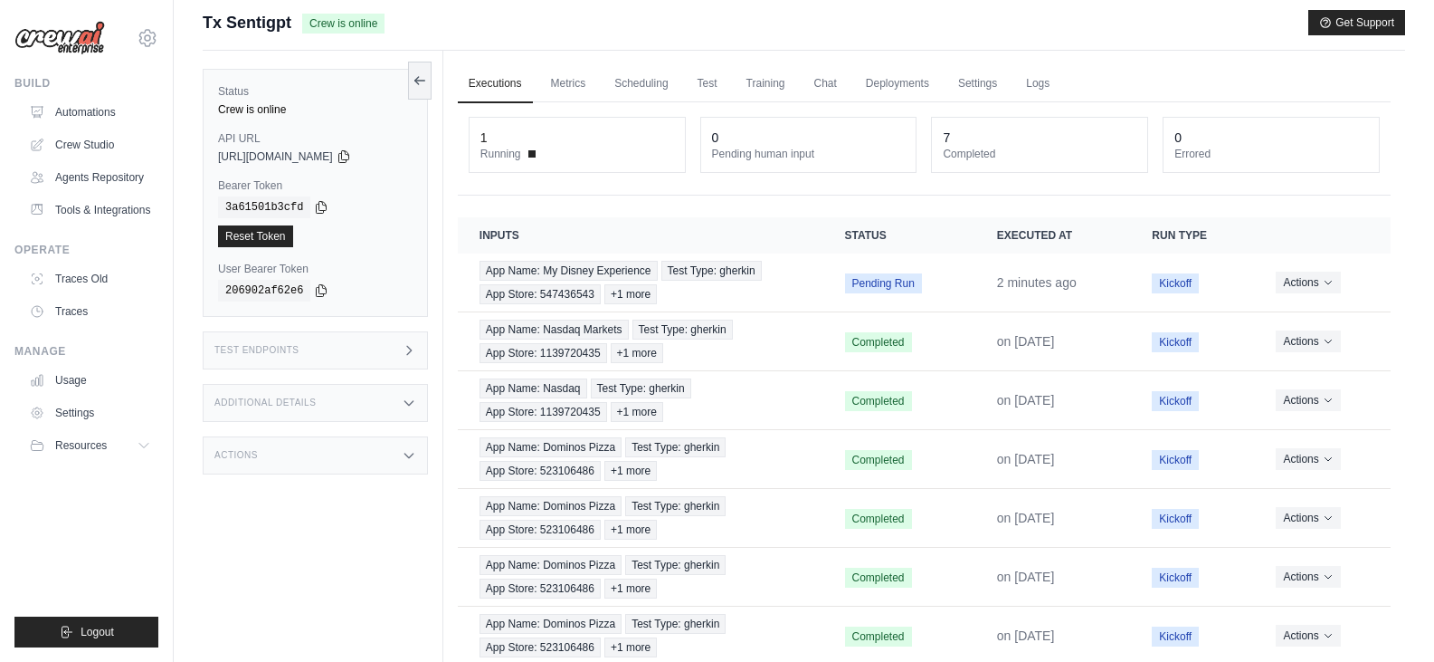
scroll to position [0, 0]
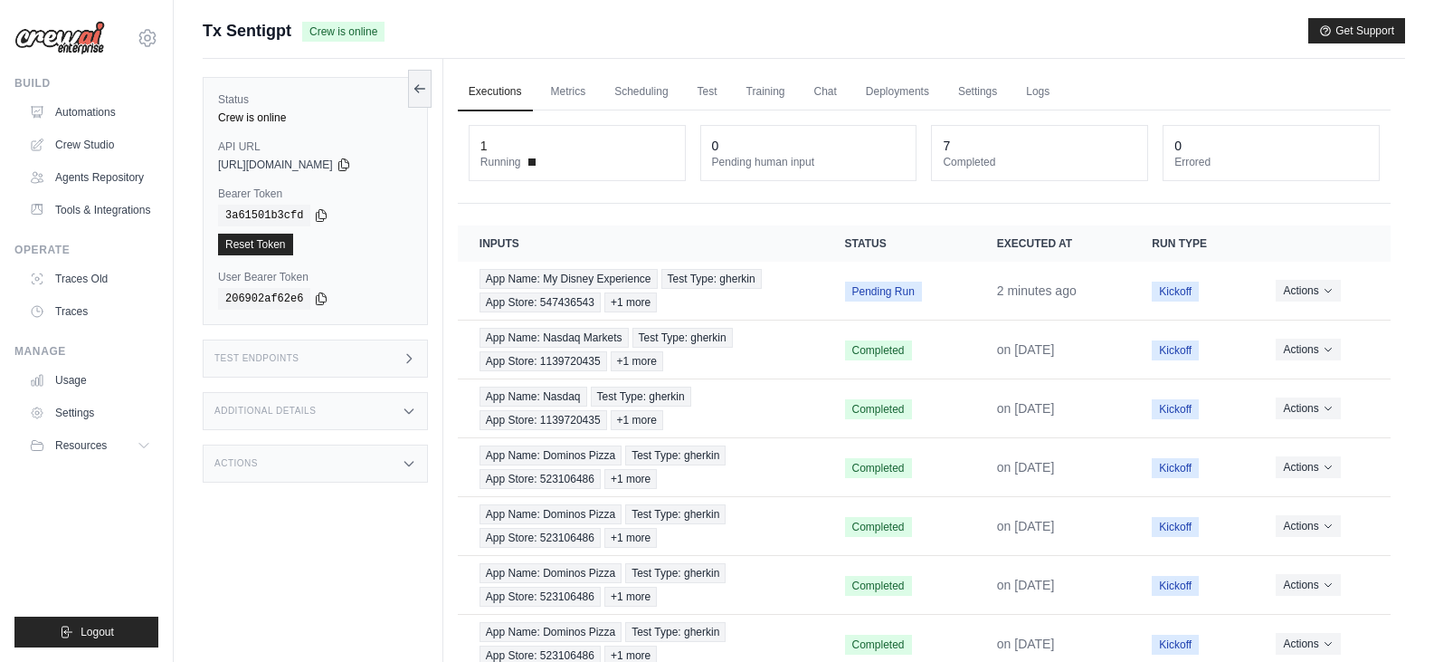
click at [293, 101] on label "Status" at bounding box center [315, 99] width 195 height 14
click at [1040, 90] on link "Logs" at bounding box center [1037, 92] width 45 height 38
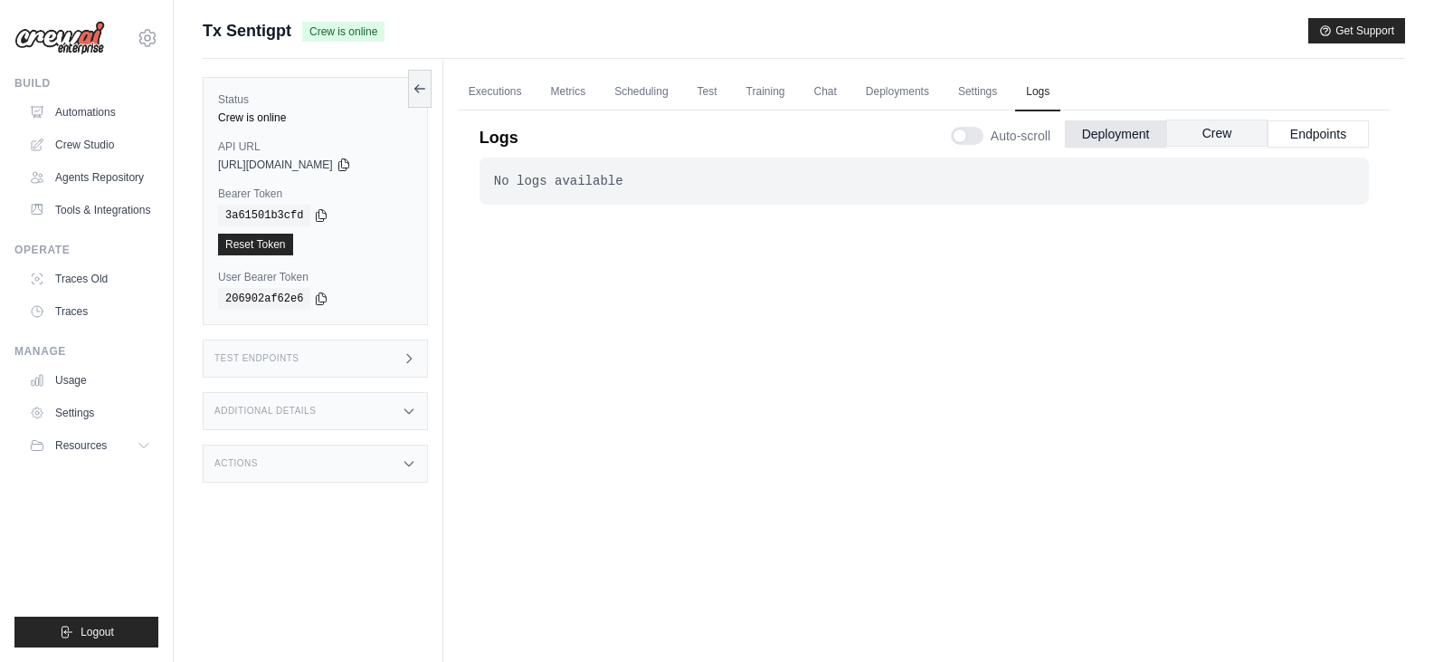
click at [1212, 129] on button "Crew" at bounding box center [1217, 132] width 101 height 27
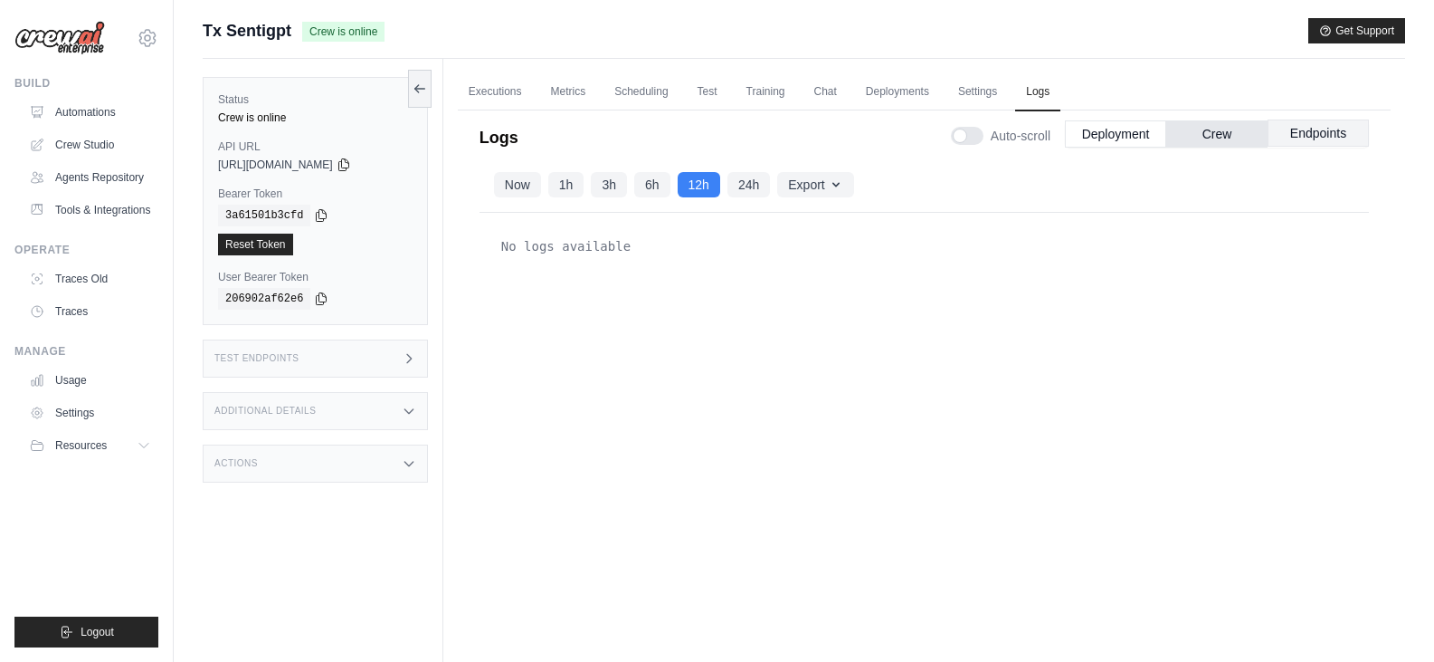
click at [1313, 136] on button "Endpoints" at bounding box center [1318, 132] width 101 height 27
click at [1254, 138] on button "Crew" at bounding box center [1217, 132] width 101 height 27
click at [1197, 142] on button "Crew" at bounding box center [1217, 132] width 101 height 27
click at [957, 83] on link "Settings" at bounding box center [978, 92] width 61 height 38
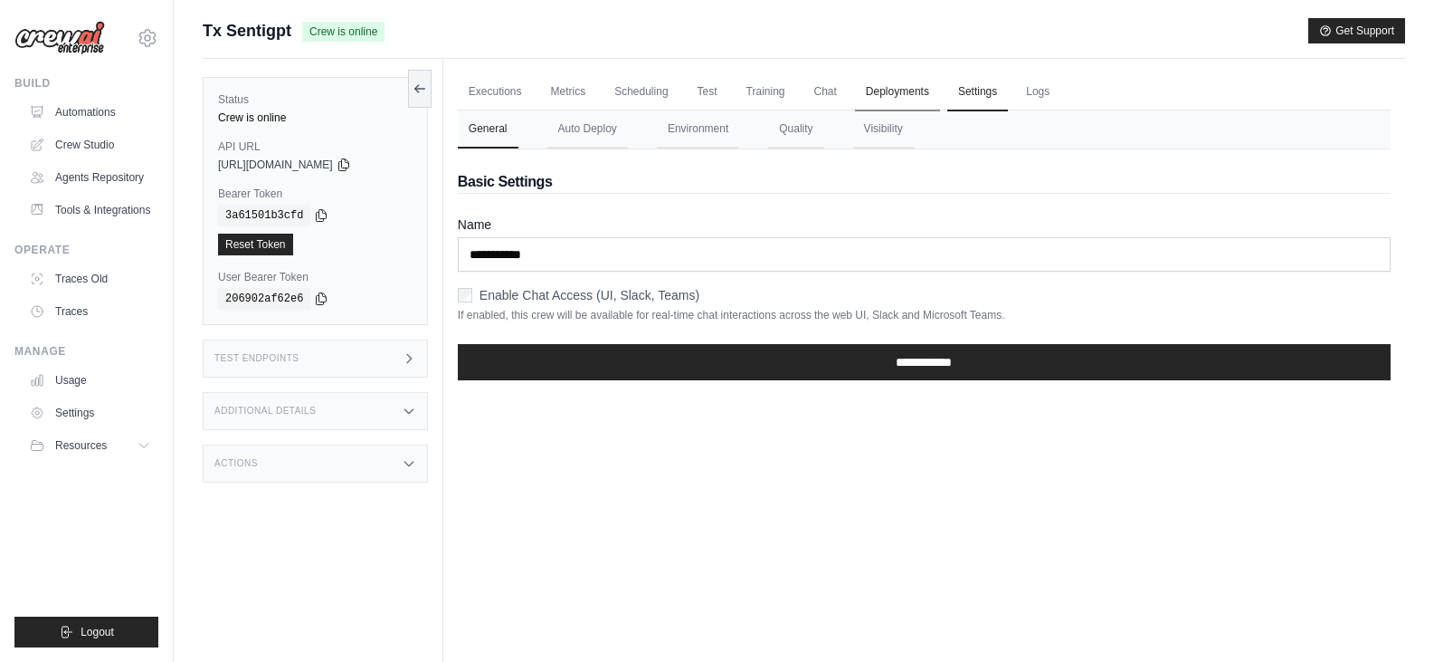
click at [916, 99] on link "Deployments" at bounding box center [897, 92] width 85 height 38
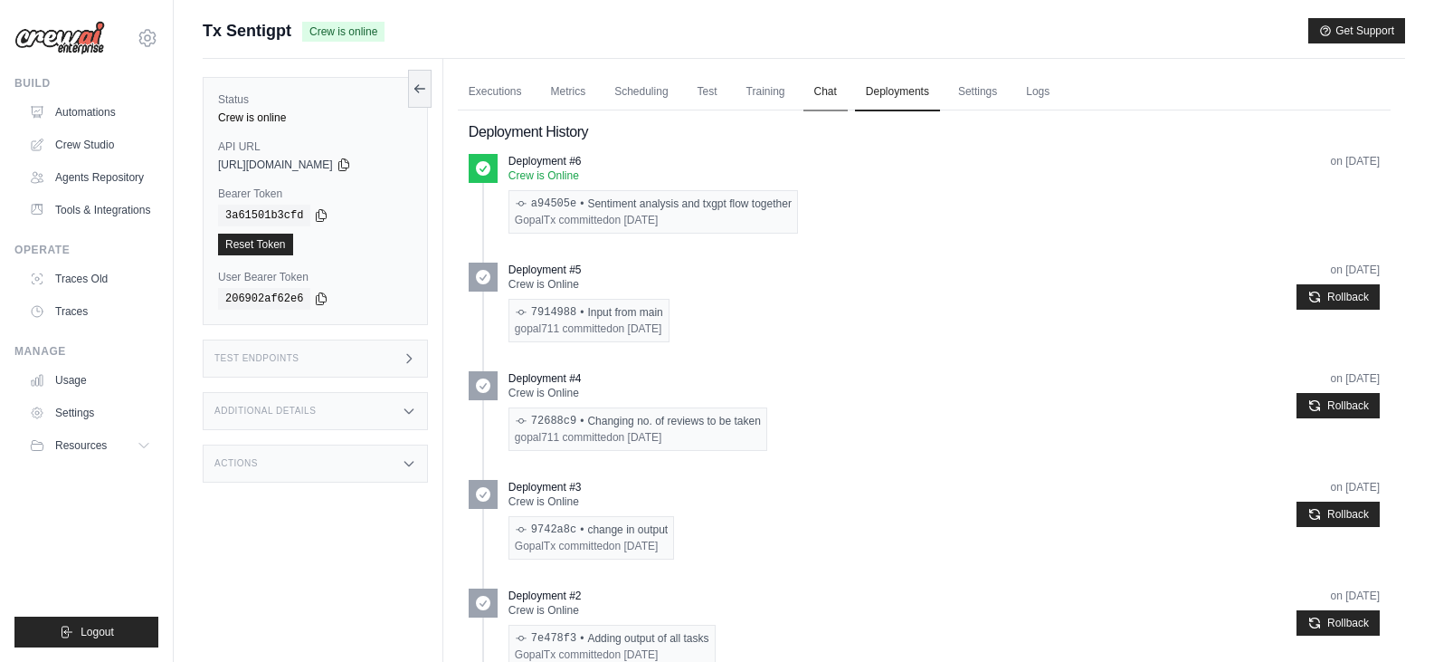
click at [830, 89] on link "Chat" at bounding box center [826, 92] width 44 height 38
click at [739, 94] on link "Training" at bounding box center [766, 92] width 61 height 38
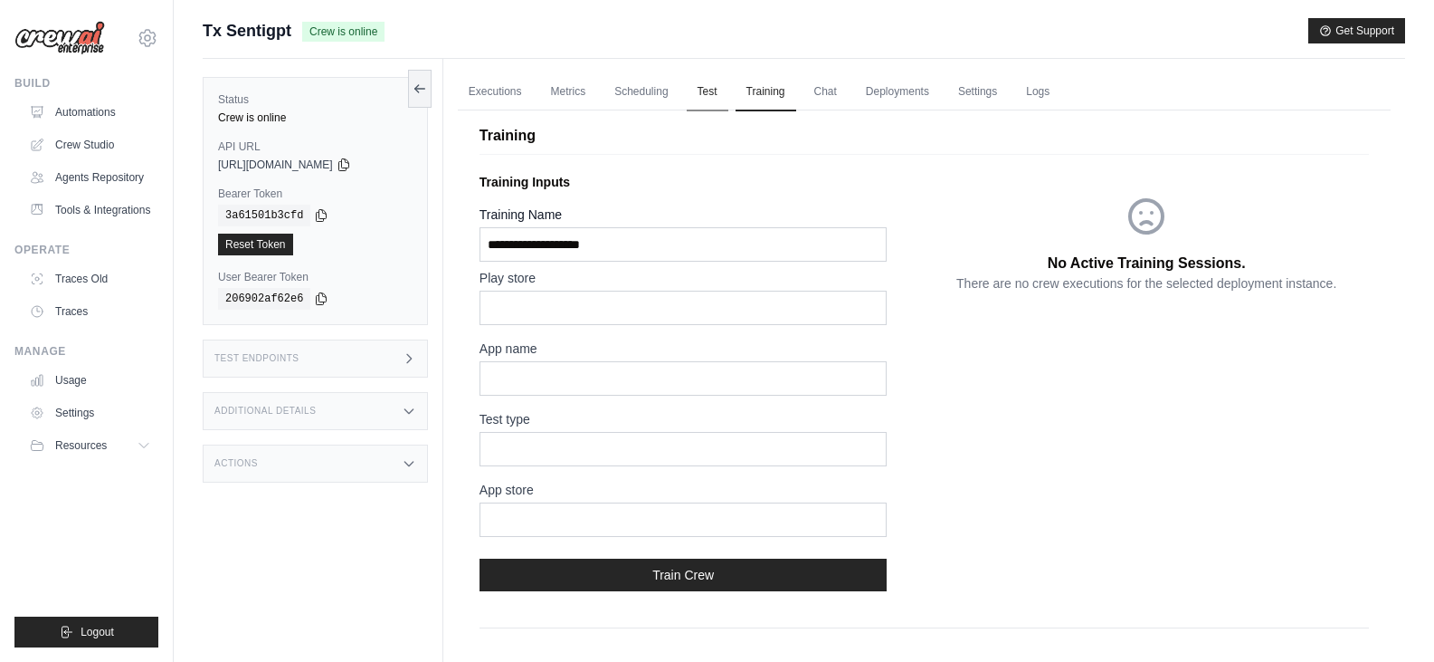
click at [709, 97] on link "Test" at bounding box center [708, 92] width 42 height 38
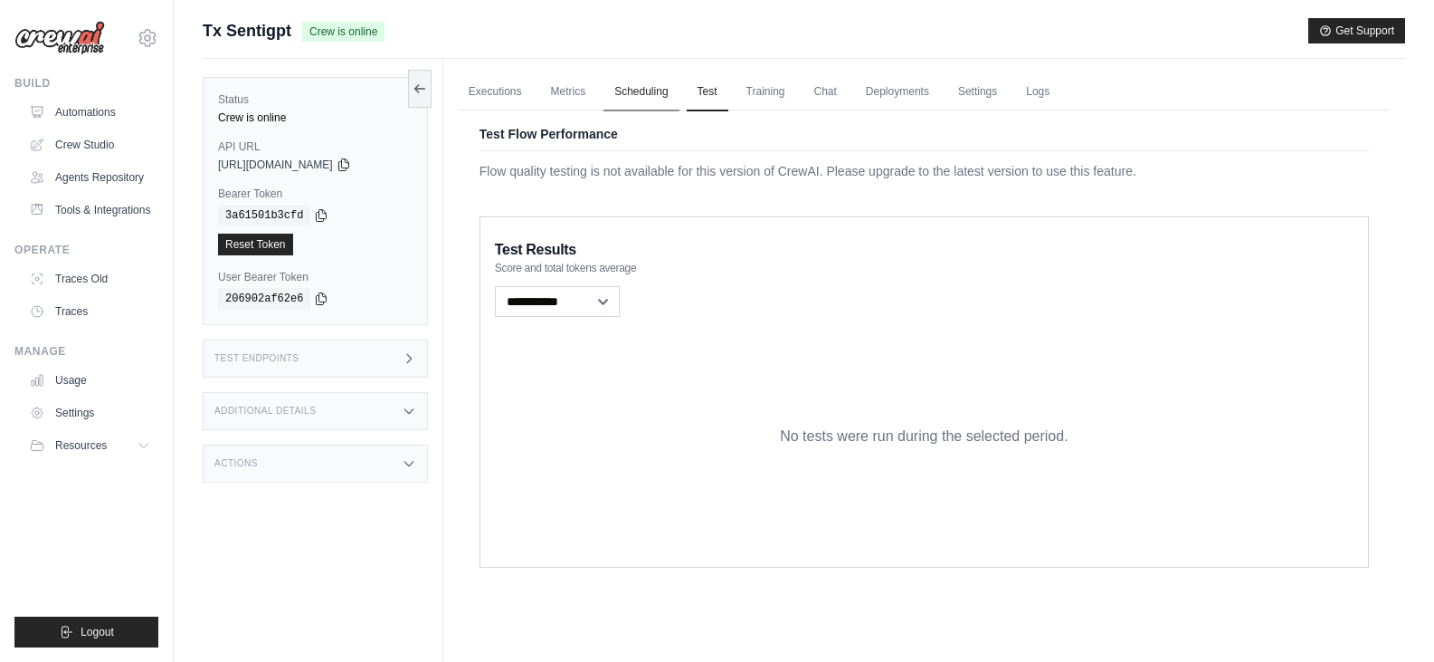
click at [638, 89] on link "Scheduling" at bounding box center [641, 92] width 75 height 38
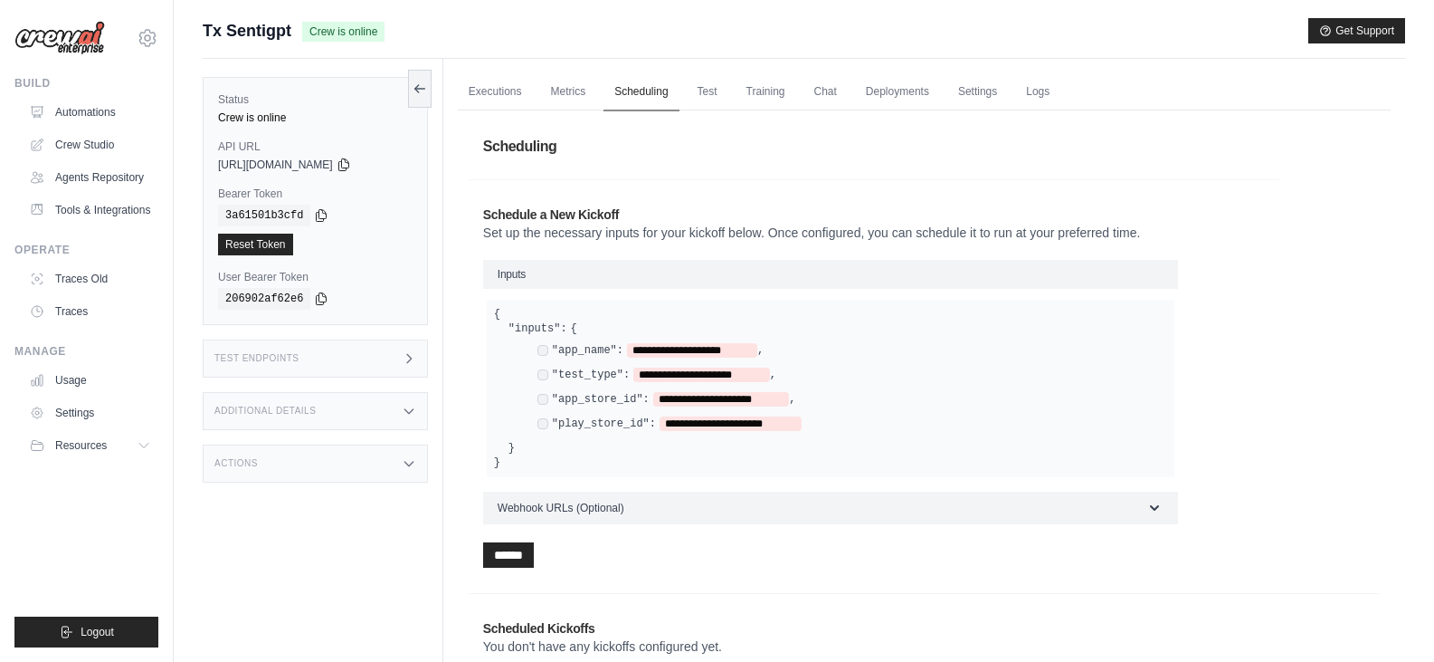
click at [619, 92] on link "Scheduling" at bounding box center [641, 92] width 75 height 38
click at [576, 97] on link "Metrics" at bounding box center [568, 92] width 57 height 38
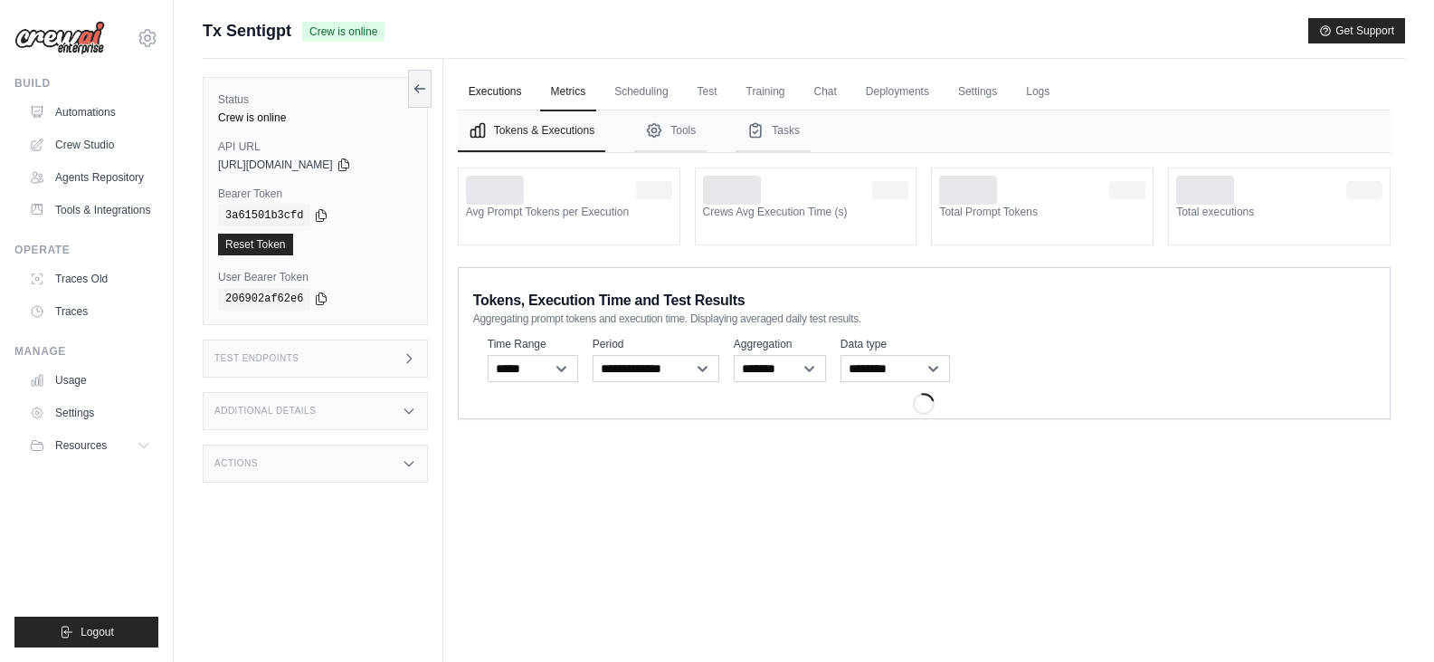
click at [519, 97] on link "Executions" at bounding box center [495, 92] width 75 height 38
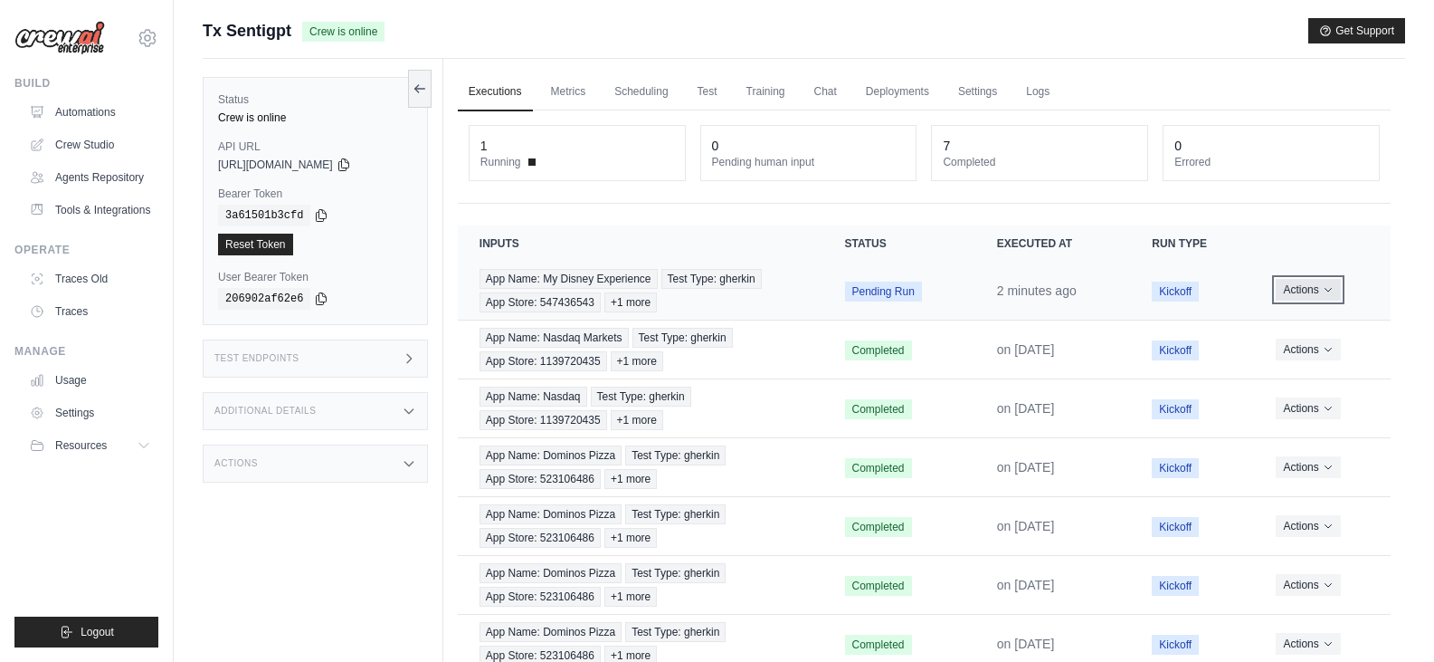
click at [1309, 290] on button "Actions" at bounding box center [1308, 290] width 64 height 22
click at [1323, 327] on link "View Details" at bounding box center [1311, 323] width 116 height 29
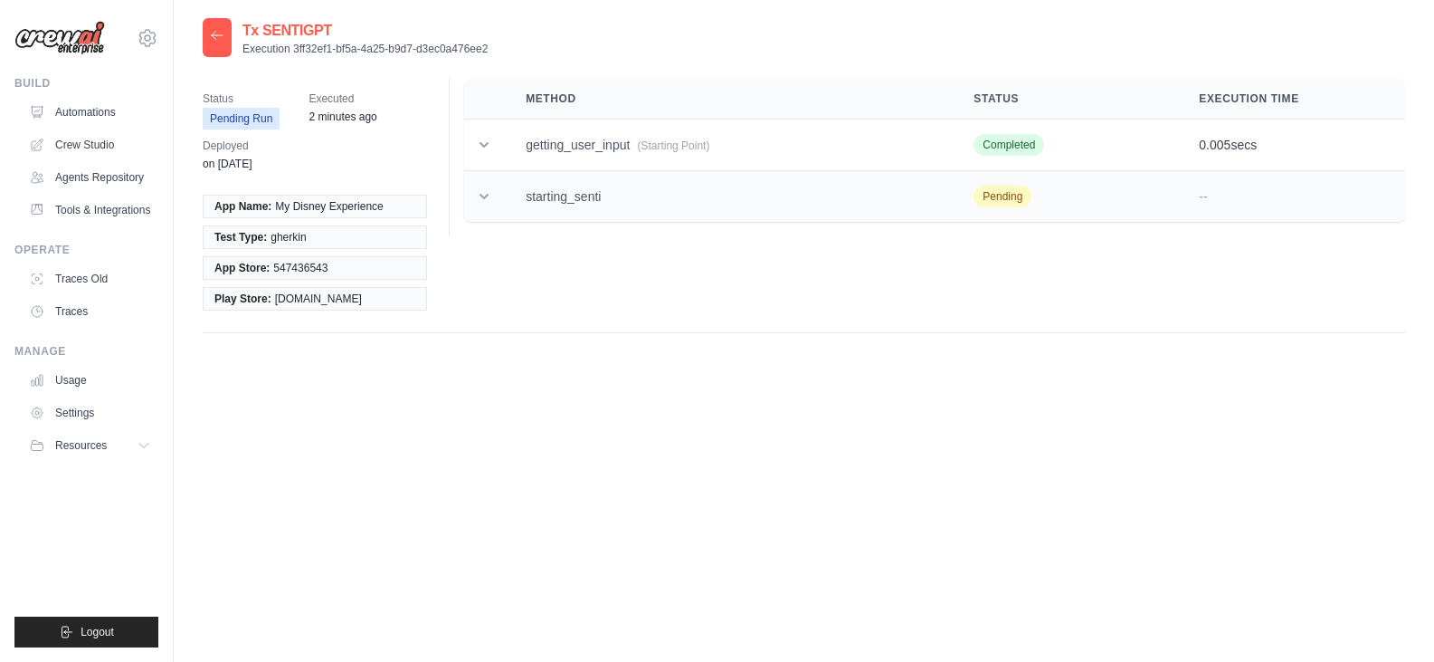
click at [557, 198] on td "starting_senti" at bounding box center [728, 197] width 448 height 52
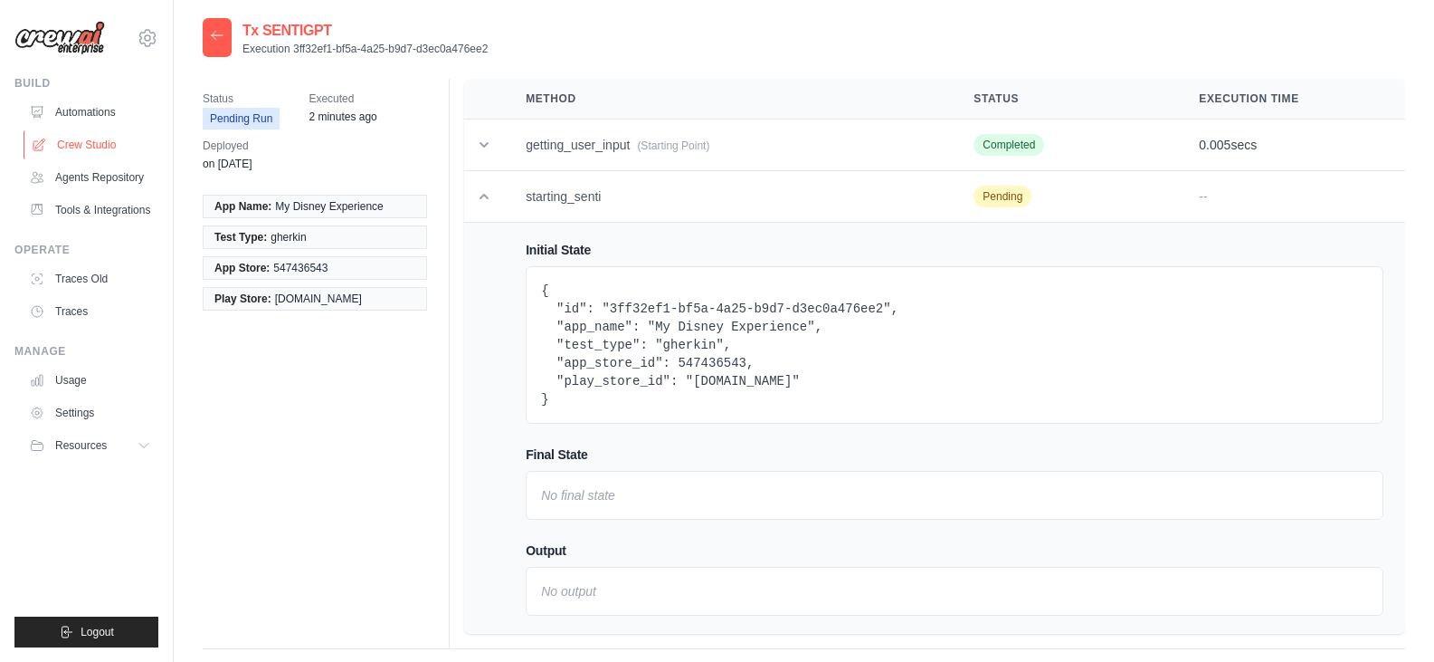
click at [86, 135] on link "Crew Studio" at bounding box center [92, 144] width 137 height 29
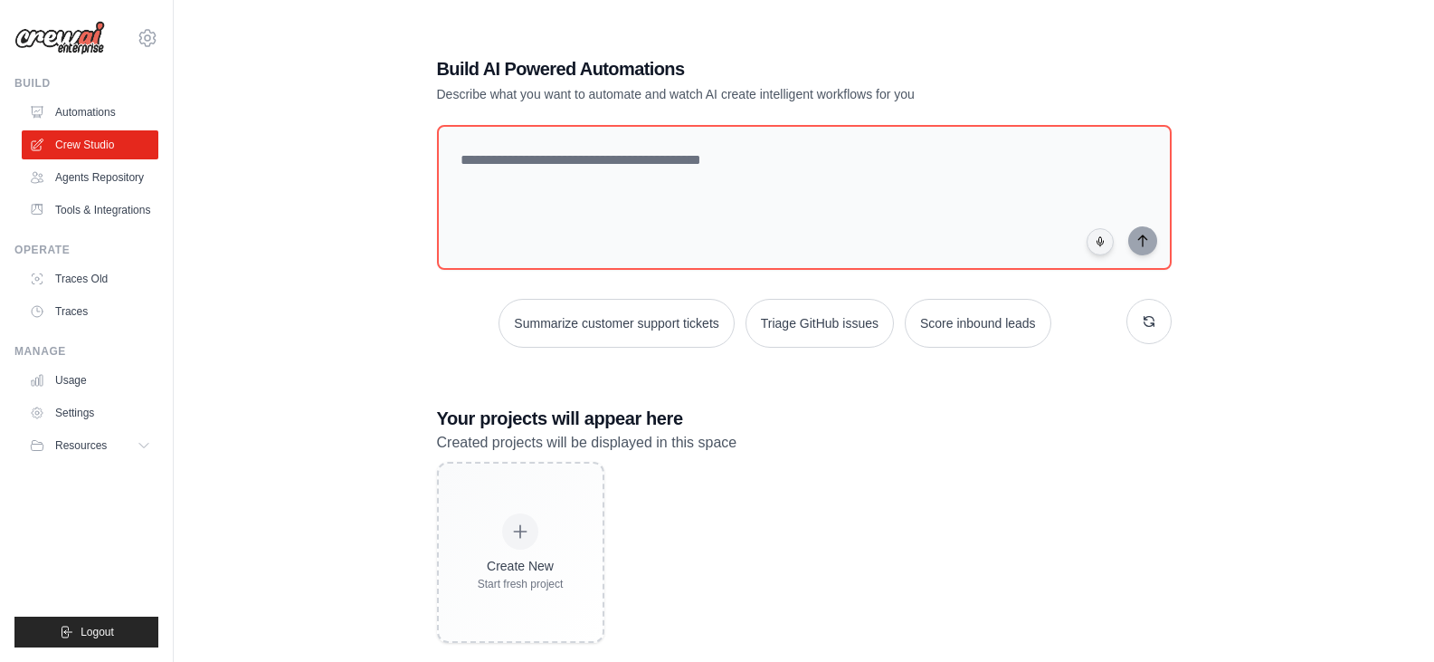
scroll to position [36, 0]
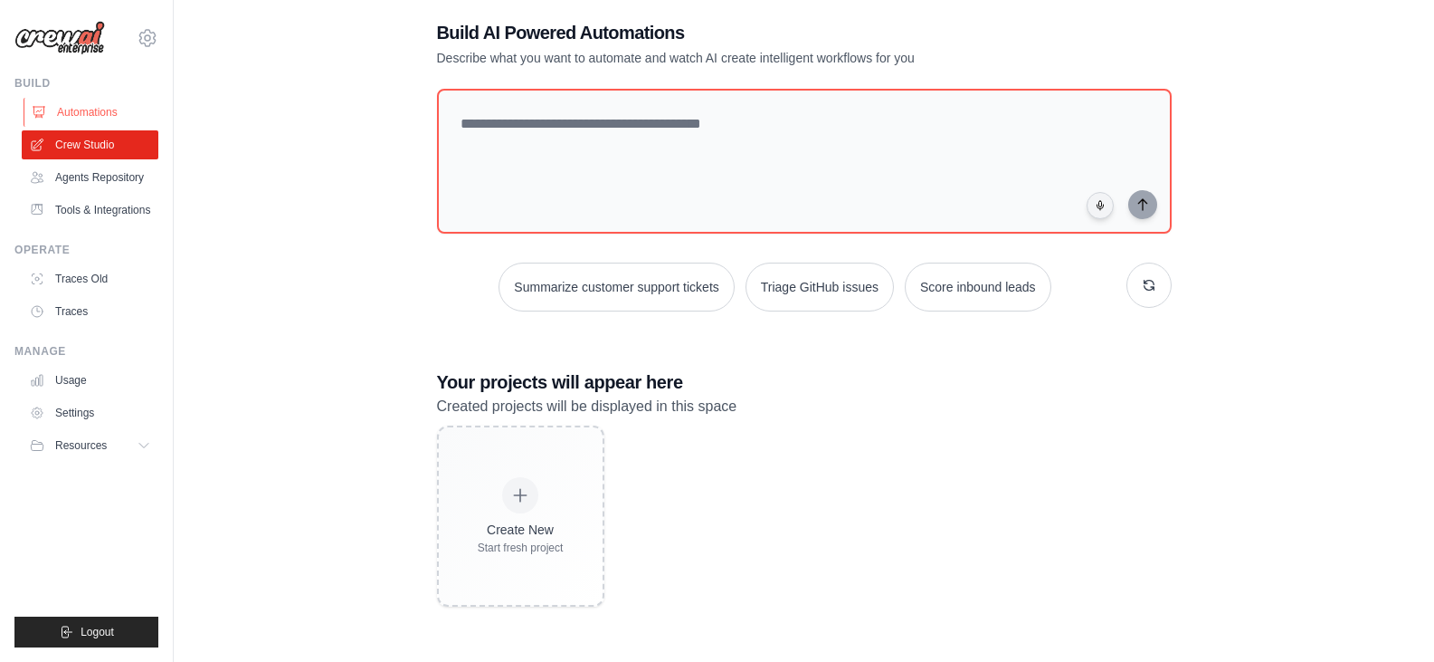
click at [107, 114] on link "Automations" at bounding box center [92, 112] width 137 height 29
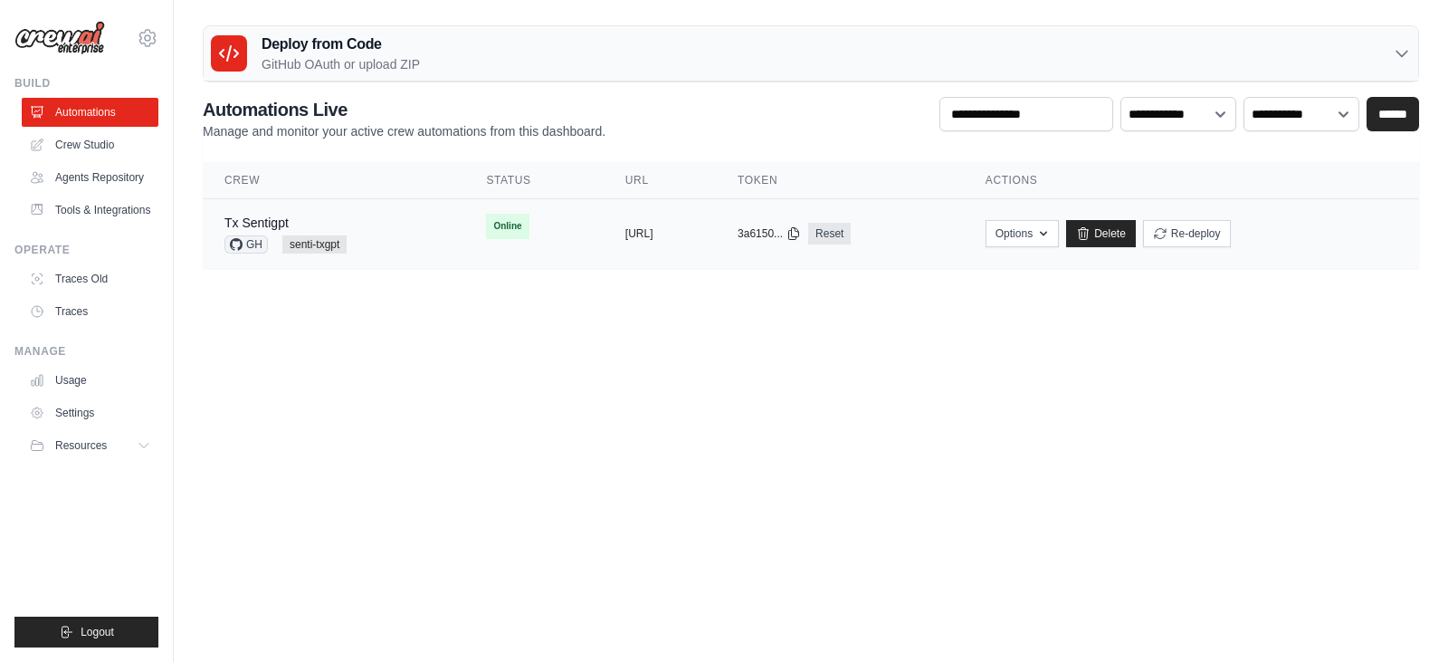
click at [486, 231] on span "Online" at bounding box center [507, 226] width 43 height 25
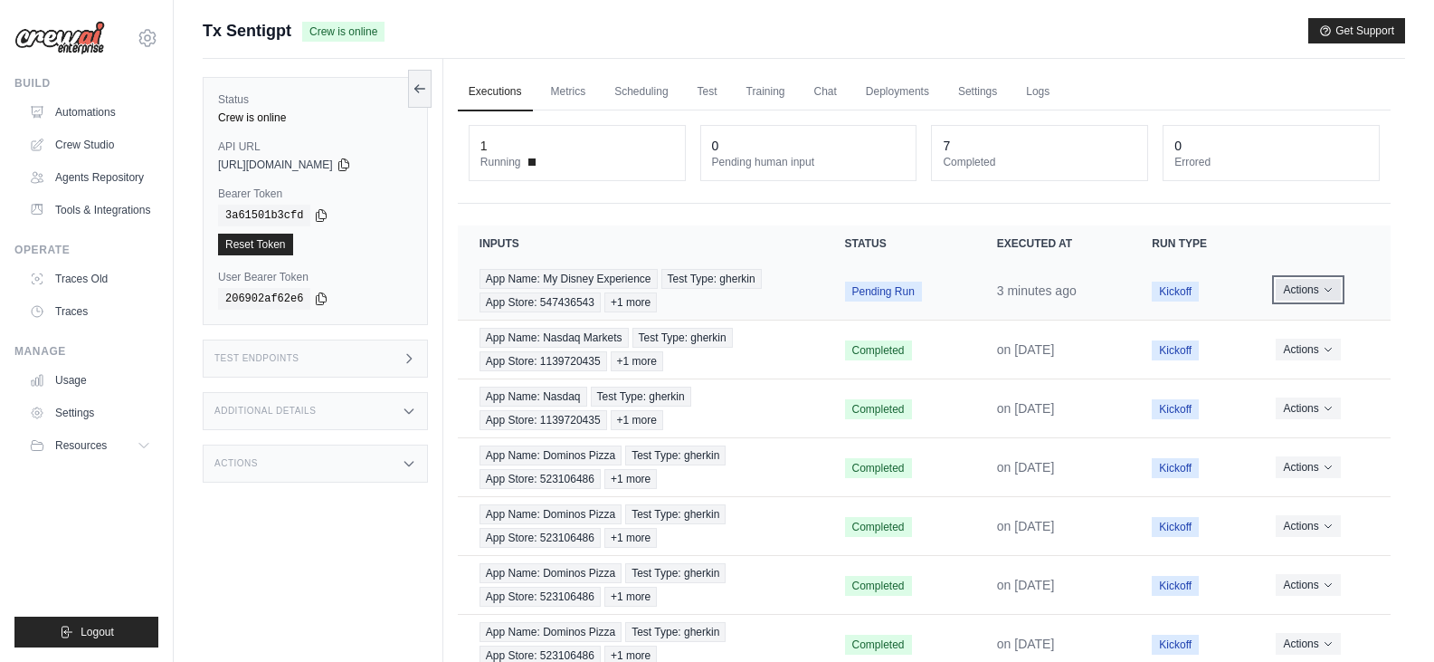
click at [1319, 291] on button "Actions" at bounding box center [1308, 290] width 64 height 22
click at [1311, 323] on link "View Details" at bounding box center [1311, 323] width 116 height 29
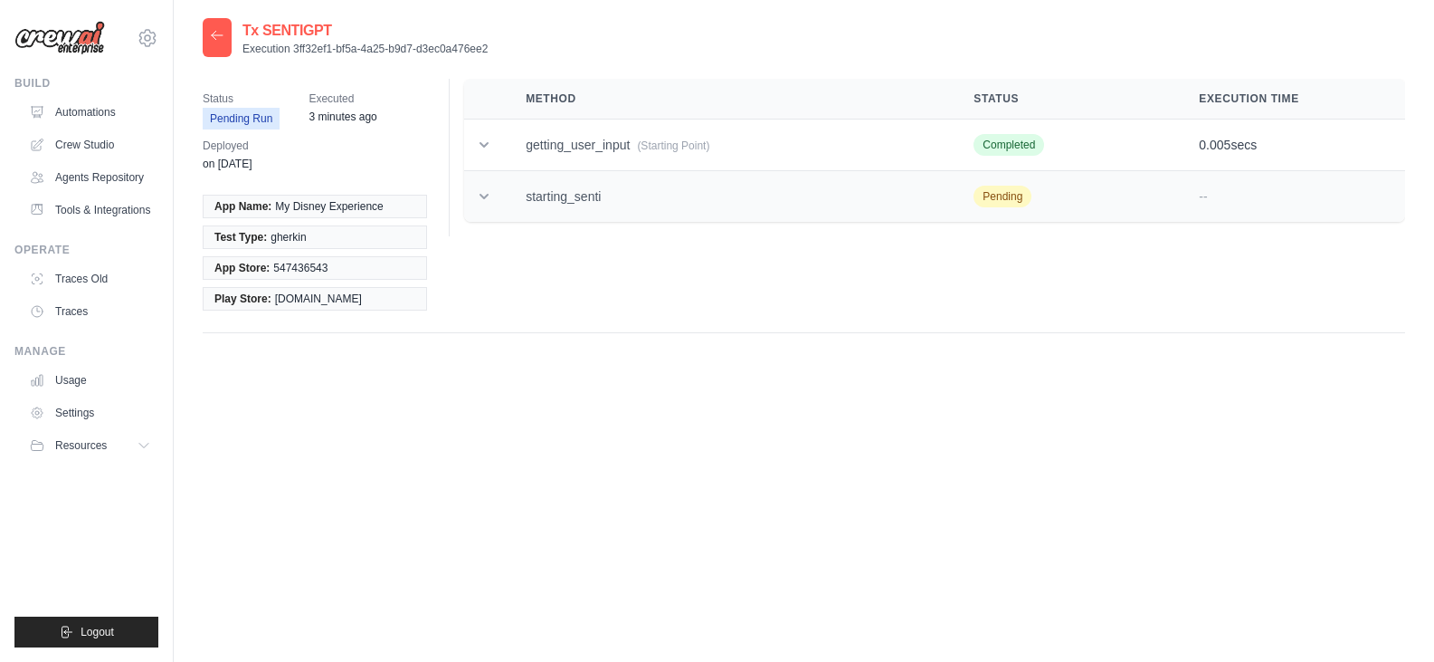
click at [641, 207] on td "starting_senti" at bounding box center [728, 197] width 448 height 52
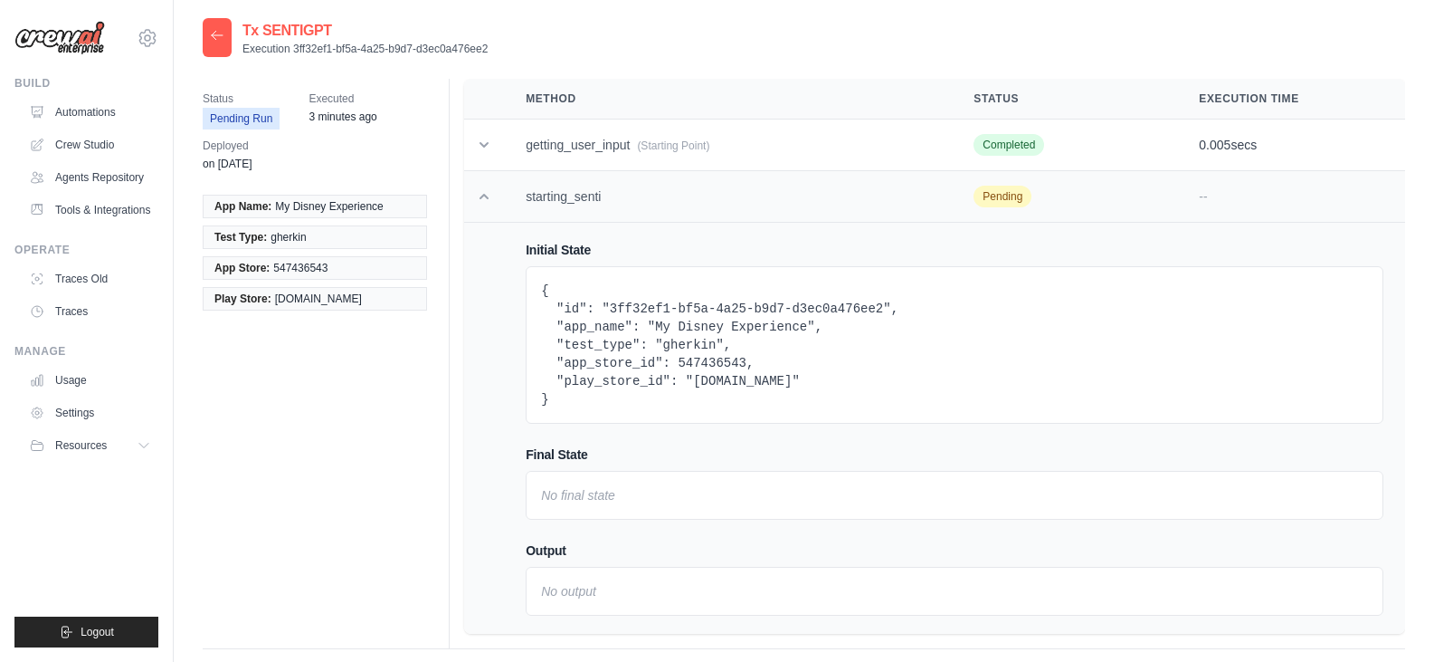
click at [600, 202] on td "starting_senti" at bounding box center [728, 197] width 448 height 52
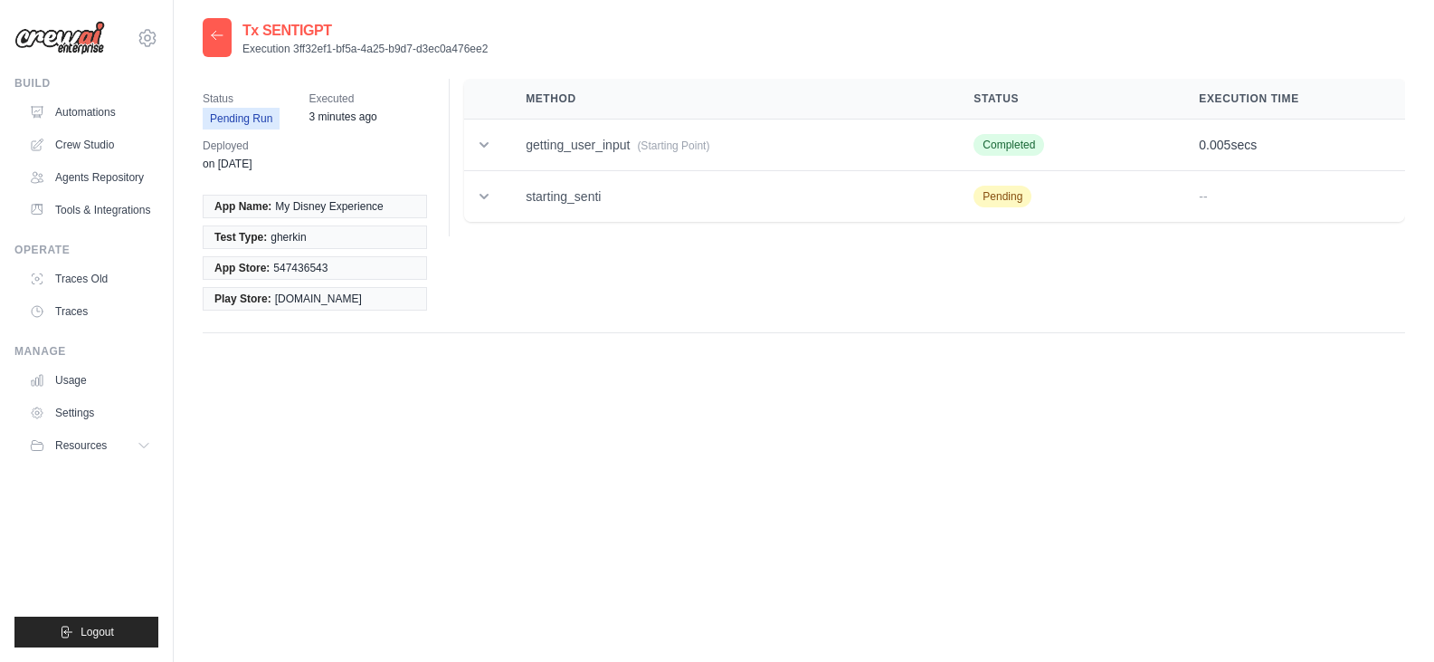
click at [276, 148] on div "Status Pending Run Executed 3 minutes ago Deployed on Apr 17" at bounding box center [322, 131] width 239 height 105
click at [104, 112] on link "Automations" at bounding box center [92, 112] width 137 height 29
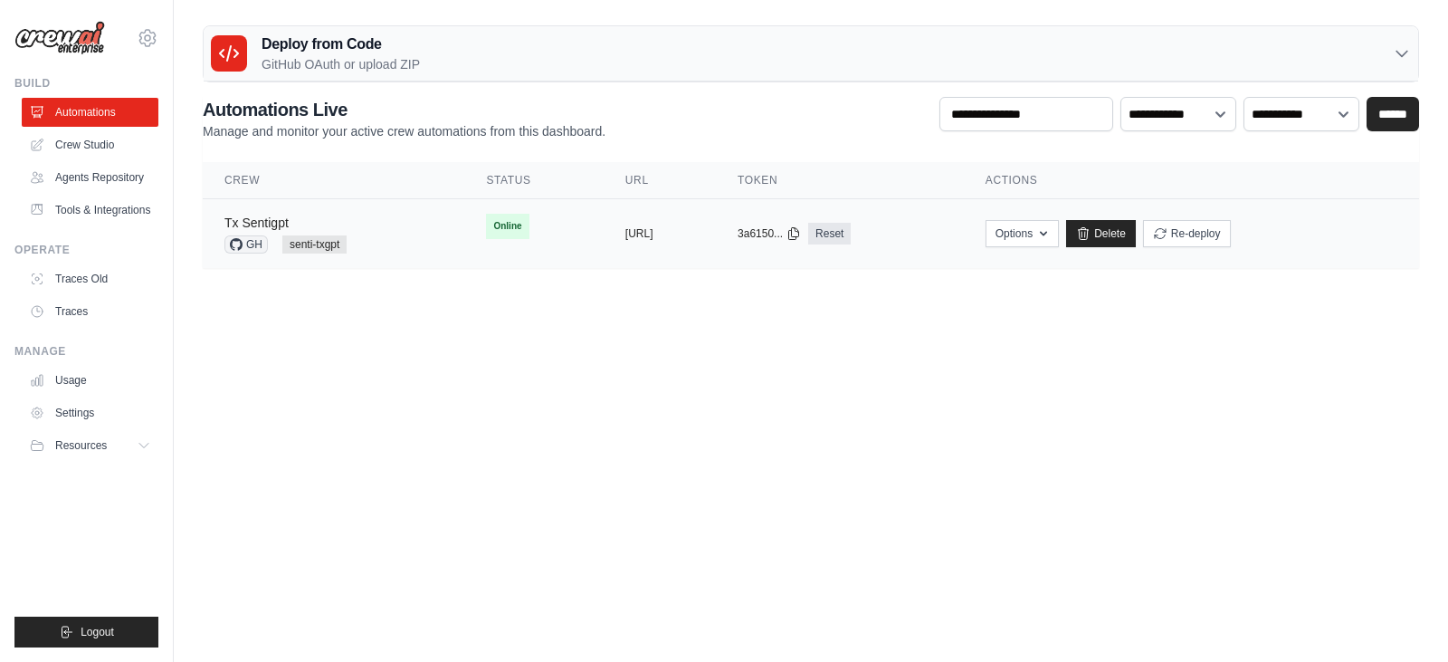
click at [246, 228] on link "Tx Sentigpt" at bounding box center [256, 222] width 64 height 14
click at [256, 221] on link "Tx Sentigpt" at bounding box center [256, 222] width 64 height 14
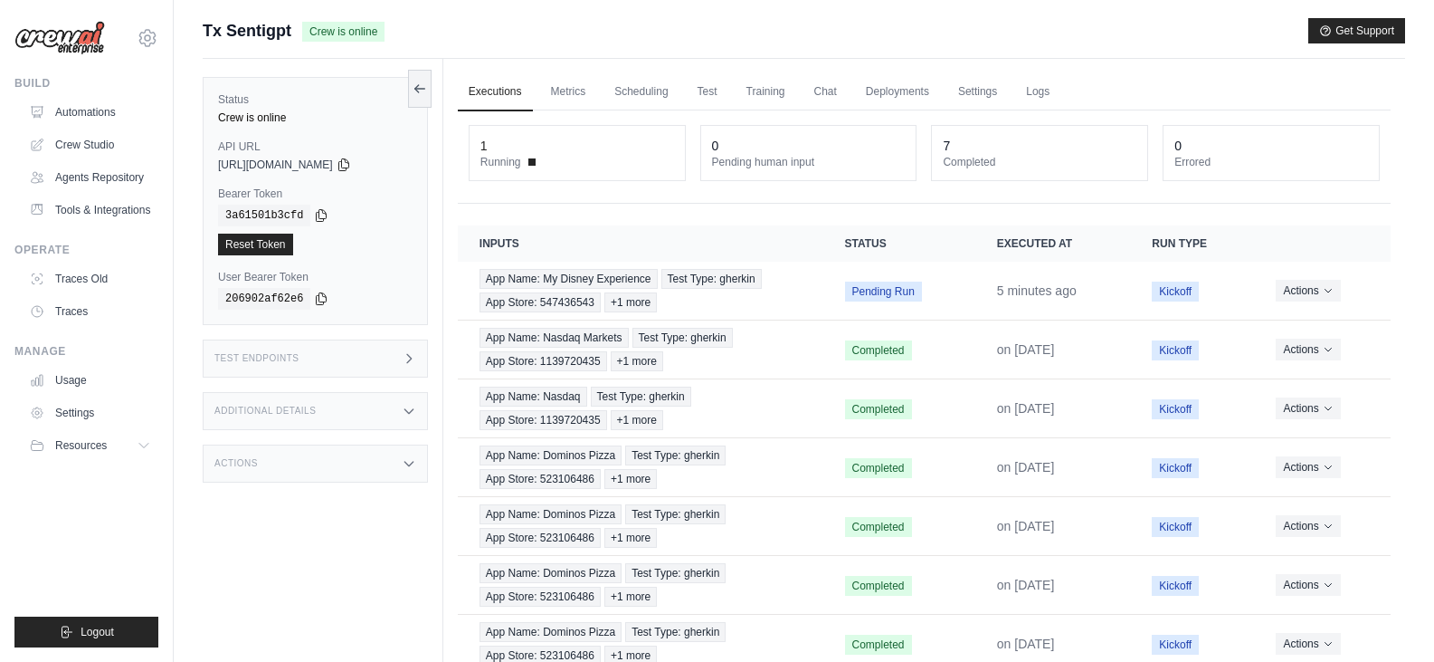
click at [740, 148] on div "0" at bounding box center [809, 146] width 194 height 18
click at [1085, 202] on div "1 Running 0 Pending human input 7 Completed 0 Errored" at bounding box center [924, 156] width 933 height 93
click at [1202, 161] on dt "Errored" at bounding box center [1272, 162] width 194 height 14
click at [373, 357] on div "Test Endpoints" at bounding box center [315, 358] width 225 height 38
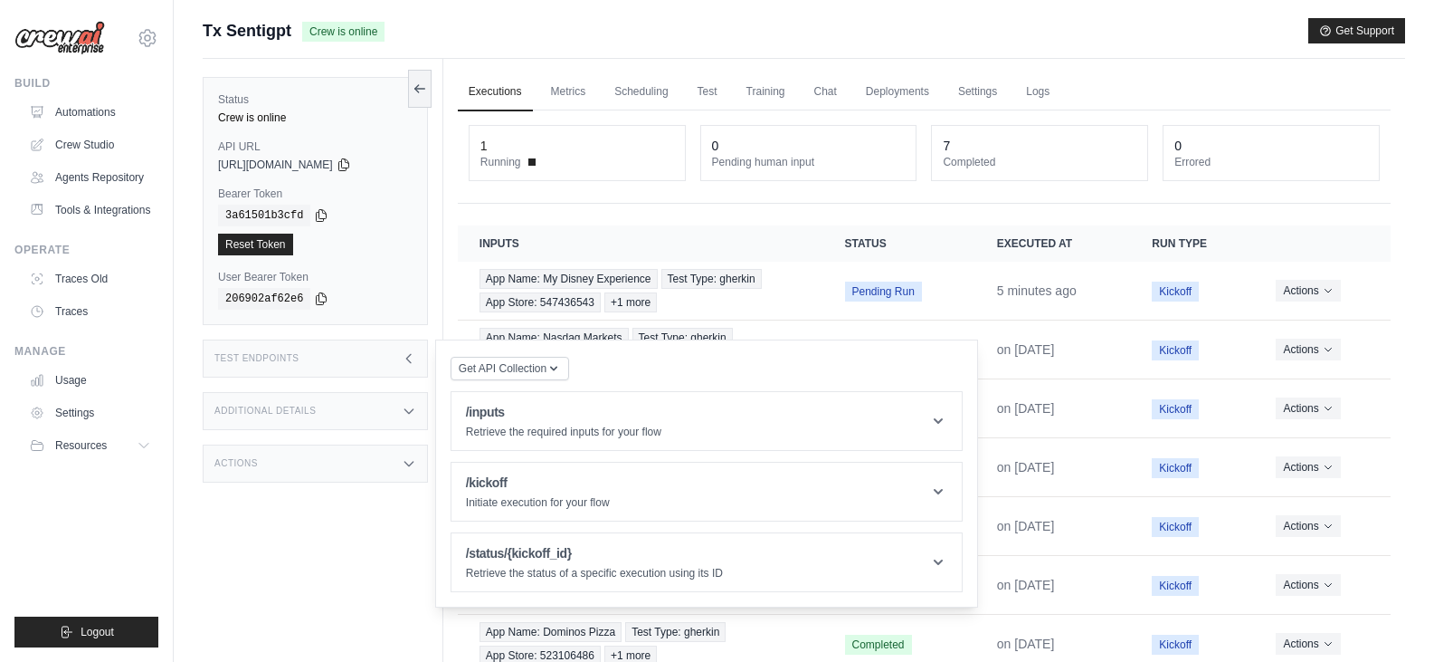
click at [373, 357] on div "Test Endpoints" at bounding box center [315, 358] width 225 height 38
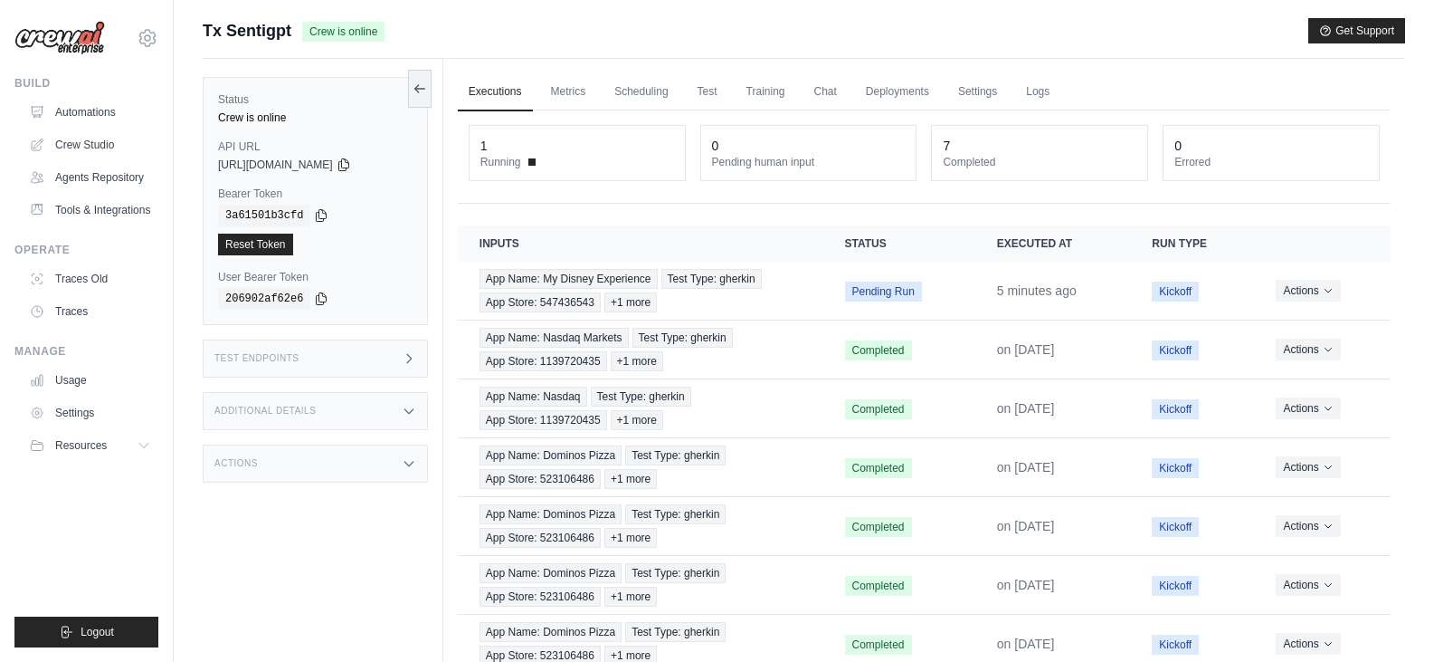
click at [394, 410] on div "Additional Details" at bounding box center [315, 411] width 225 height 38
click at [389, 477] on div "Actions" at bounding box center [315, 463] width 225 height 38
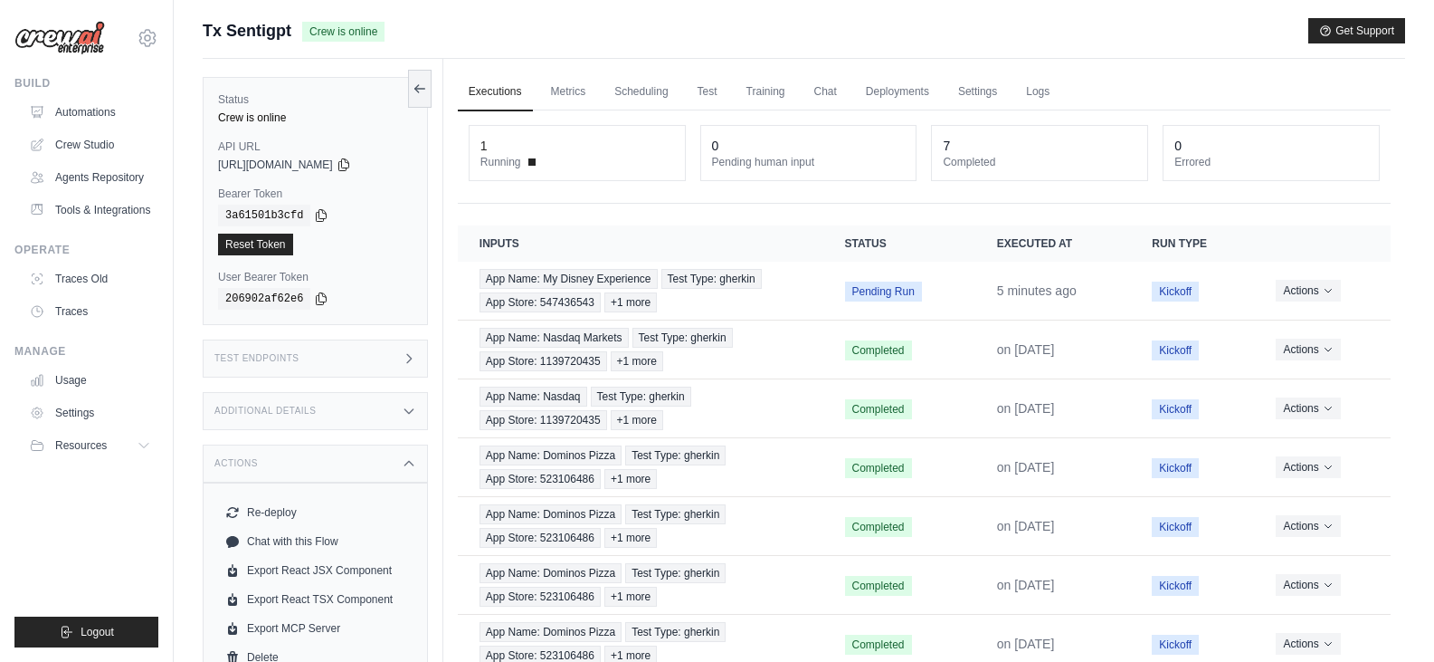
scroll to position [90, 0]
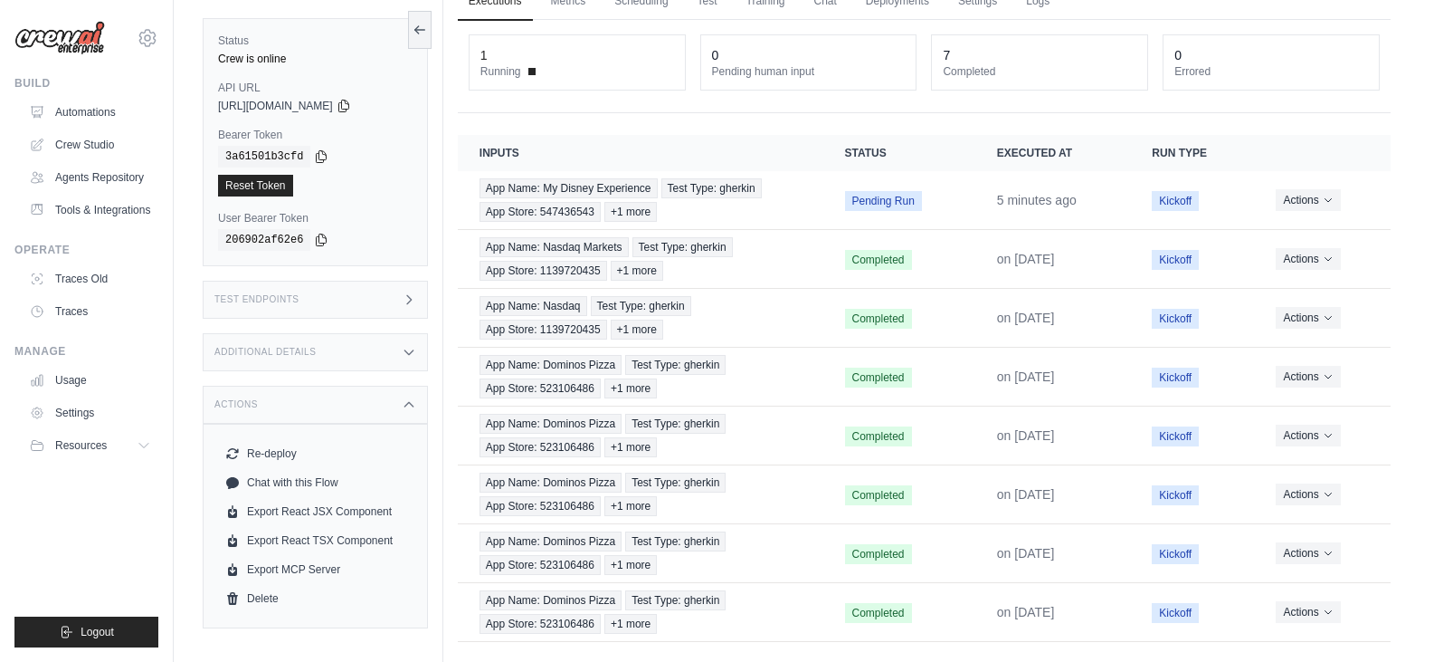
click at [391, 403] on div "Actions" at bounding box center [315, 405] width 225 height 38
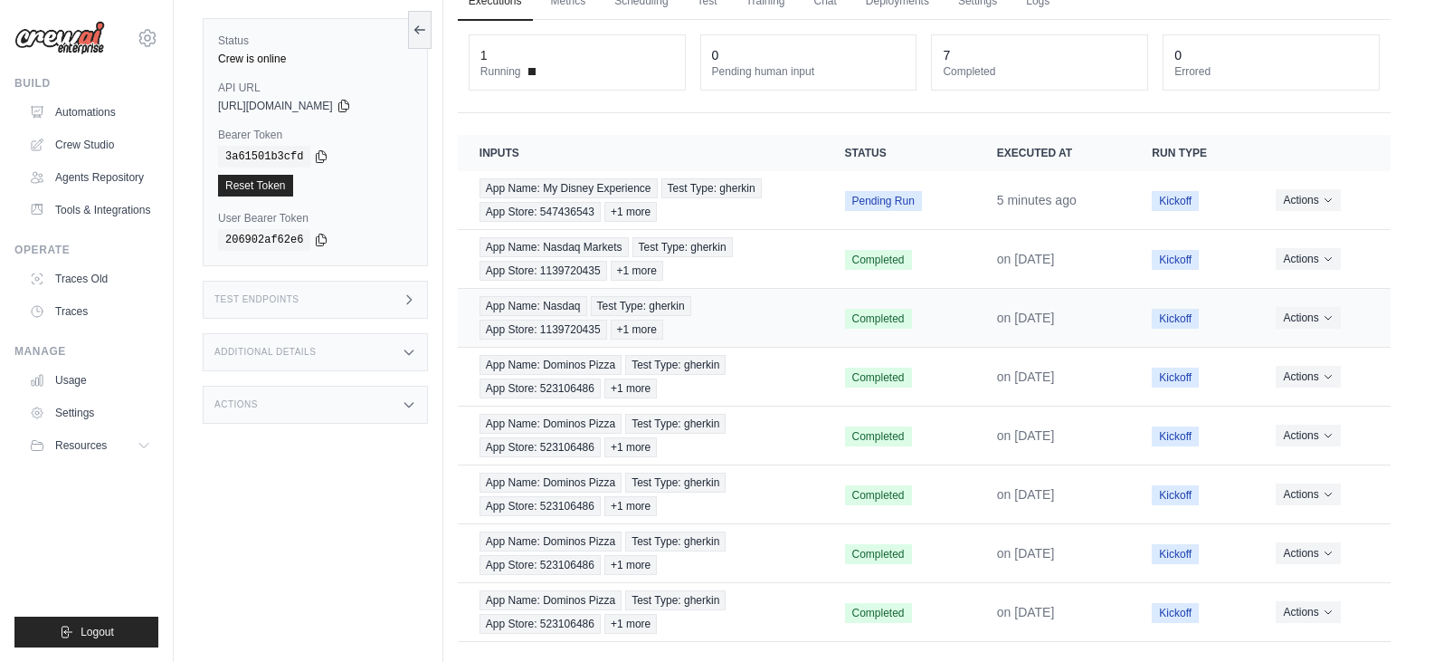
scroll to position [0, 0]
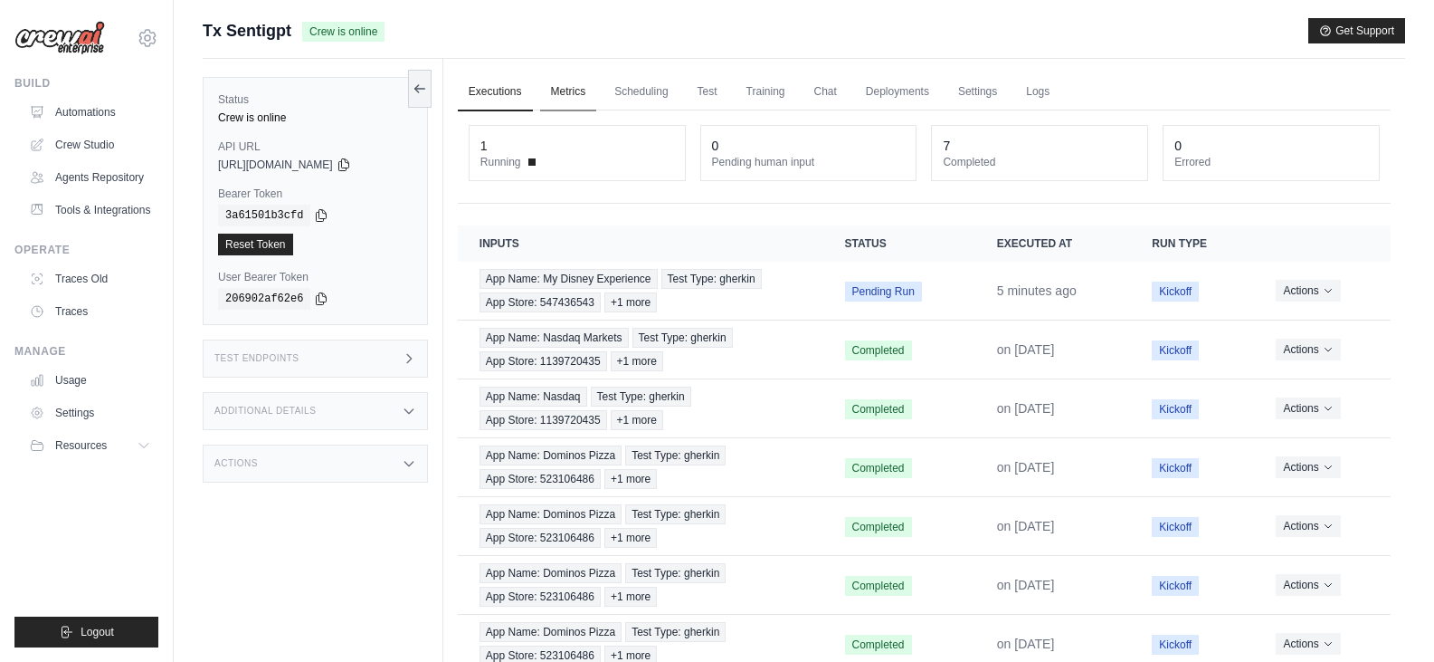
click at [567, 96] on link "Metrics" at bounding box center [568, 92] width 57 height 38
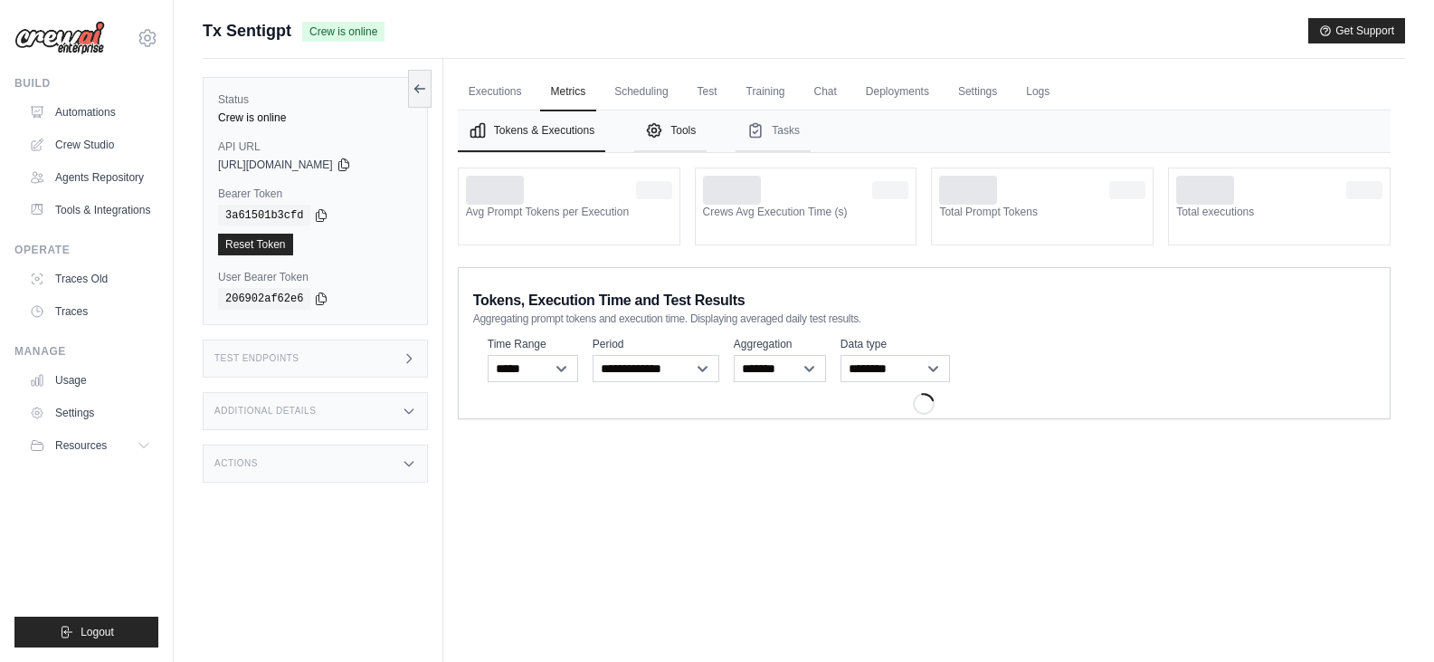
click at [665, 127] on button "Tools" at bounding box center [670, 131] width 72 height 42
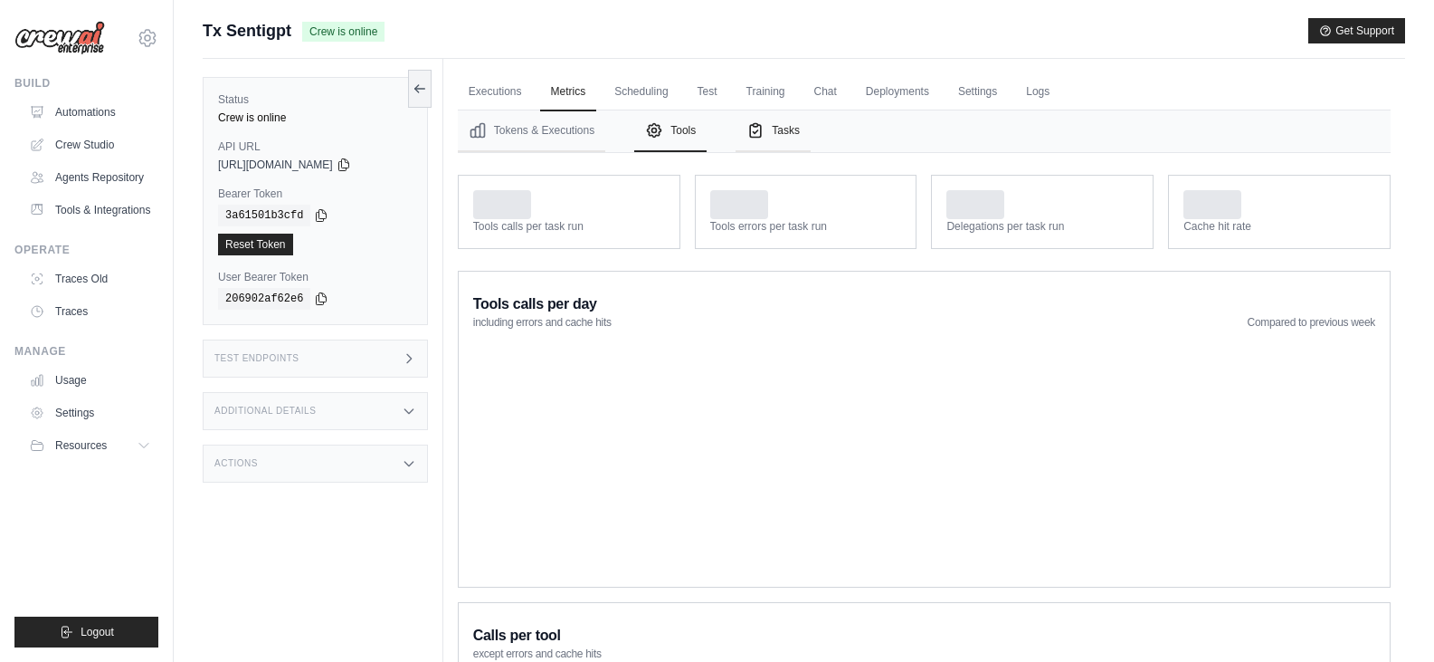
click at [769, 133] on button "Tasks" at bounding box center [773, 131] width 75 height 42
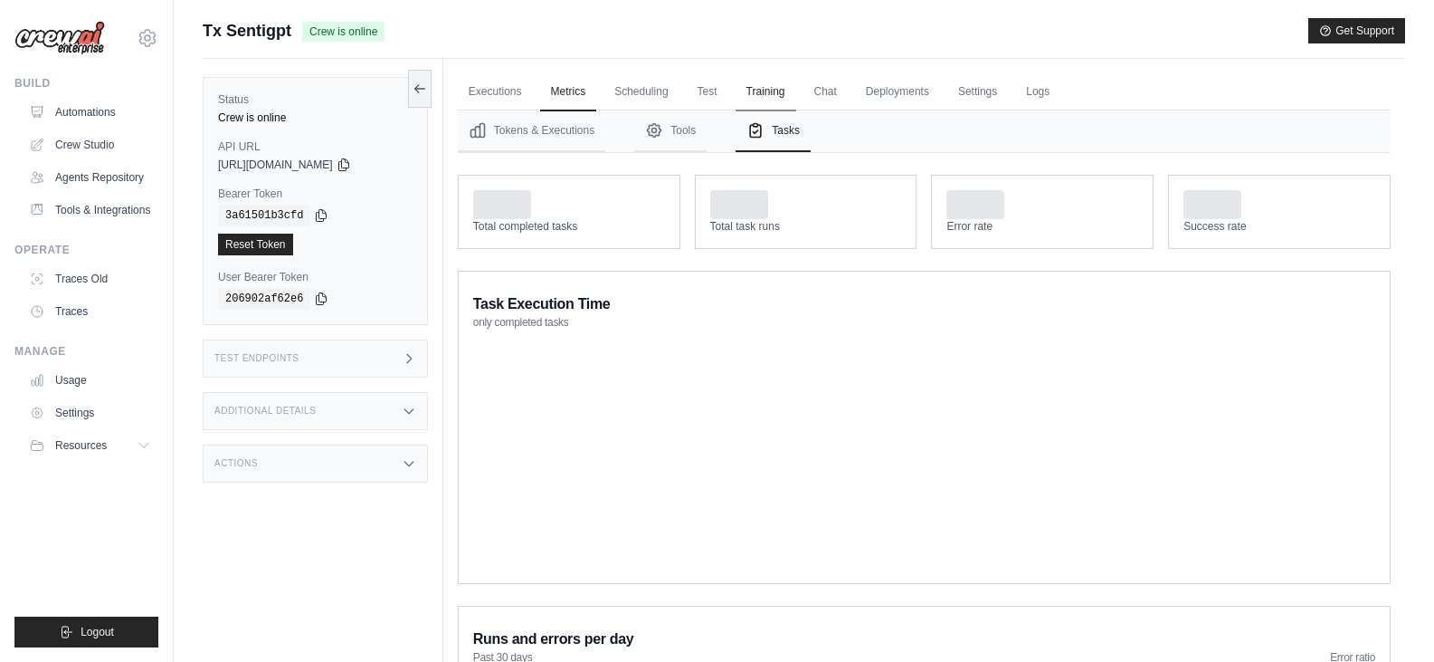
click at [773, 95] on link "Training" at bounding box center [766, 92] width 61 height 38
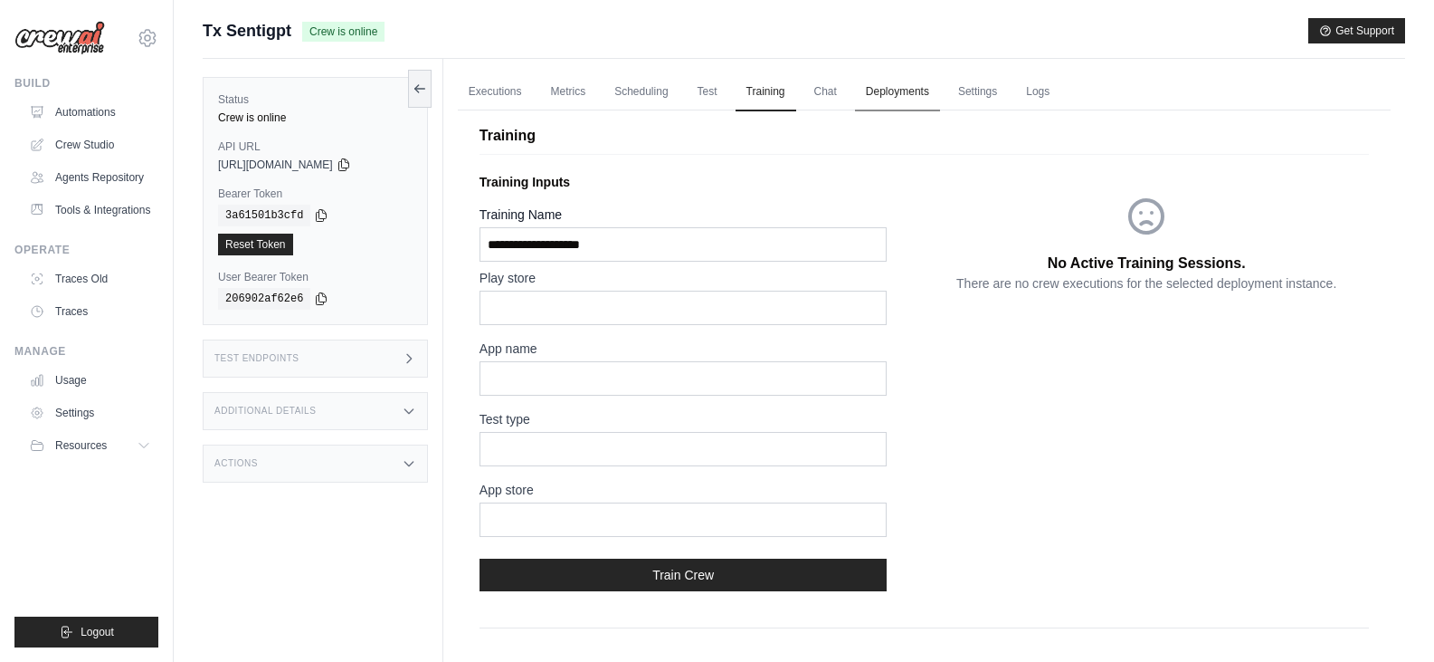
click at [891, 85] on link "Deployments" at bounding box center [897, 92] width 85 height 38
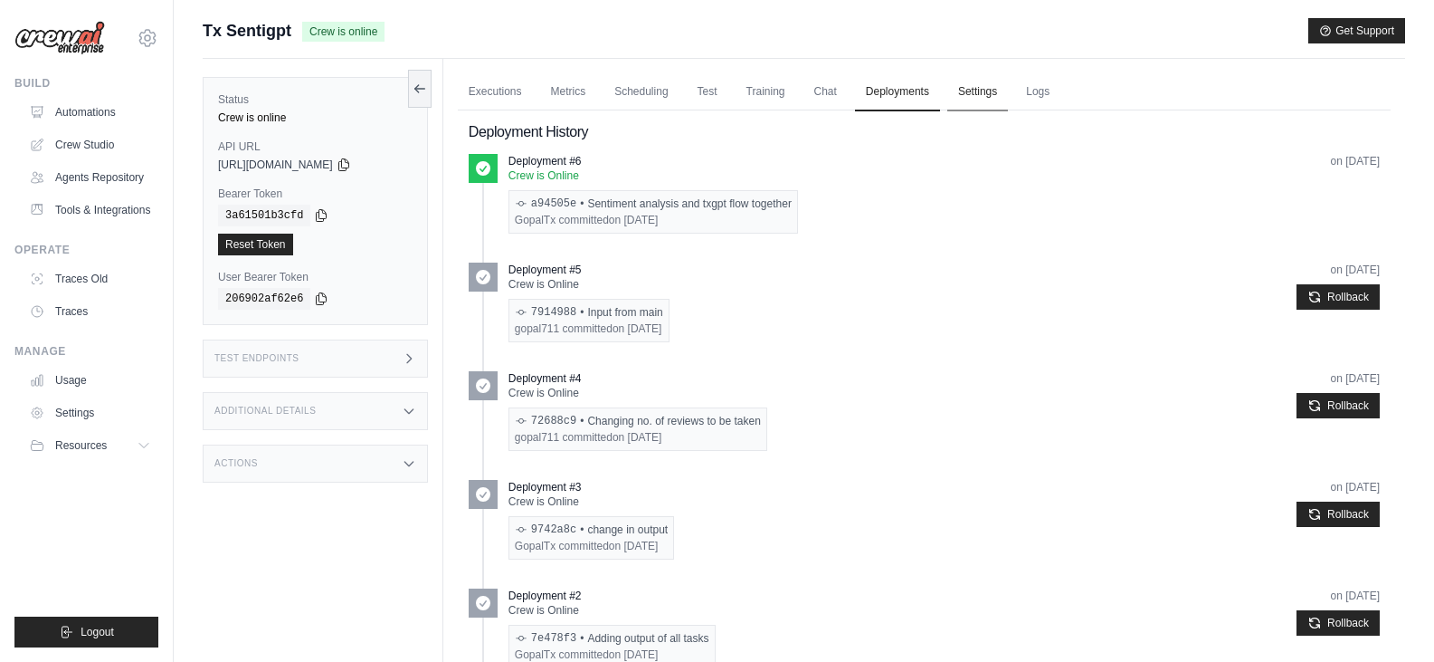
click at [967, 84] on link "Settings" at bounding box center [978, 92] width 61 height 38
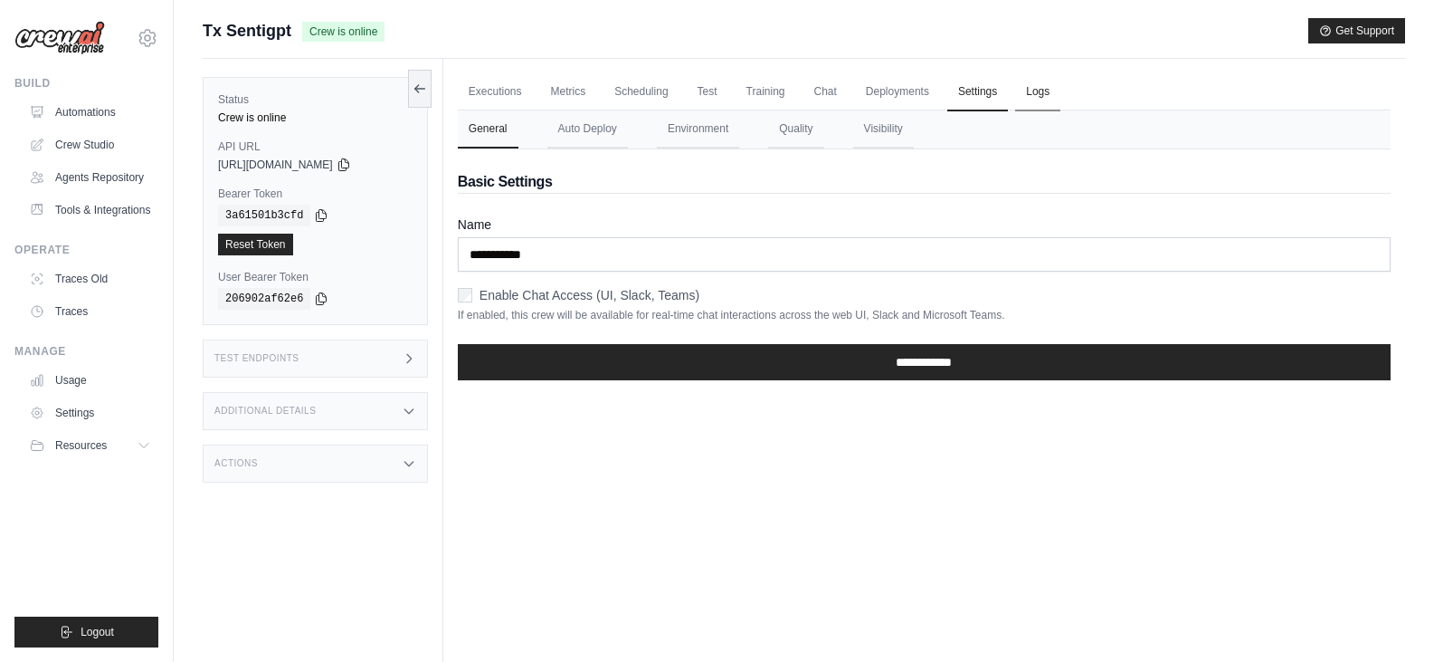
click at [1031, 96] on link "Logs" at bounding box center [1037, 92] width 45 height 38
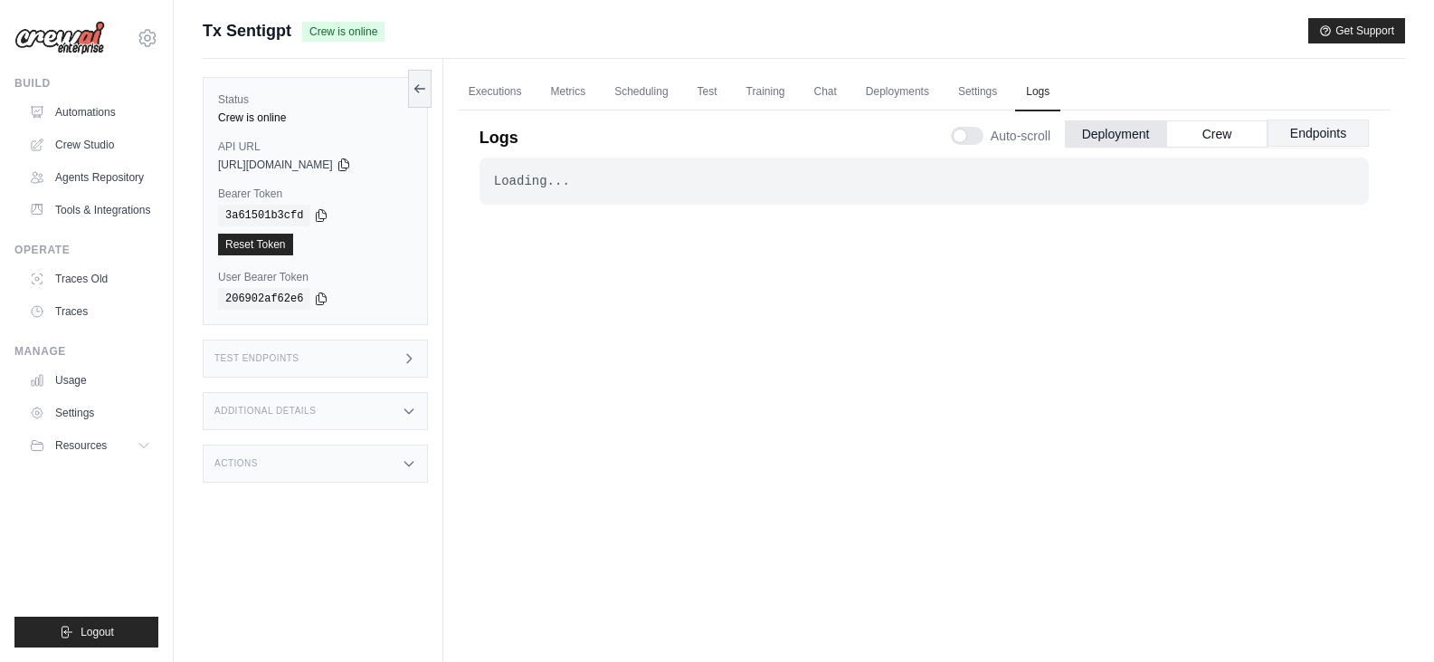
click at [1296, 127] on button "Endpoints" at bounding box center [1318, 132] width 101 height 27
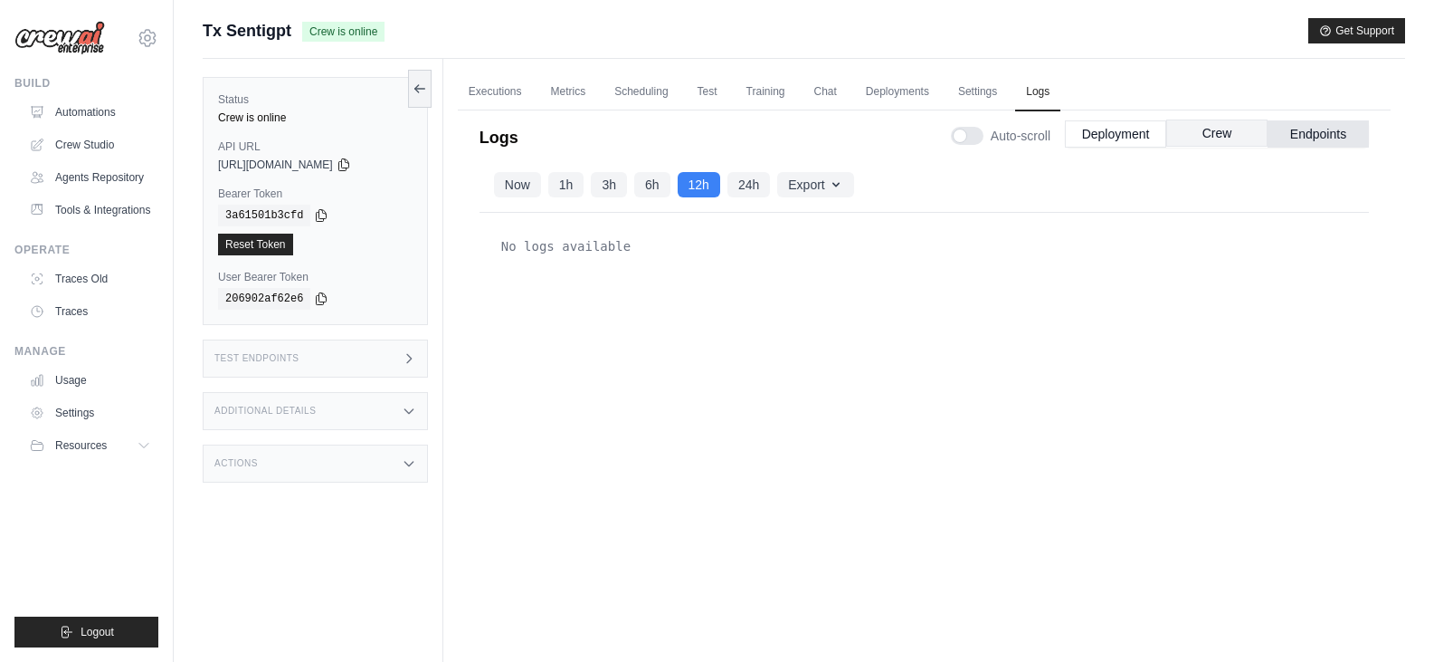
click at [1235, 140] on button "Crew" at bounding box center [1217, 132] width 101 height 27
click at [520, 186] on button "Now" at bounding box center [517, 183] width 47 height 25
click at [1129, 138] on button "Deployment" at bounding box center [1115, 132] width 101 height 27
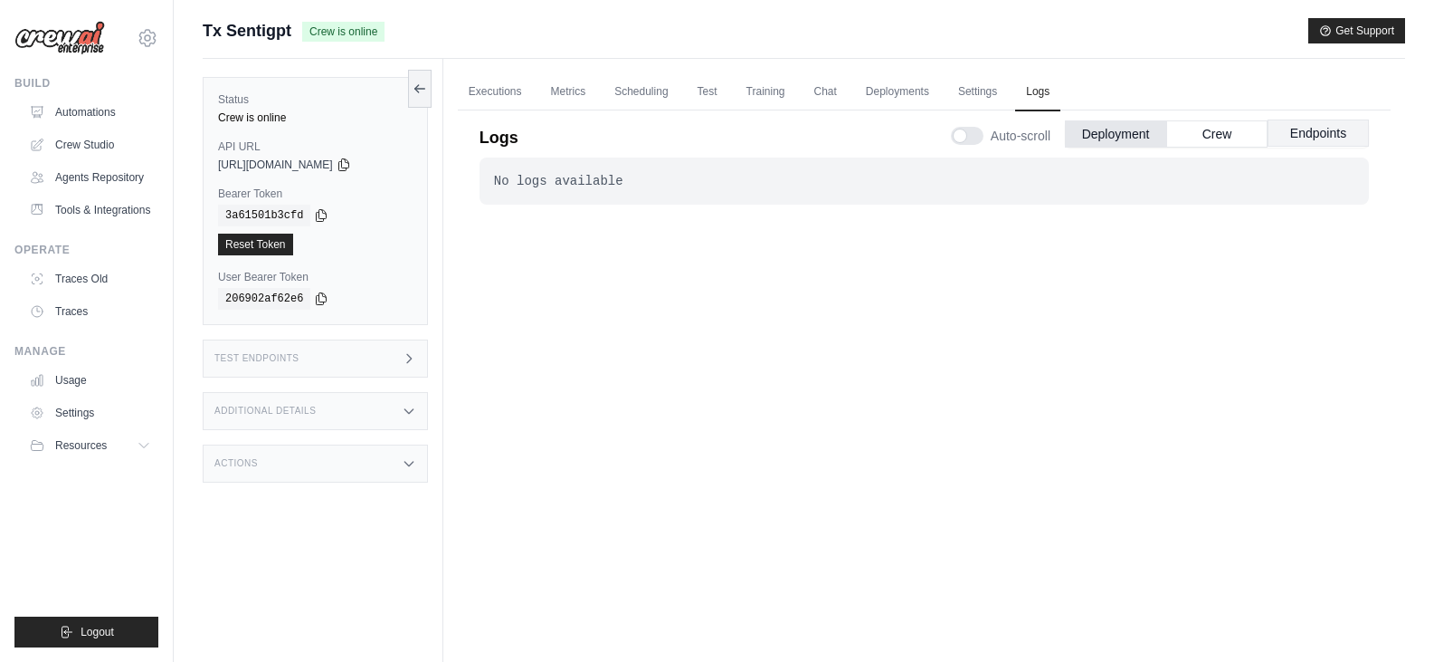
click at [1318, 124] on button "Endpoints" at bounding box center [1318, 132] width 101 height 27
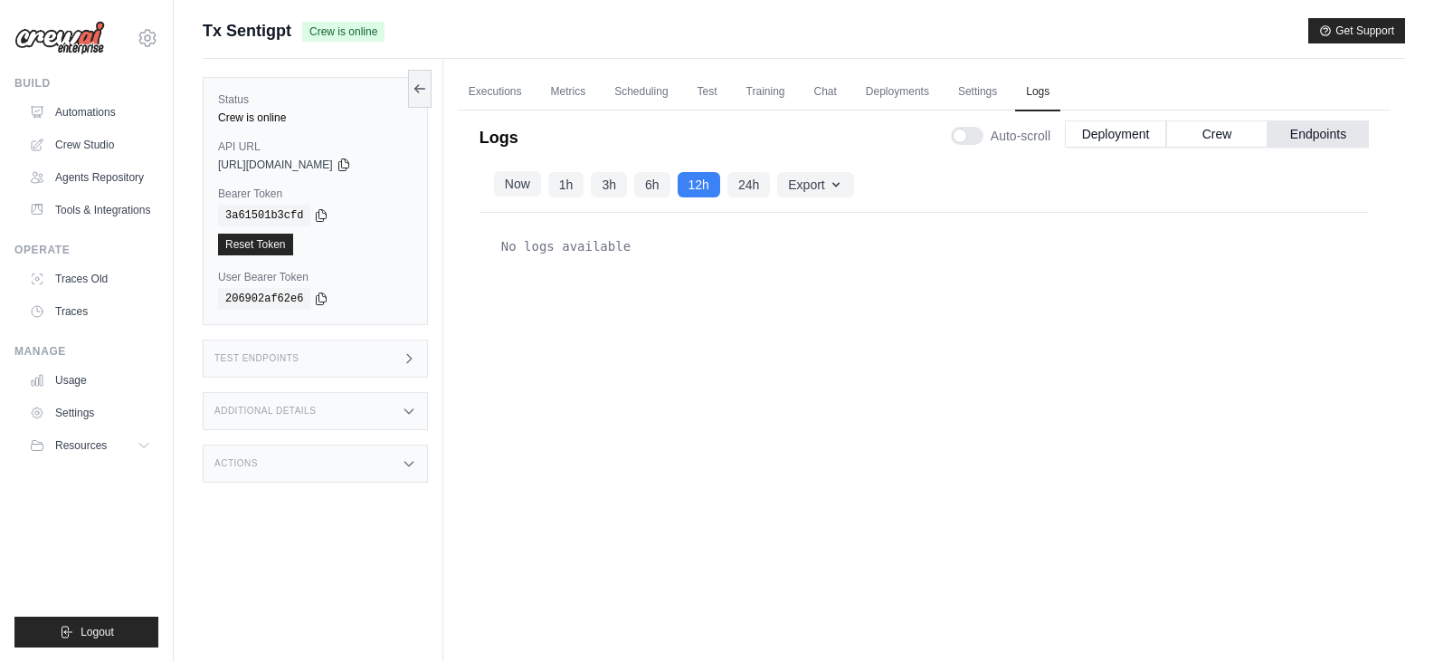
click at [525, 191] on button "Now" at bounding box center [517, 183] width 47 height 25
